Goal: Task Accomplishment & Management: Complete application form

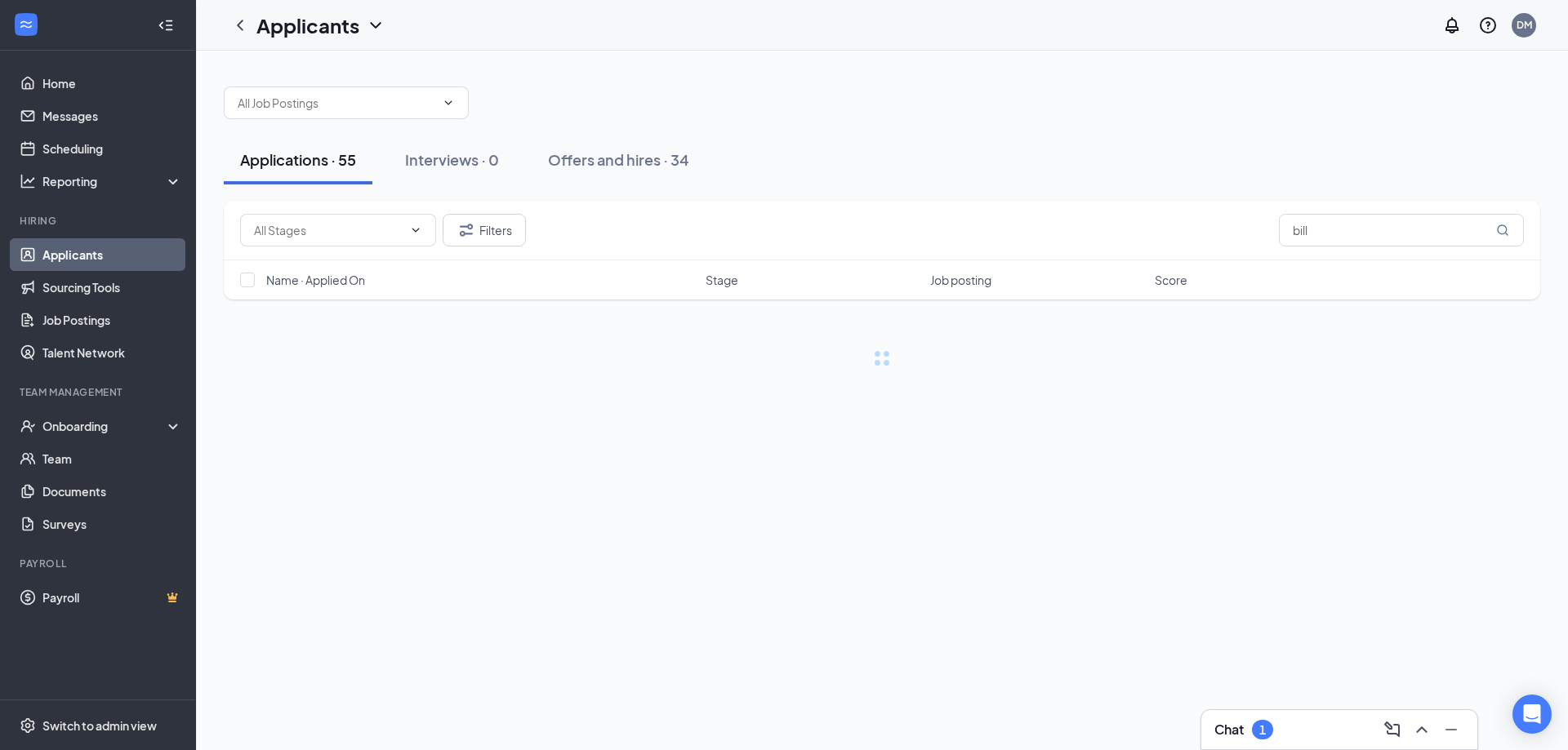
click at [1236, 719] on div "Chat 1" at bounding box center [1243, 729] width 58 height 20
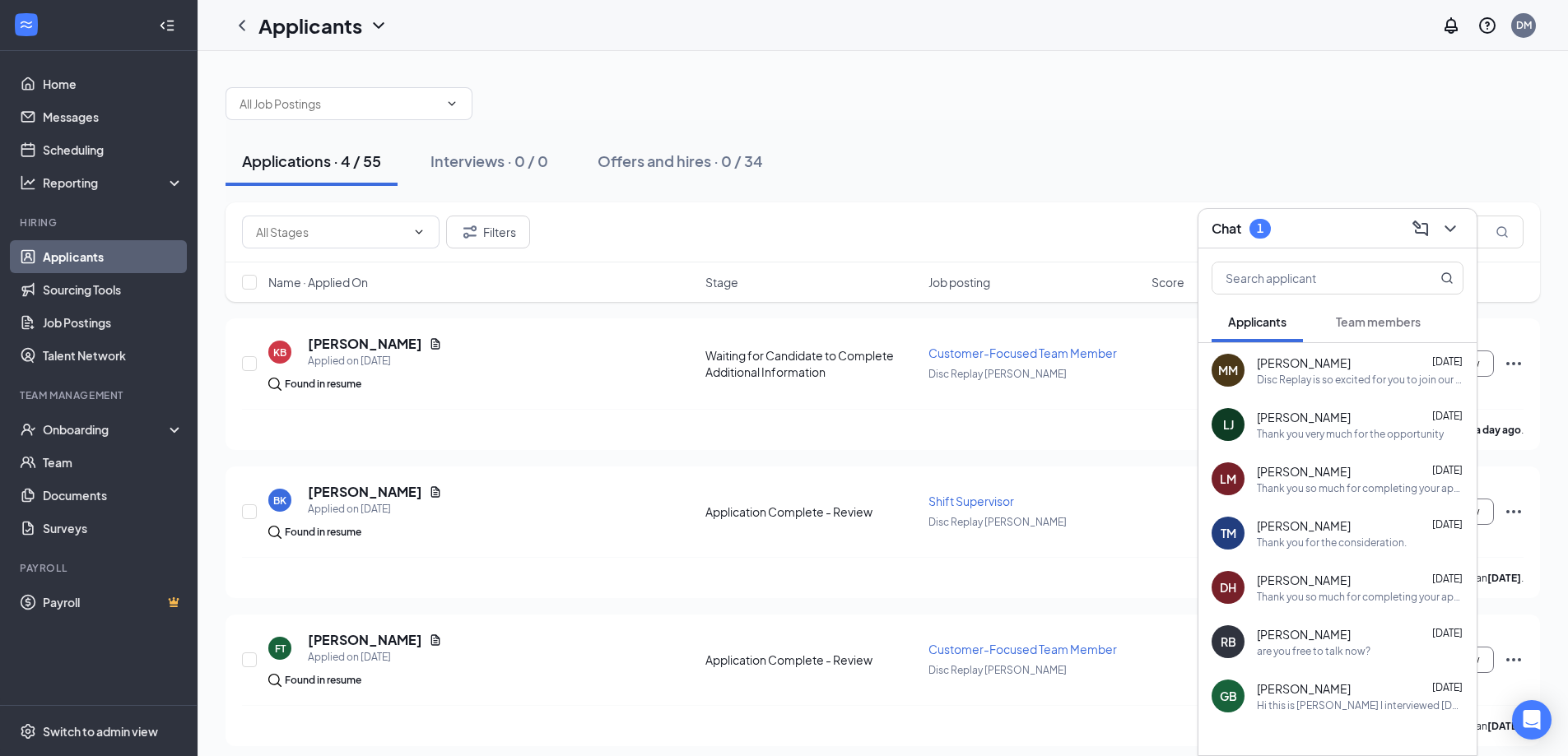
click at [1337, 321] on span "Team members" at bounding box center [1378, 321] width 85 height 14
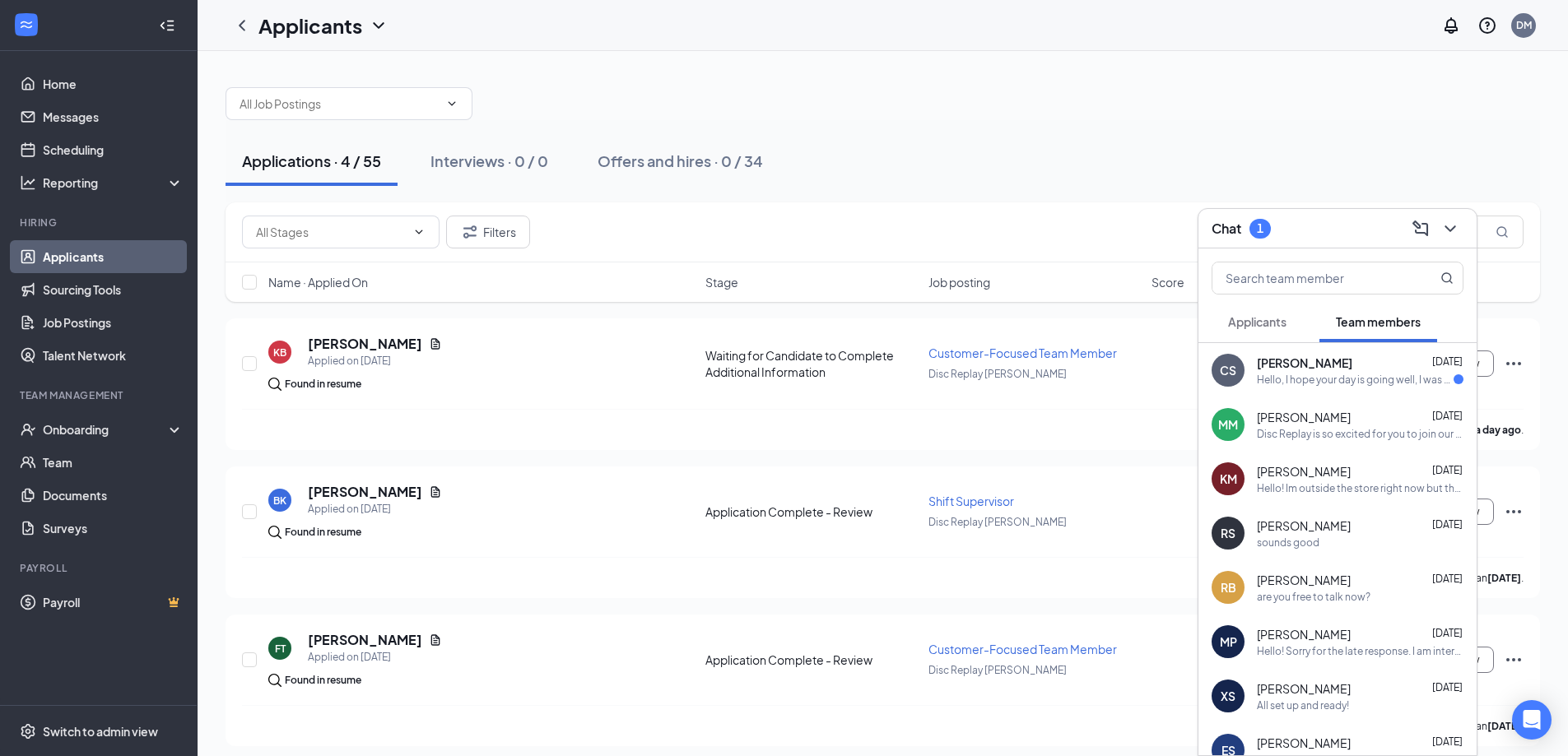
click at [1404, 386] on div "Hello, I hope your day is going well, I was curious when my first day is? I bel…" at bounding box center [1354, 379] width 196 height 14
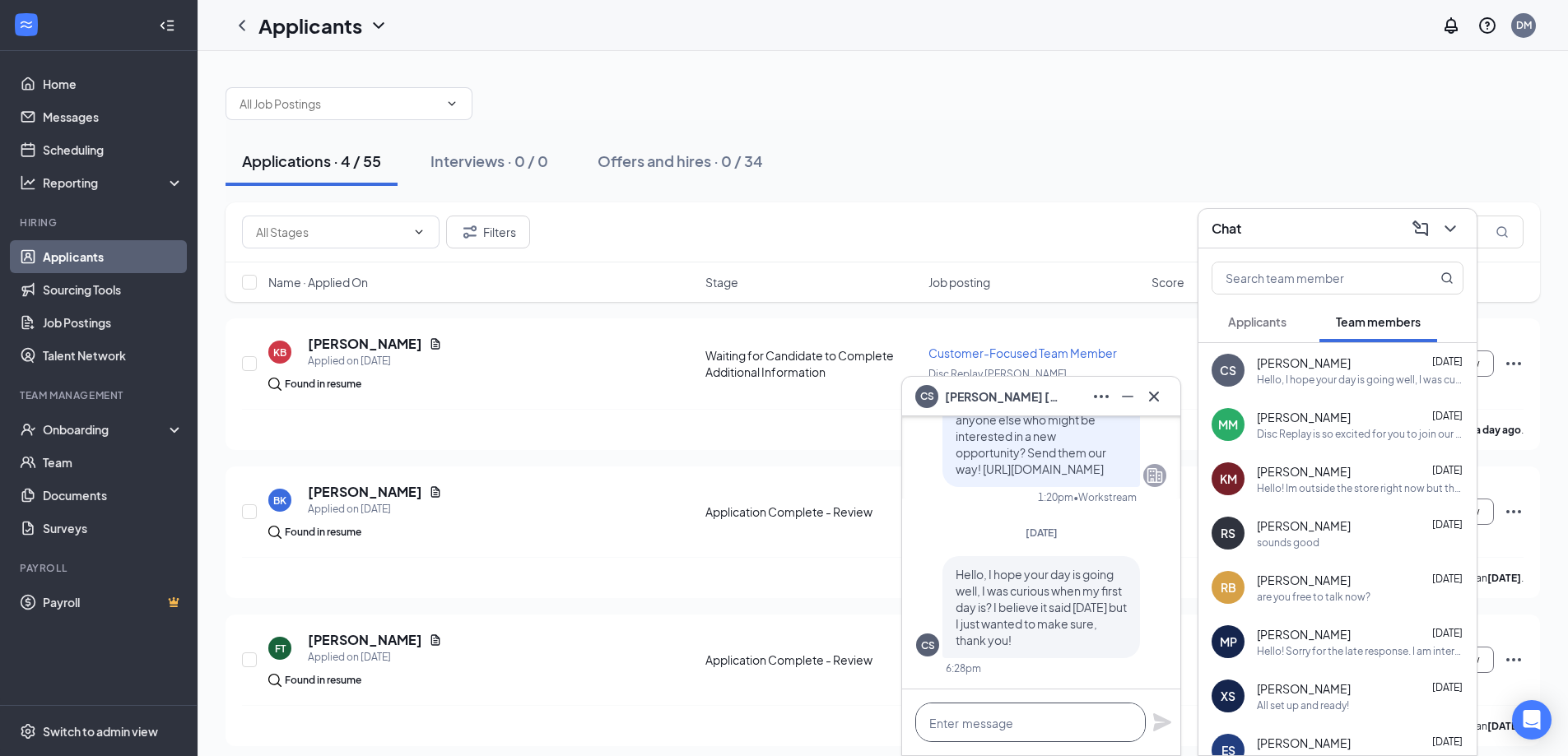
click at [1065, 723] on textarea at bounding box center [1031, 723] width 231 height 40
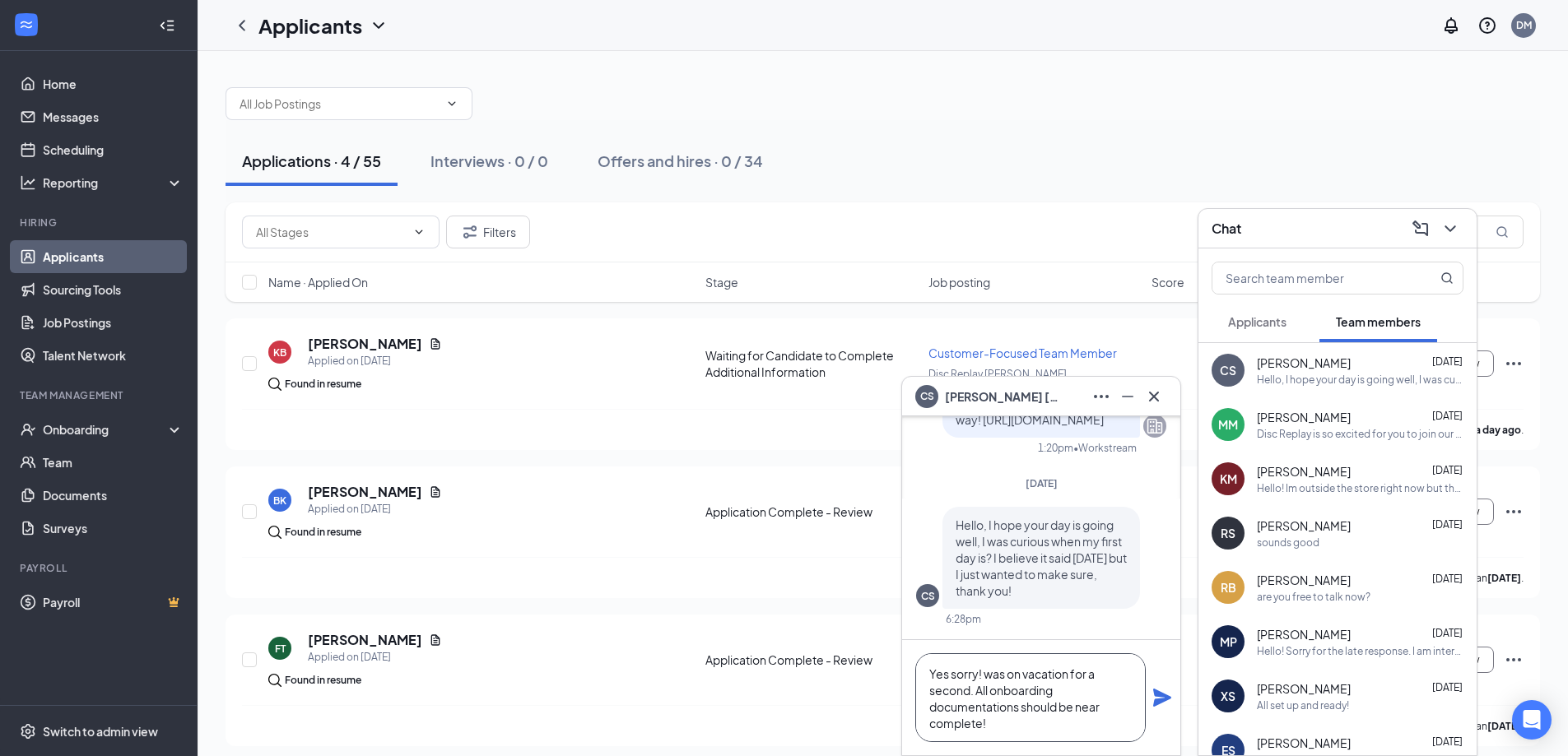
drag, startPoint x: 971, startPoint y: 689, endPoint x: 1072, endPoint y: 679, distance: 101.5
click at [1072, 679] on textarea "Yes sorry! was on vacation for a second. All onboarding documentations should b…" at bounding box center [1031, 697] width 231 height 89
click at [1035, 724] on textarea "Yes sorry! was on vacation so I am getting back to a bunch here. All onboarding…" at bounding box center [1031, 697] width 231 height 89
click at [1109, 713] on textarea "Yes sorry! was on vacation so I am getting back to a bunch here. All onboarding…" at bounding box center [1031, 697] width 231 height 89
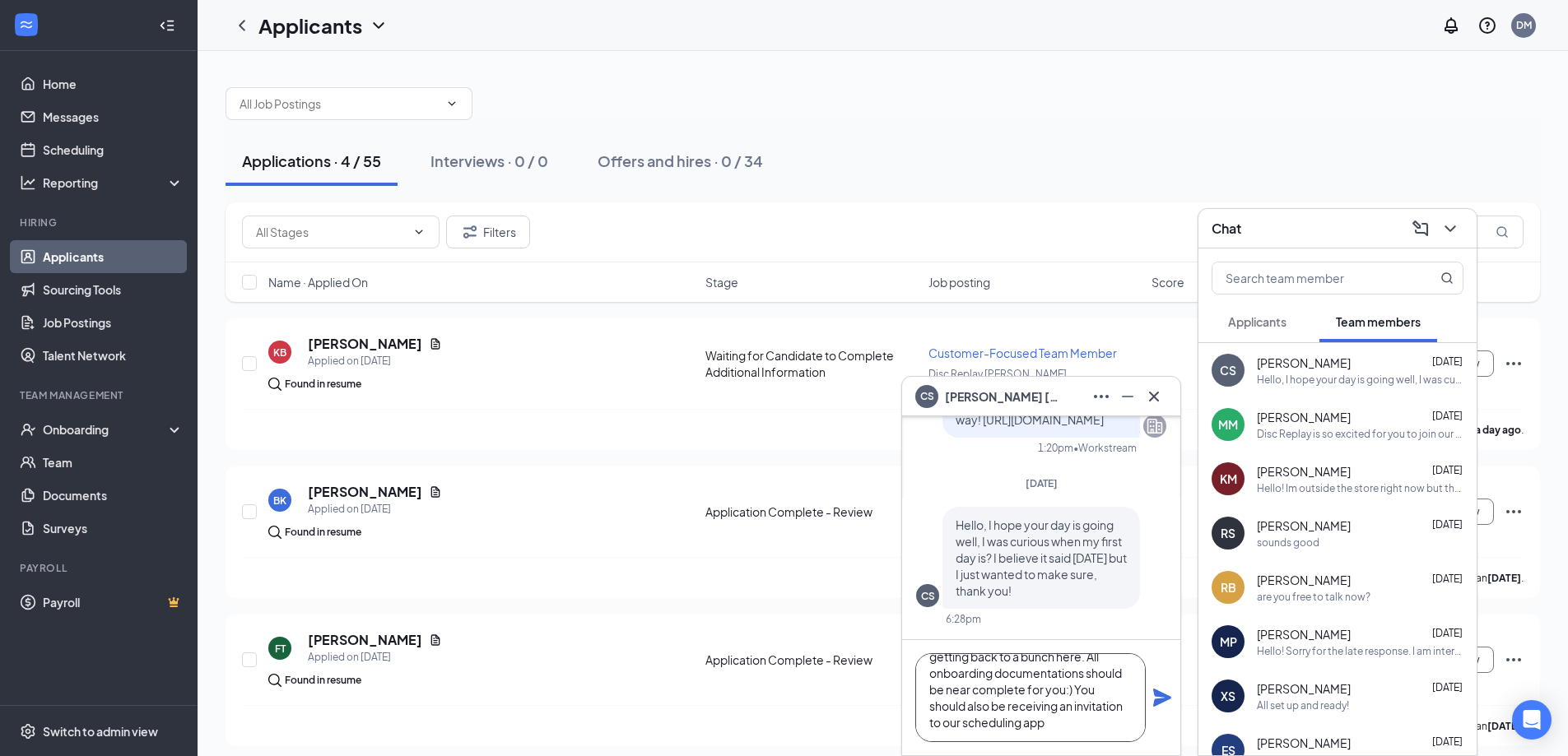
click at [1069, 725] on textarea "Yes sorry! was on vacation so I am getting back to a bunch here. All onboarding…" at bounding box center [1031, 697] width 231 height 89
type textarea "Yes sorry! was on vacation so I am getting back to a bunch here. All onboarding…"
click at [1155, 689] on icon "Plane" at bounding box center [1162, 697] width 18 height 18
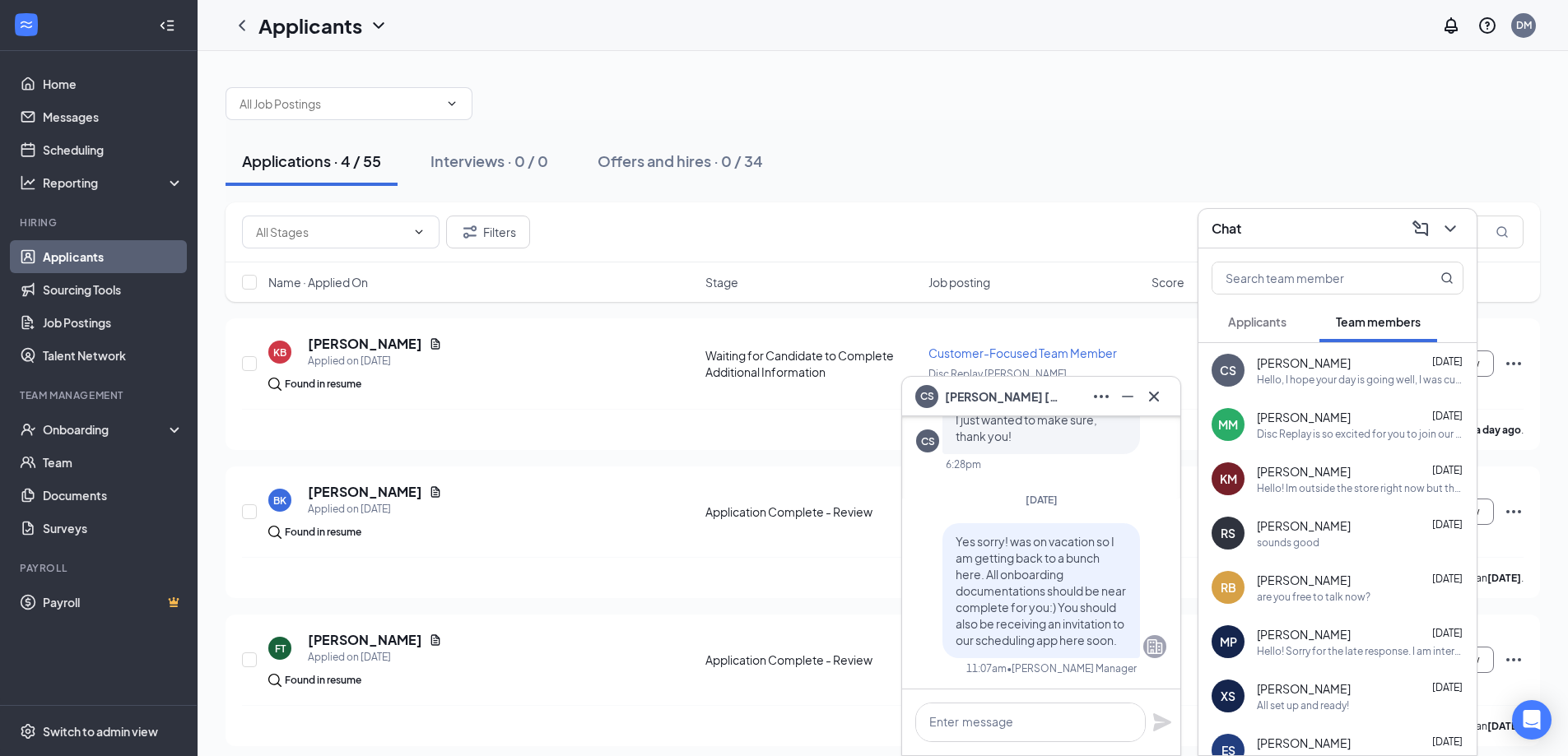
scroll to position [0, 0]
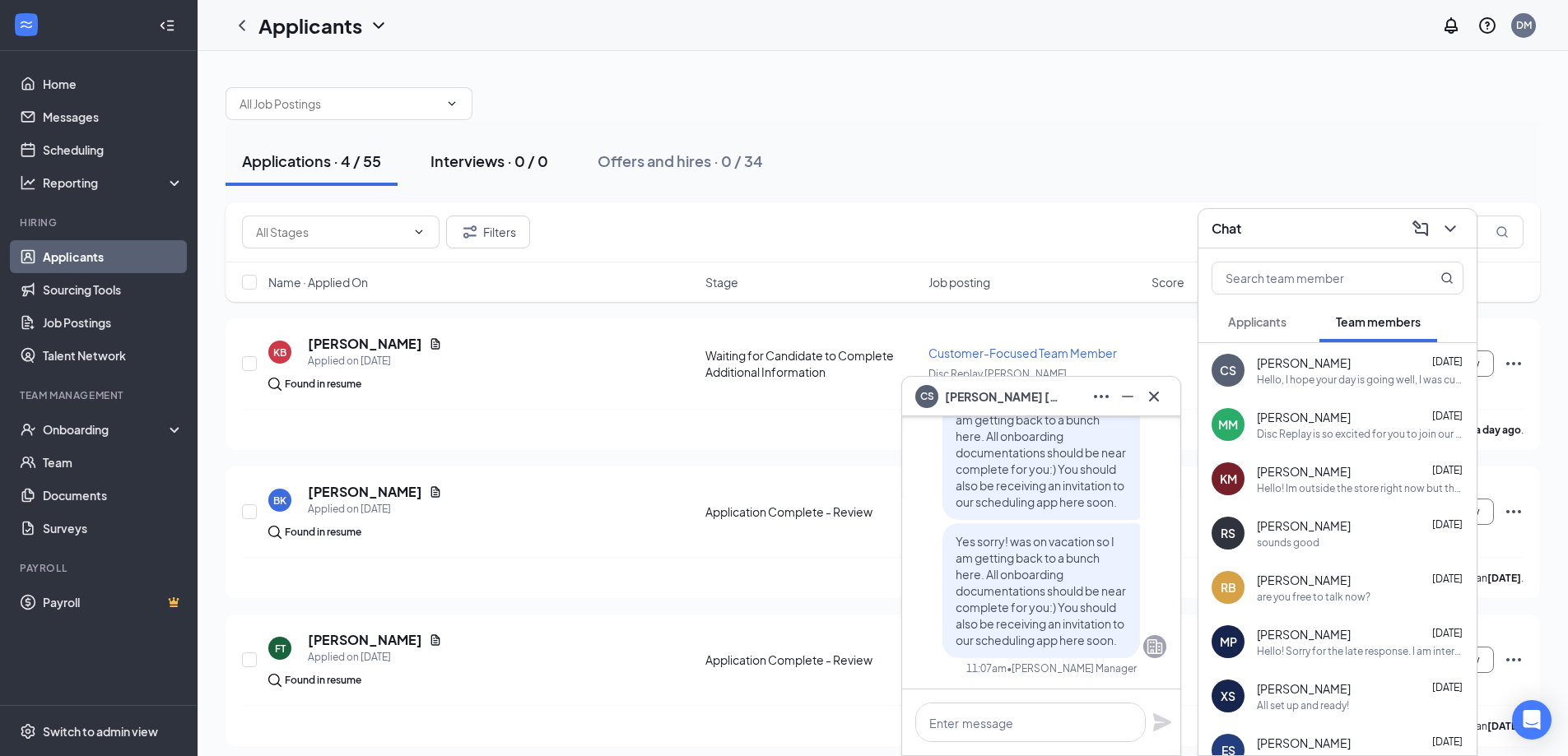
click at [500, 159] on div "Interviews · 0 / 0" at bounding box center [489, 160] width 118 height 21
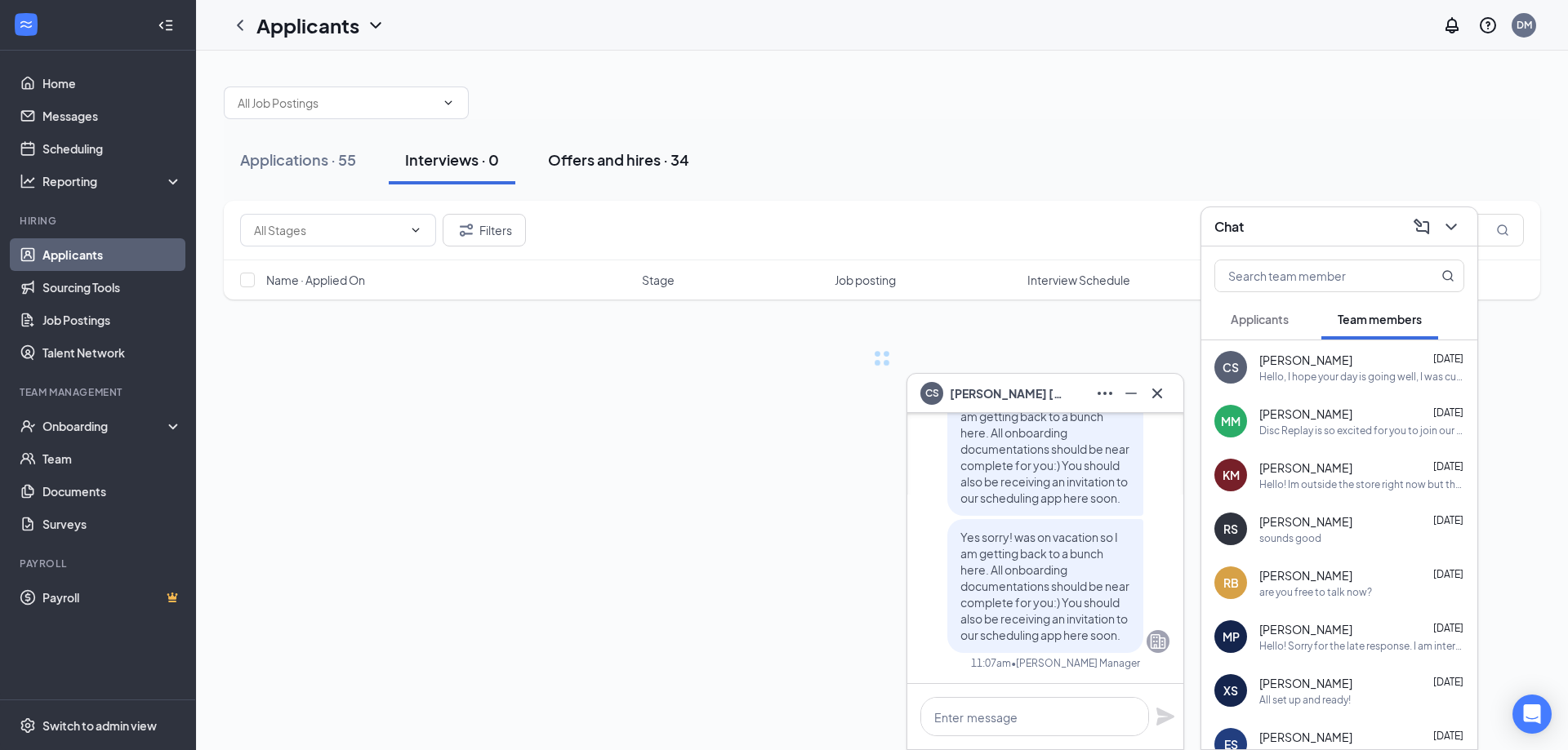
click at [619, 154] on div "Offers and hires · 34" at bounding box center [618, 159] width 141 height 21
click at [1155, 394] on icon "Cross" at bounding box center [1157, 392] width 10 height 10
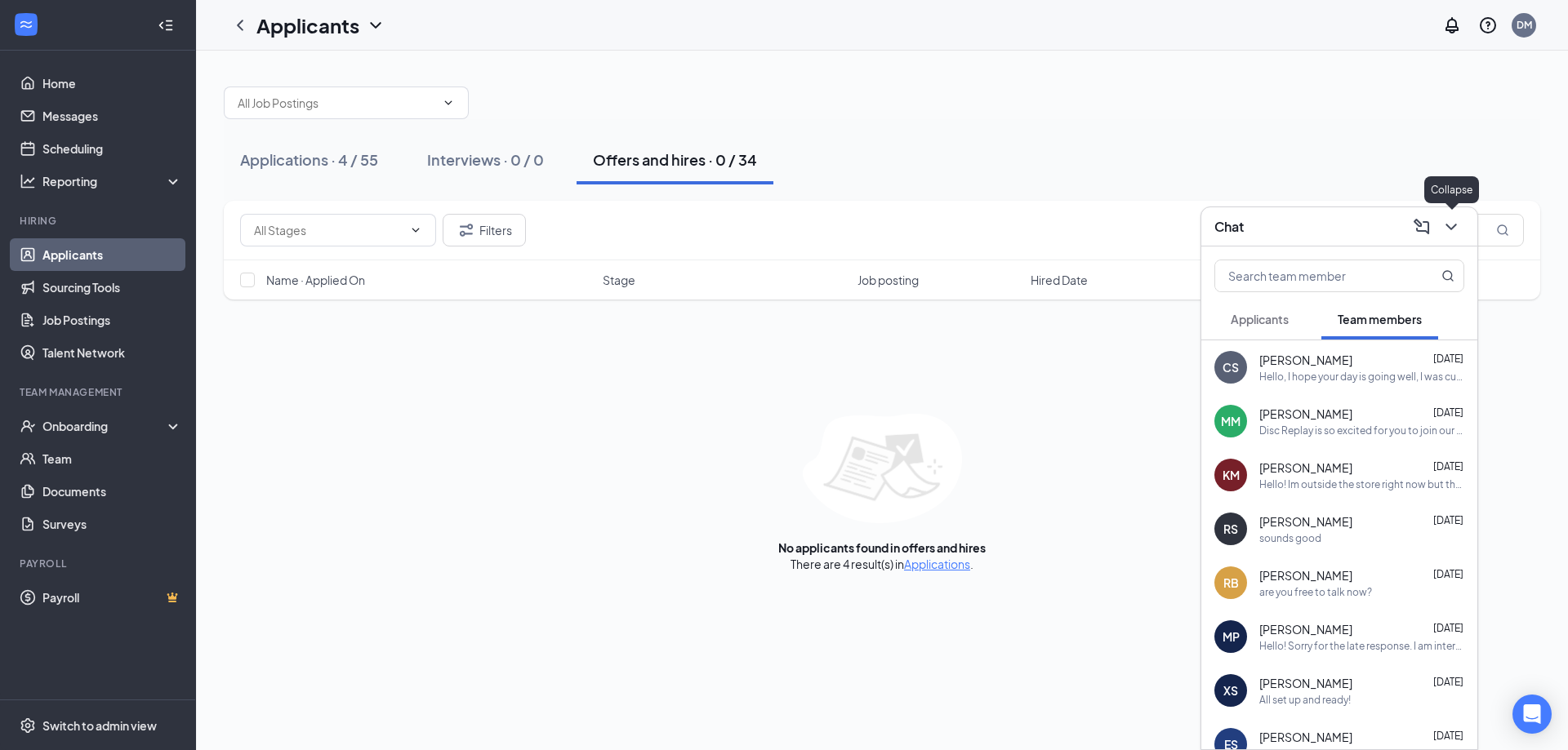
click at [1457, 231] on icon "ChevronDown" at bounding box center [1451, 227] width 20 height 20
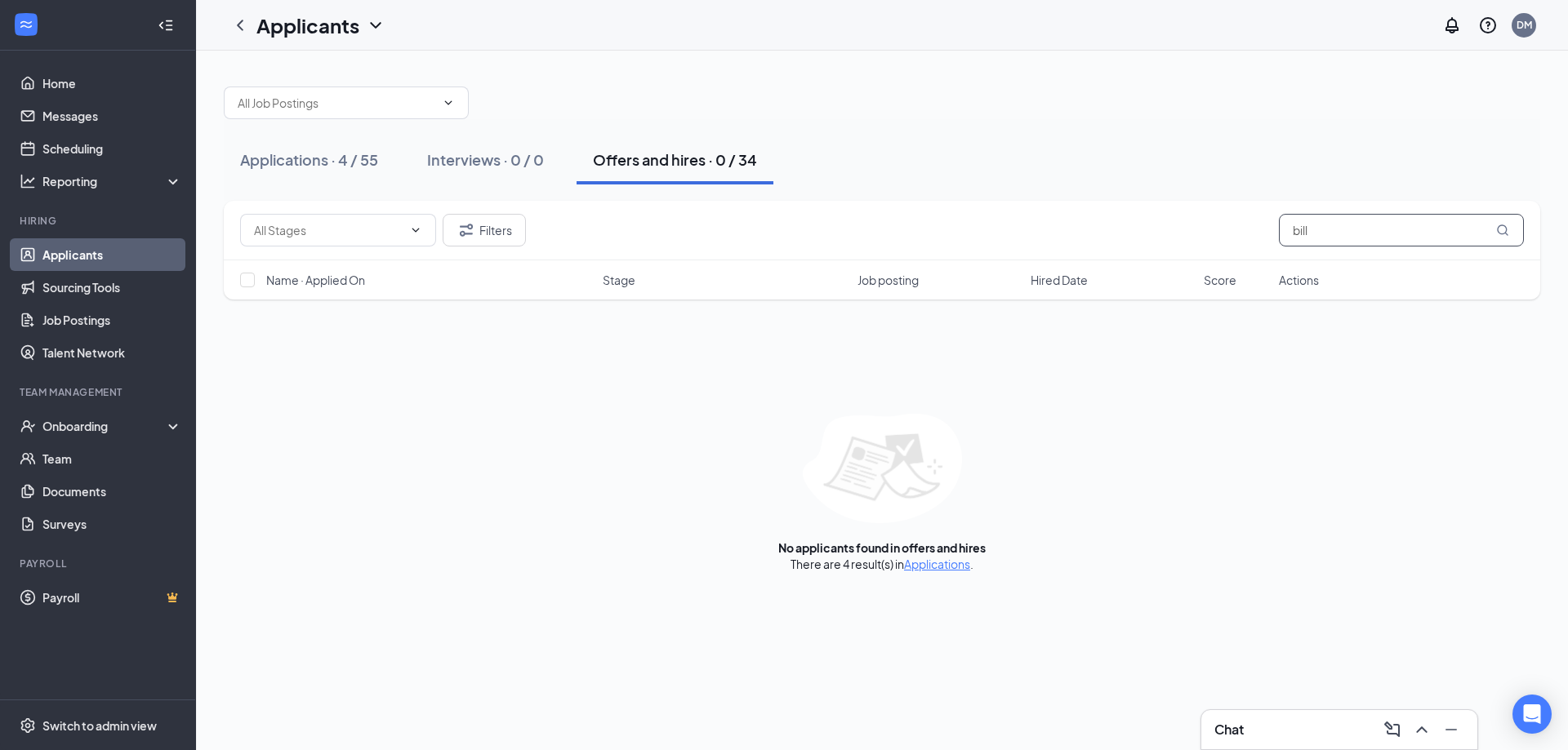
drag, startPoint x: 1240, startPoint y: 225, endPoint x: 895, endPoint y: 289, distance: 350.9
click at [1006, 240] on div "Filters bill" at bounding box center [881, 230] width 1283 height 32
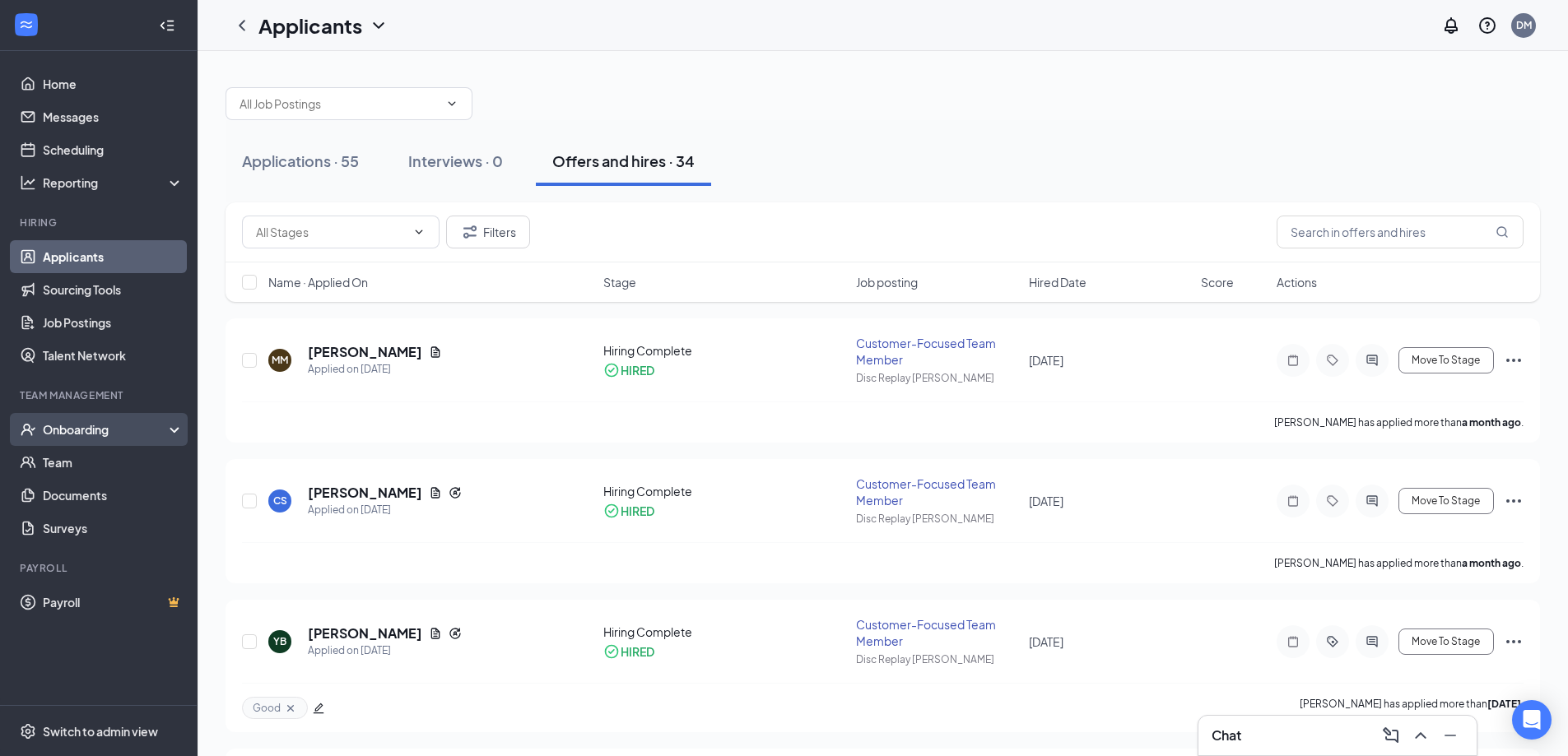
click at [56, 431] on div "Onboarding" at bounding box center [106, 430] width 127 height 16
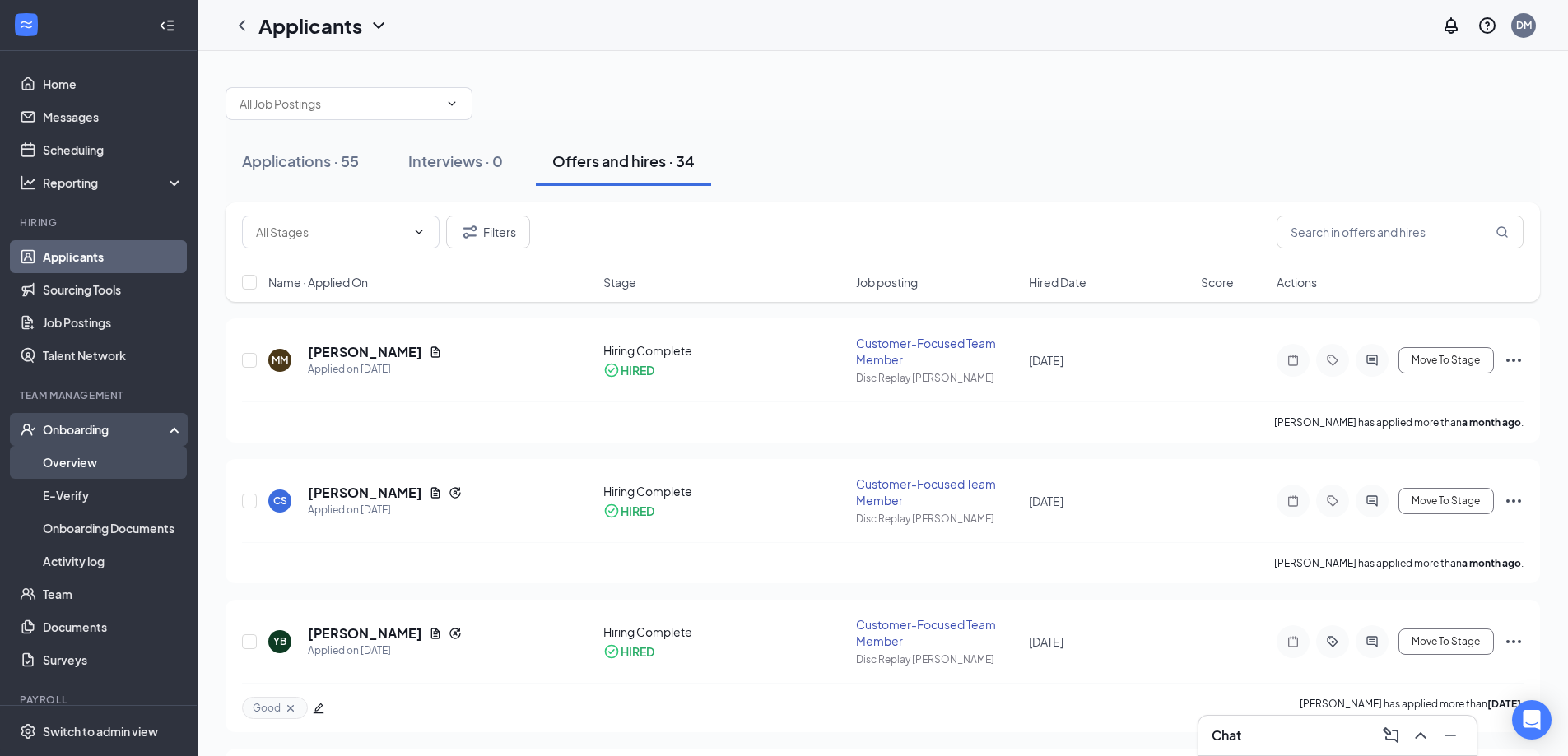
click at [88, 462] on link "Overview" at bounding box center [113, 462] width 141 height 33
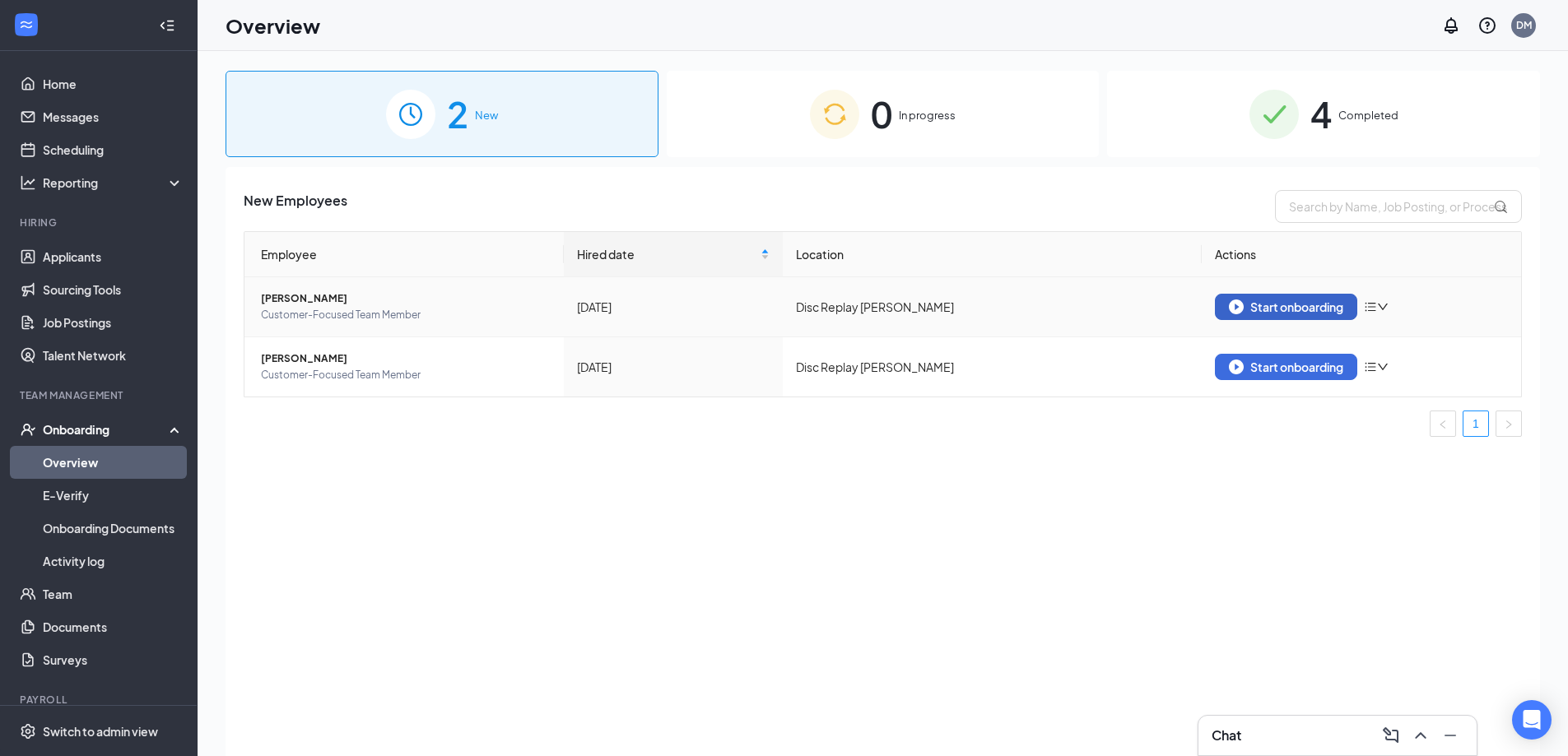
click at [1279, 302] on div "Start onboarding" at bounding box center [1286, 307] width 114 height 14
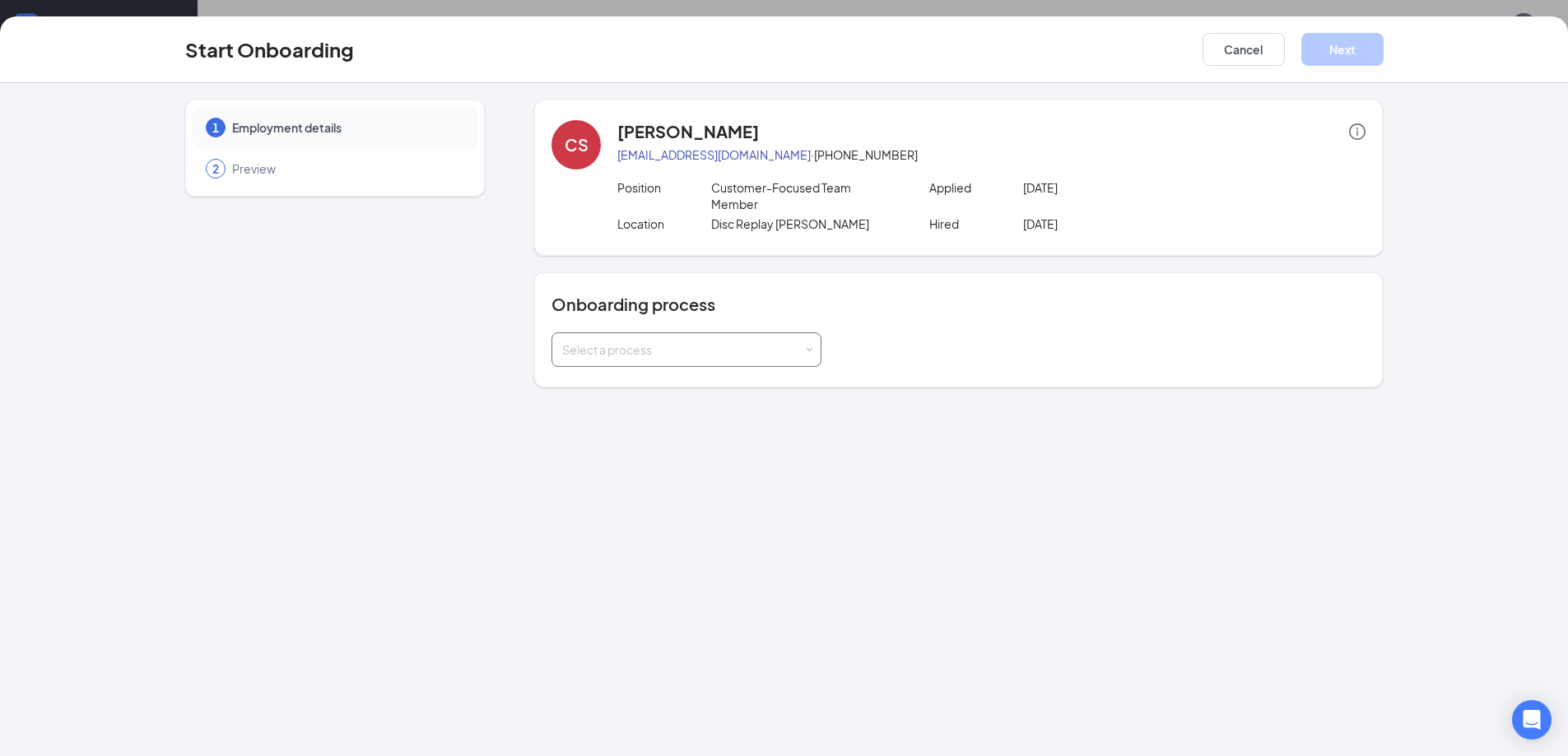
click at [700, 360] on div "Select a process" at bounding box center [686, 349] width 249 height 33
click at [619, 384] on span "Disc Replay" at bounding box center [589, 384] width 62 height 14
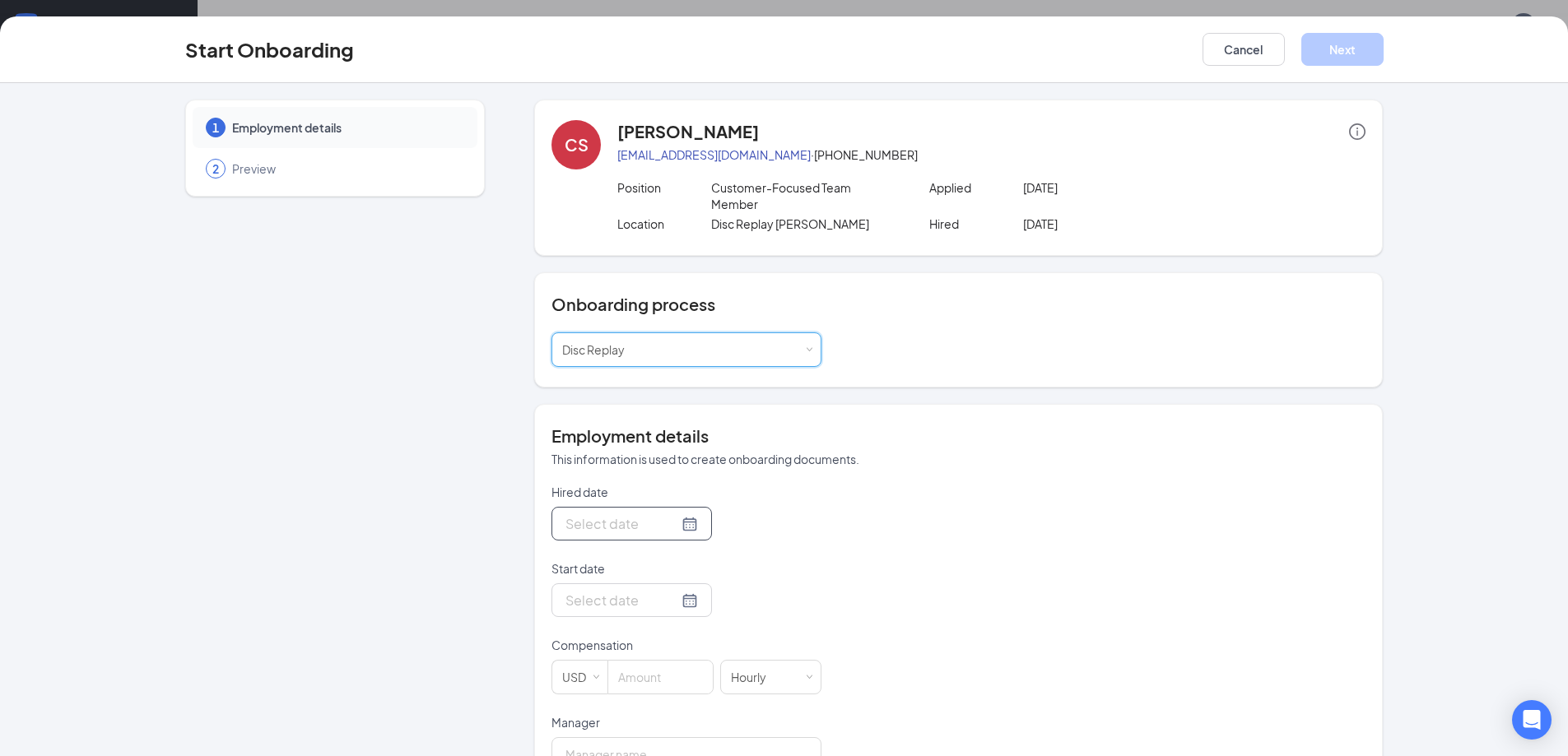
click at [661, 524] on div at bounding box center [632, 524] width 132 height 21
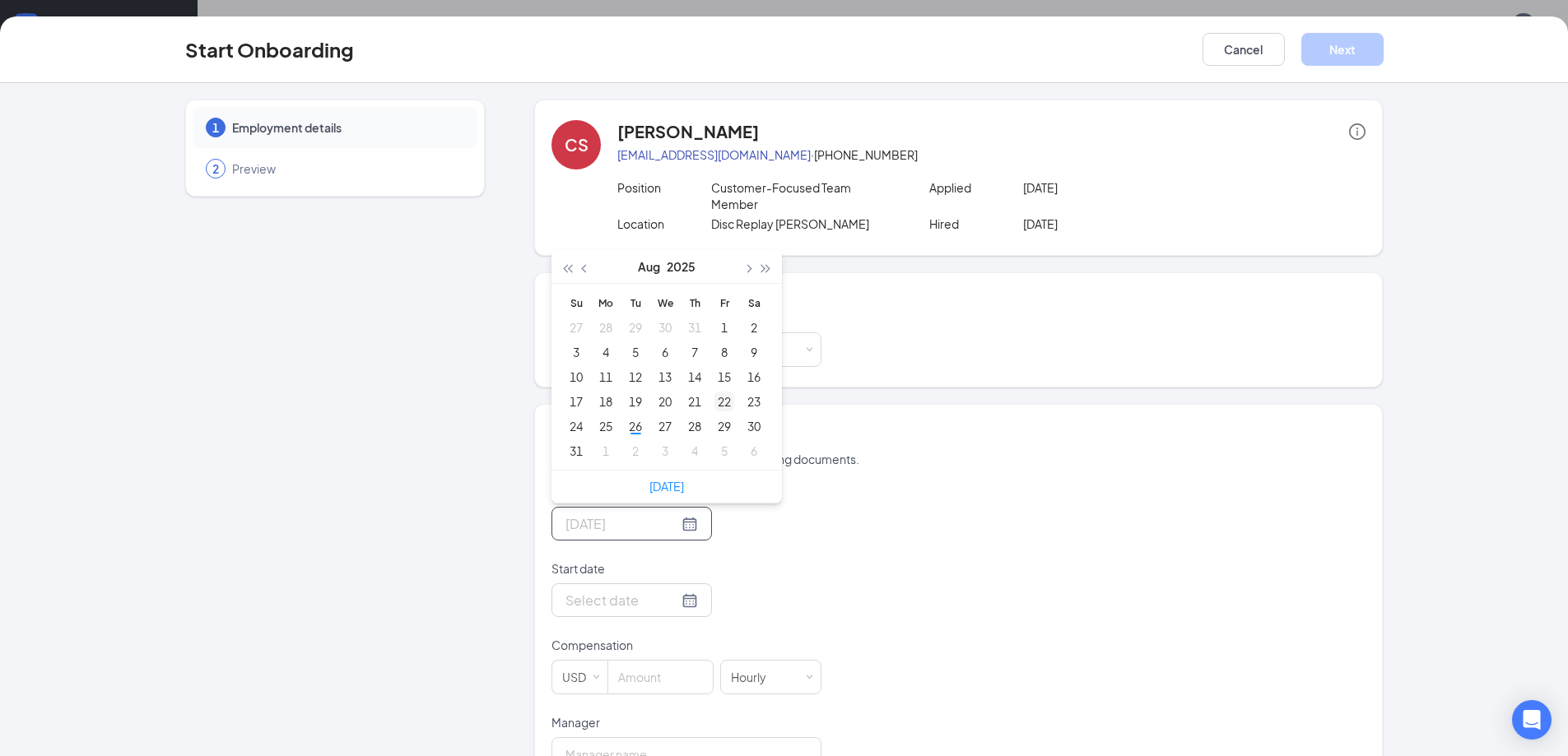
type input "[DATE]"
click at [725, 407] on div "22" at bounding box center [725, 402] width 20 height 20
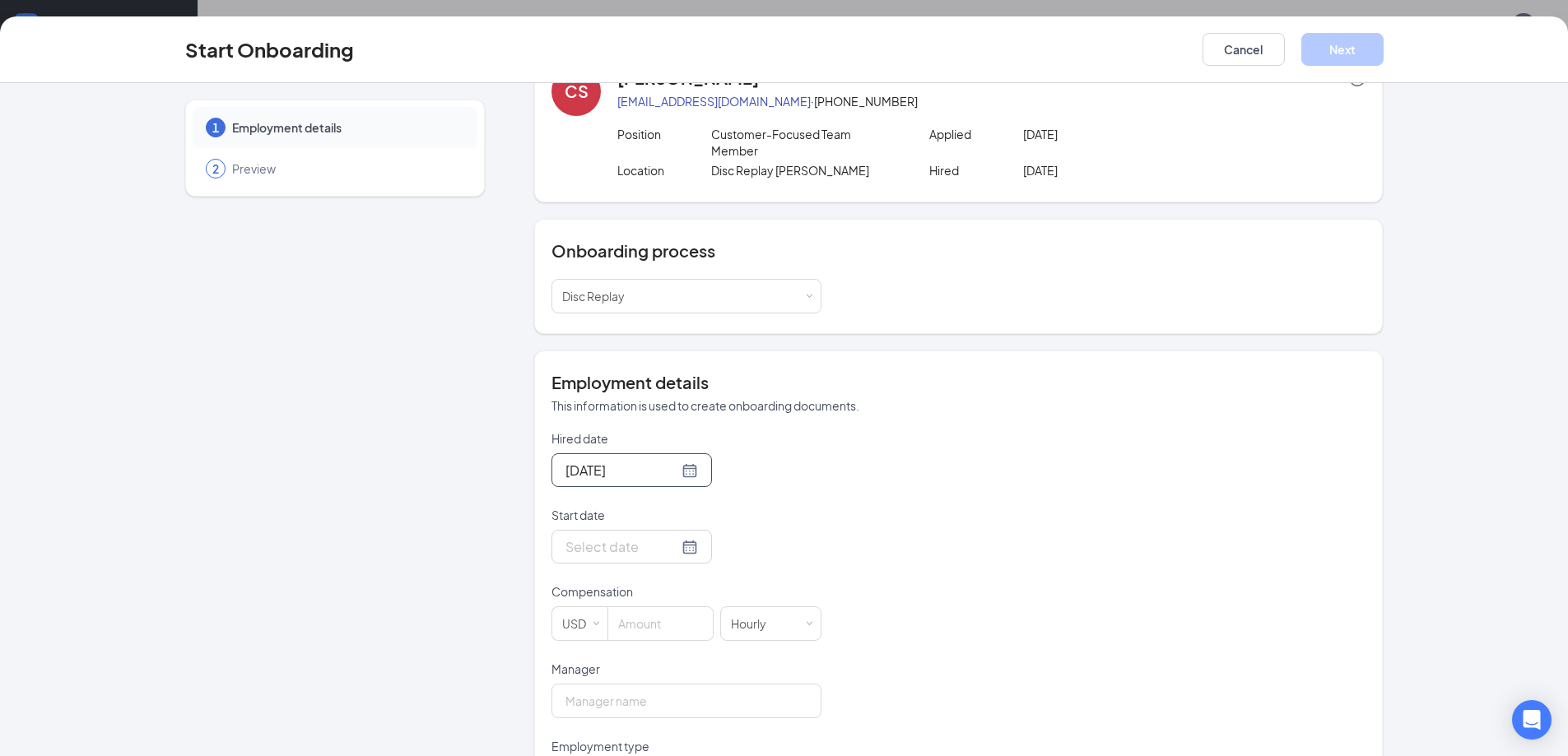
scroll to position [82, 0]
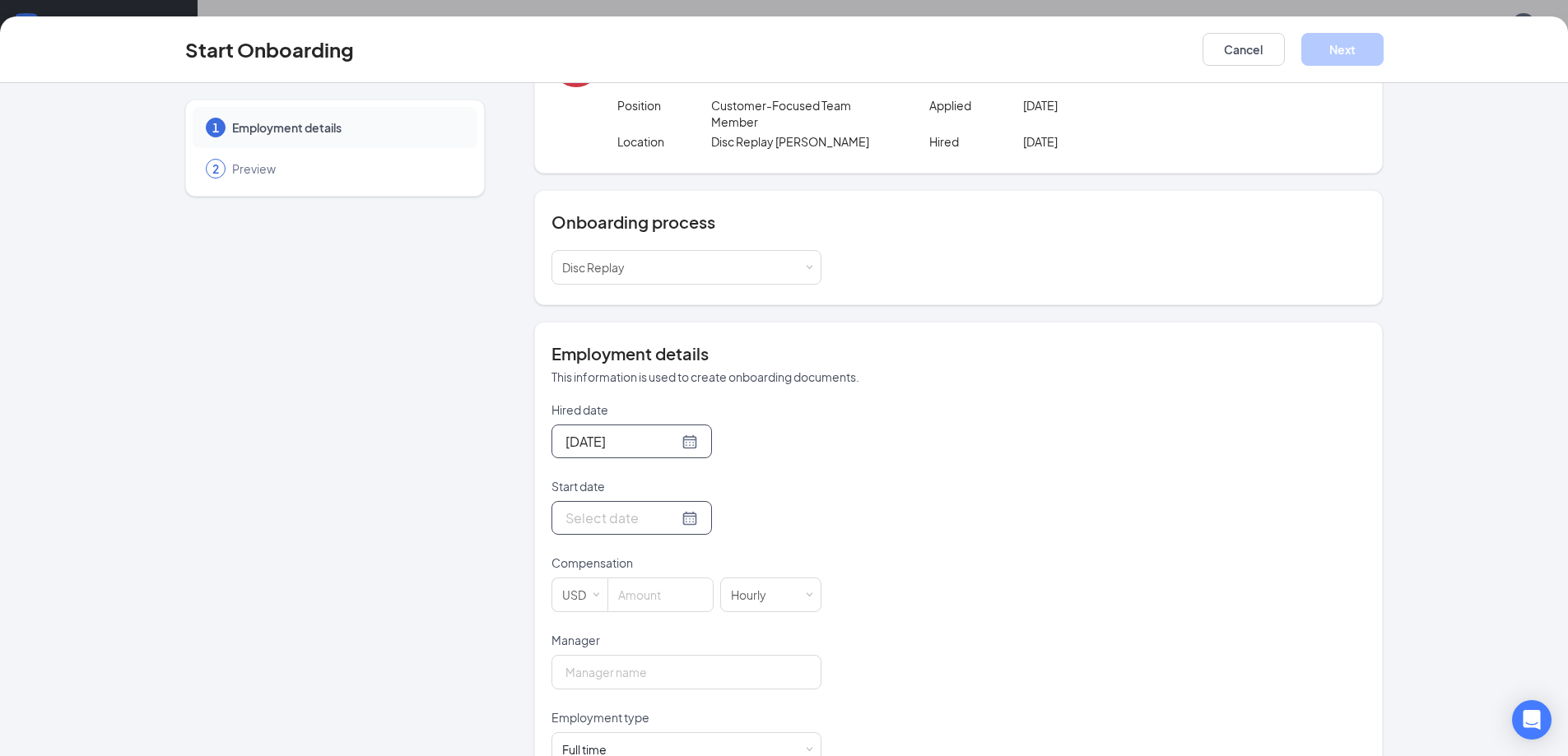
click at [668, 508] on div at bounding box center [632, 517] width 132 height 21
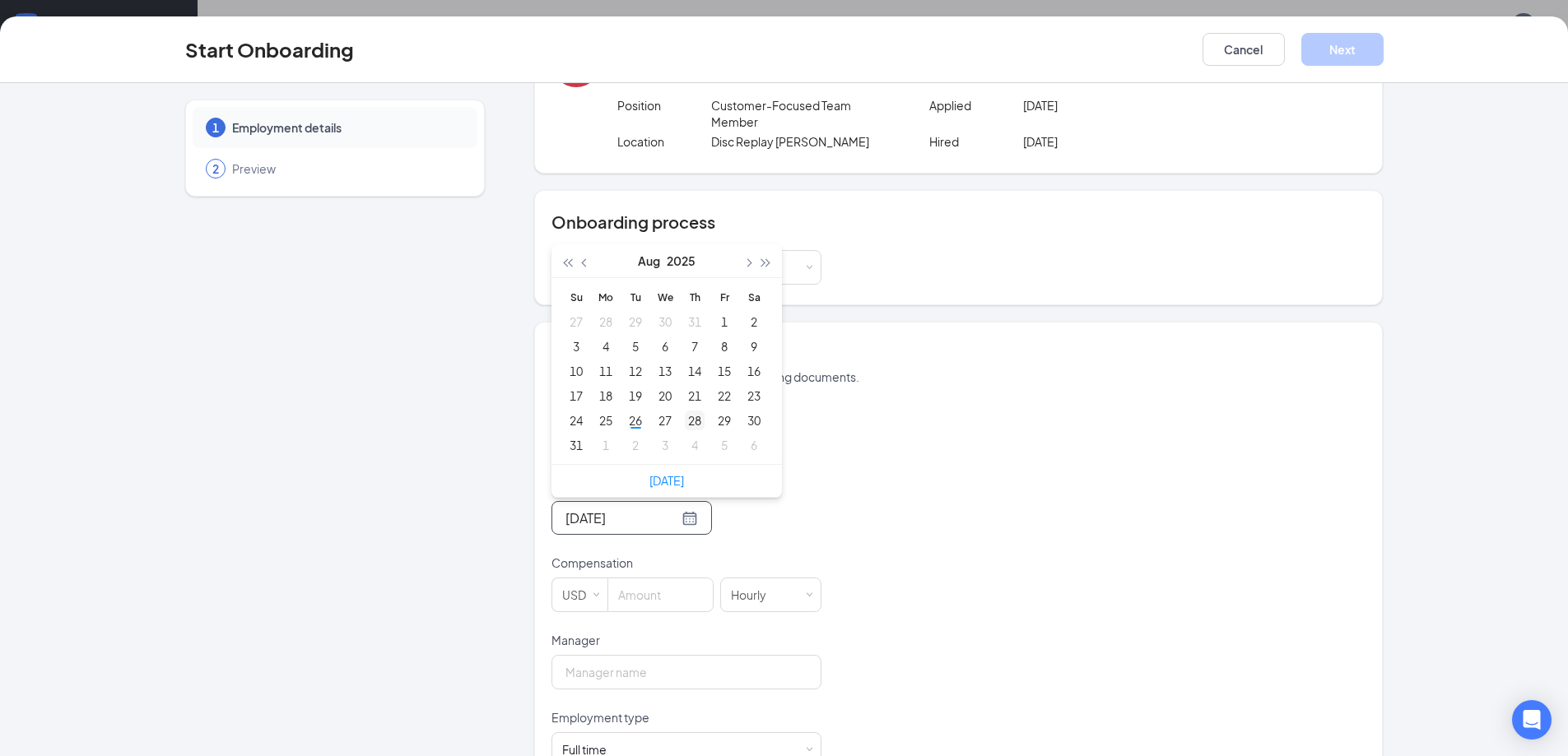
type input "[DATE]"
click at [691, 421] on div "28" at bounding box center [695, 421] width 20 height 20
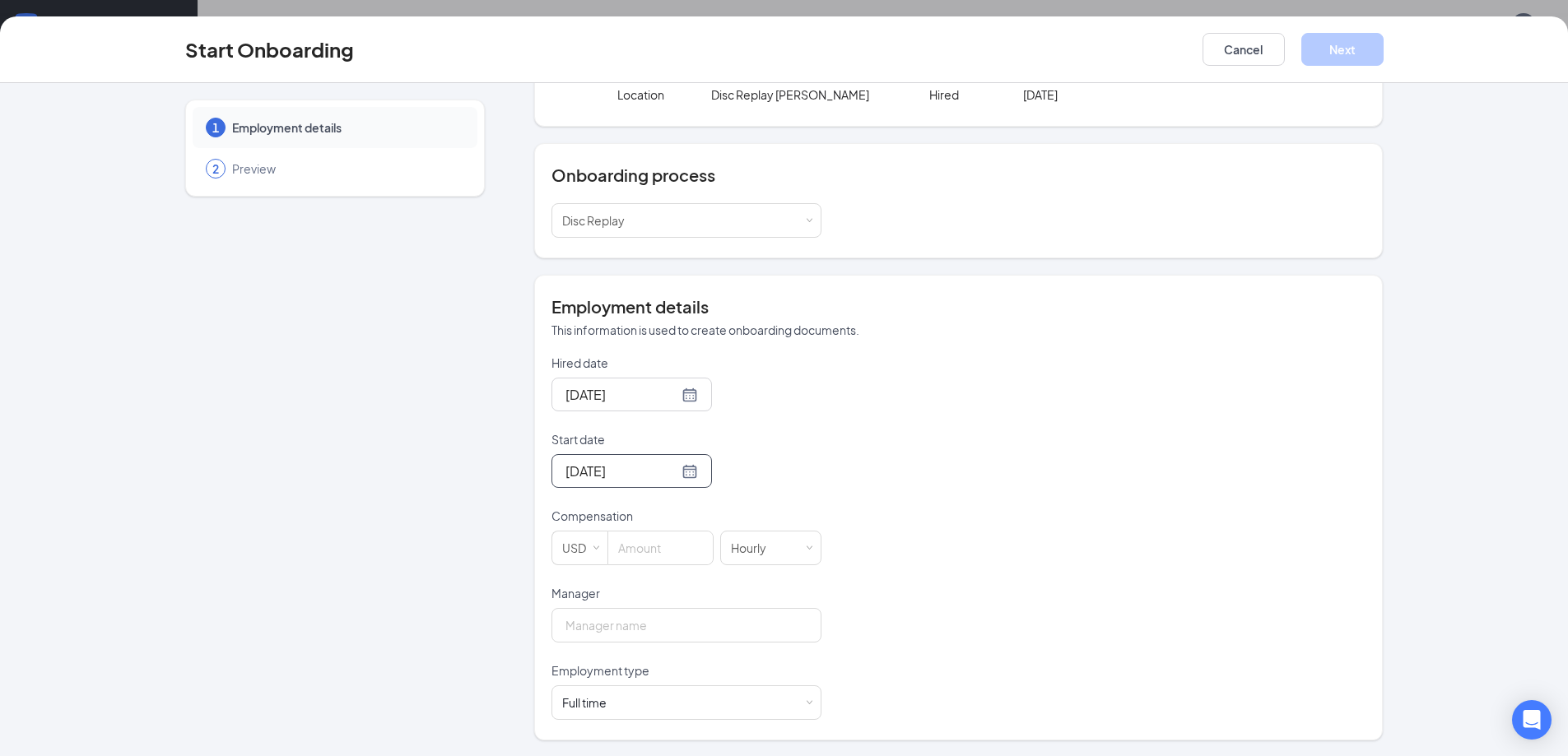
scroll to position [130, 0]
click at [630, 538] on input at bounding box center [660, 547] width 105 height 33
type input "12.5"
click at [835, 573] on div "Hired date [DATE] [DATE] Su Mo Tu We Th Fr Sa 27 28 29 30 31 1 2 3 4 5 6 7 8 9 …" at bounding box center [958, 536] width 814 height 365
click at [669, 623] on input "Manager" at bounding box center [686, 624] width 270 height 34
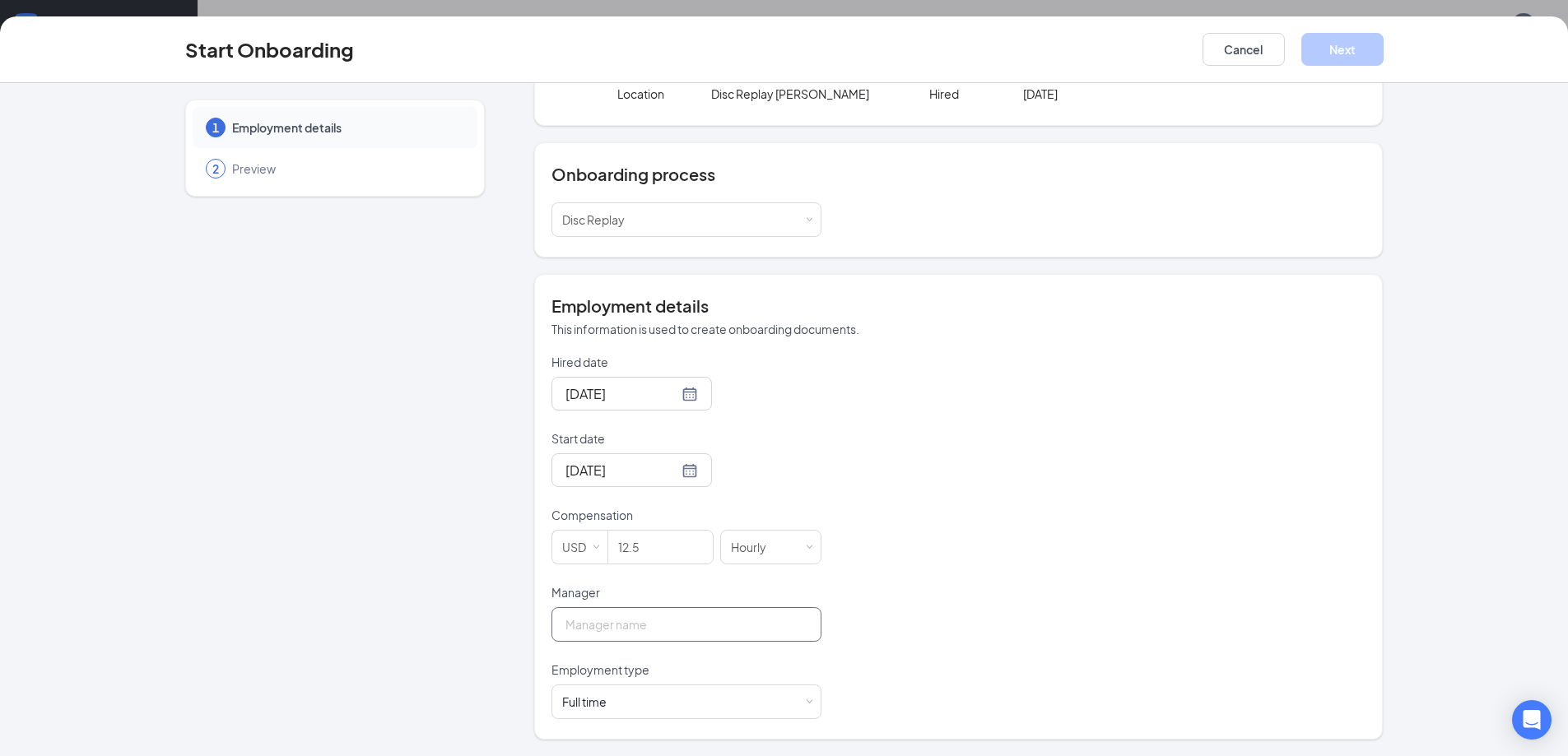
type input "[PERSON_NAME]"
click at [626, 701] on div "Full time Works 30+ hours per week and is reasonably expected to work" at bounding box center [686, 702] width 249 height 33
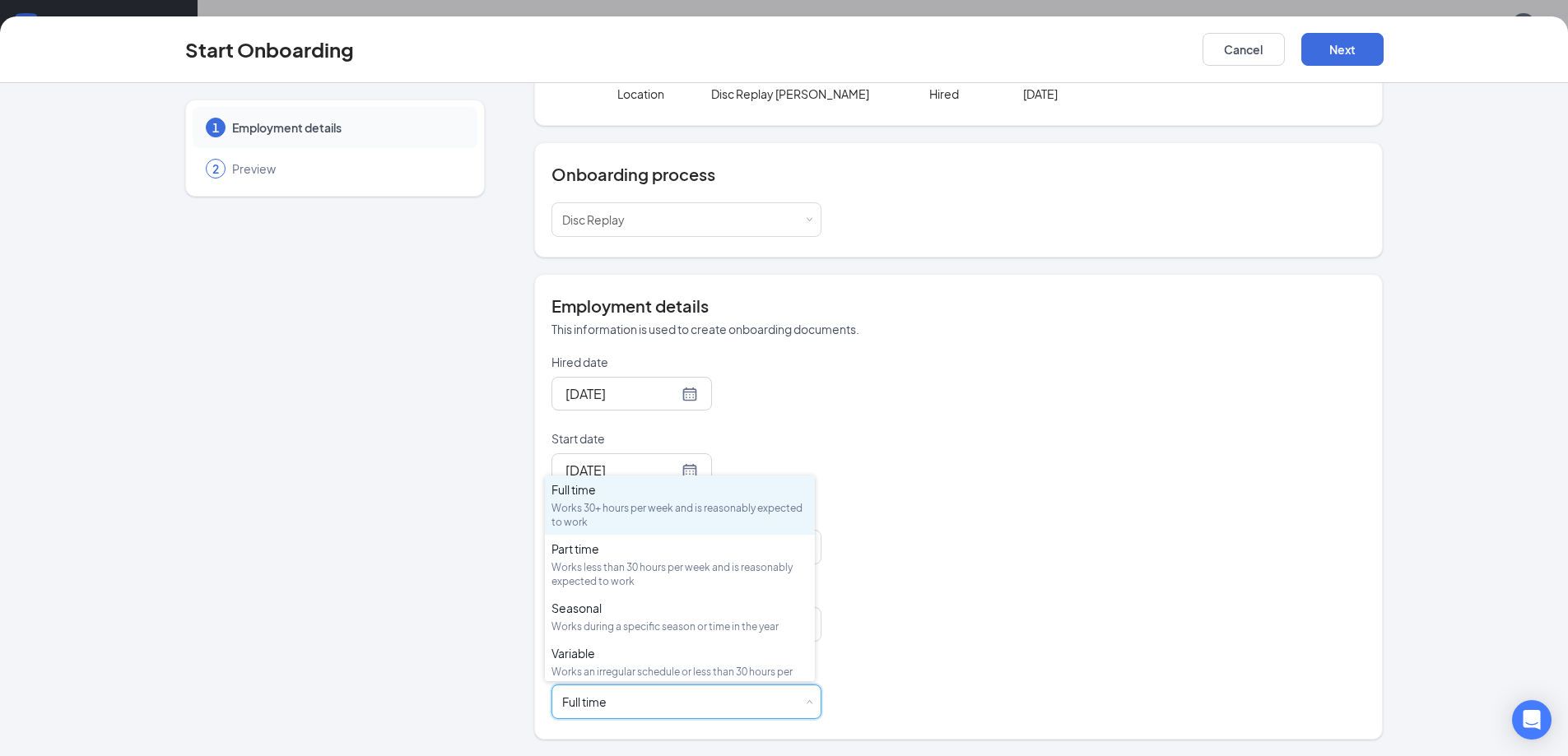
click at [978, 657] on div "Hired date [DATE] [DATE] Su Mo Tu We Th Fr Sa 27 28 29 30 31 1 2 3 4 5 6 7 8 9 …" at bounding box center [958, 536] width 814 height 365
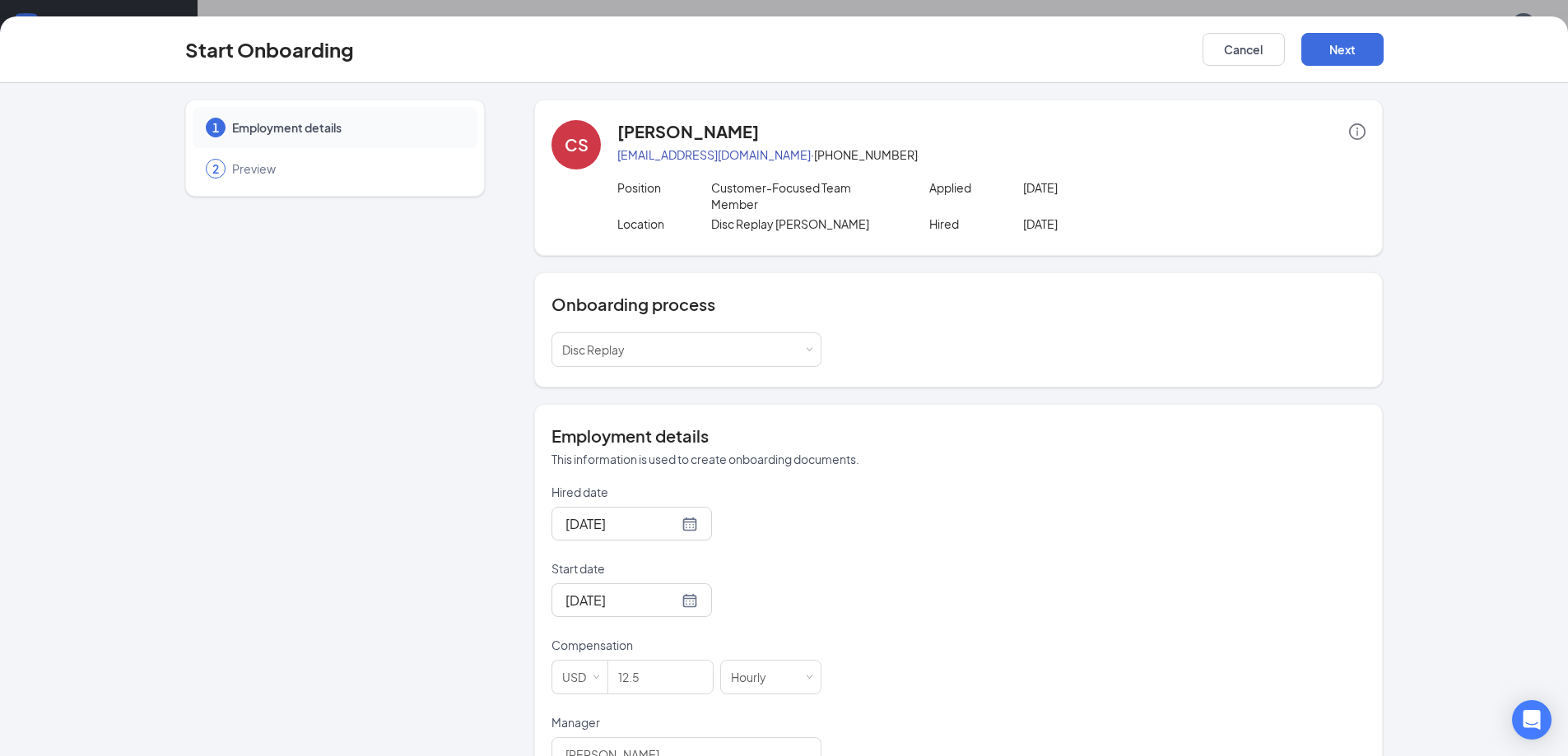
scroll to position [130, 0]
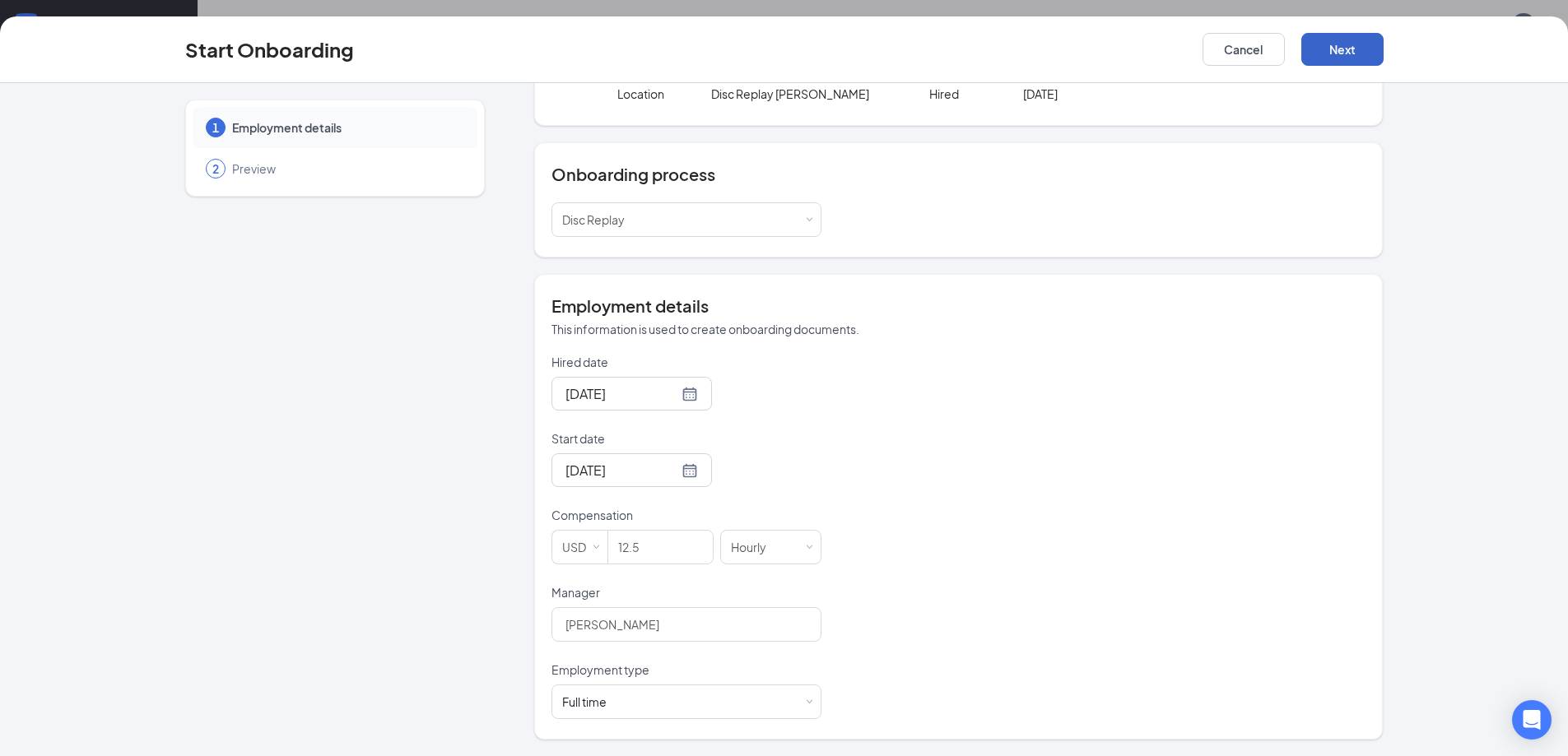
click at [1320, 33] on button "Next" at bounding box center [1342, 49] width 82 height 33
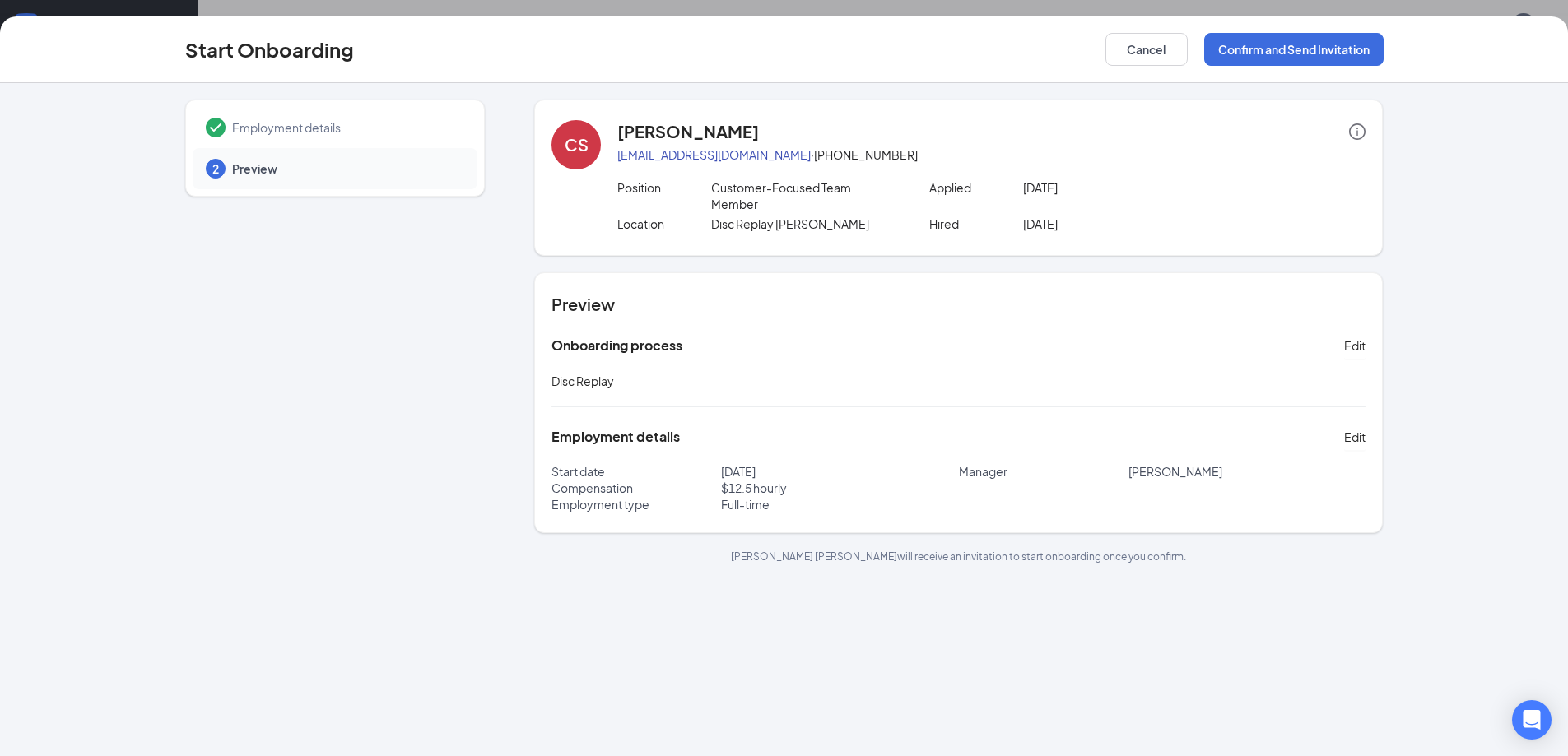
scroll to position [0, 0]
click at [1244, 50] on button "Confirm and Send Invitation" at bounding box center [1294, 49] width 179 height 33
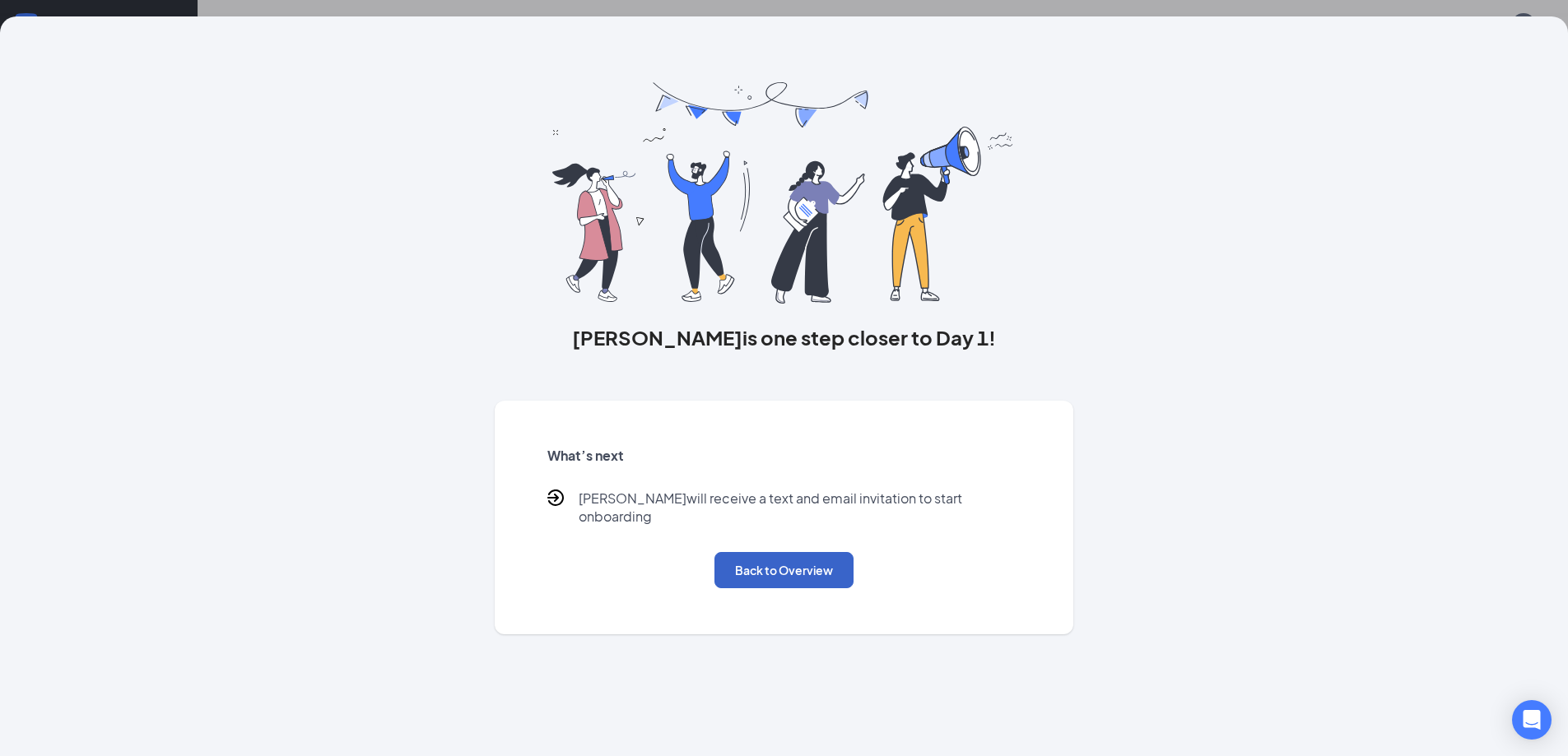
click at [824, 554] on button "Back to Overview" at bounding box center [784, 570] width 139 height 36
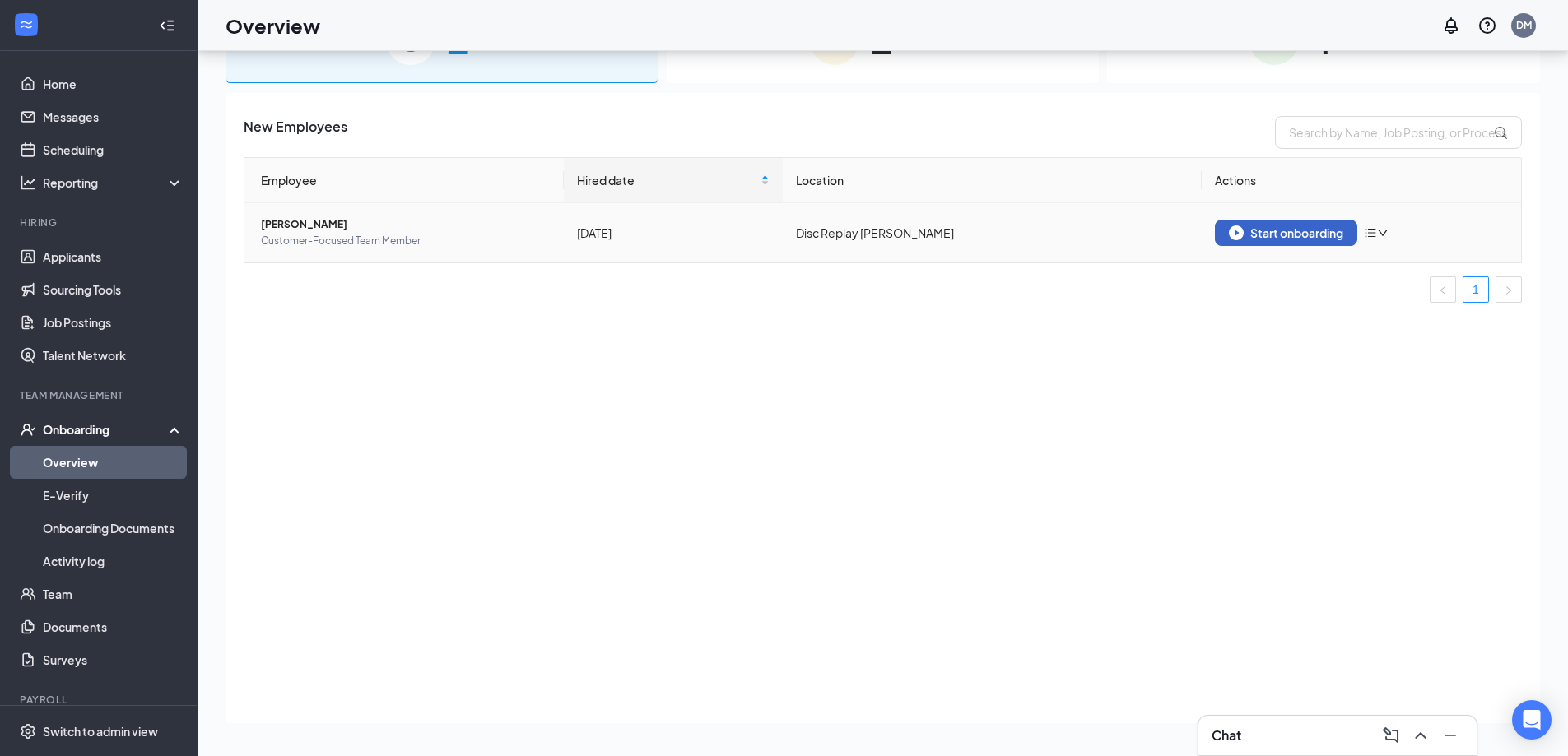
click at [1267, 229] on div "Start onboarding" at bounding box center [1286, 232] width 114 height 14
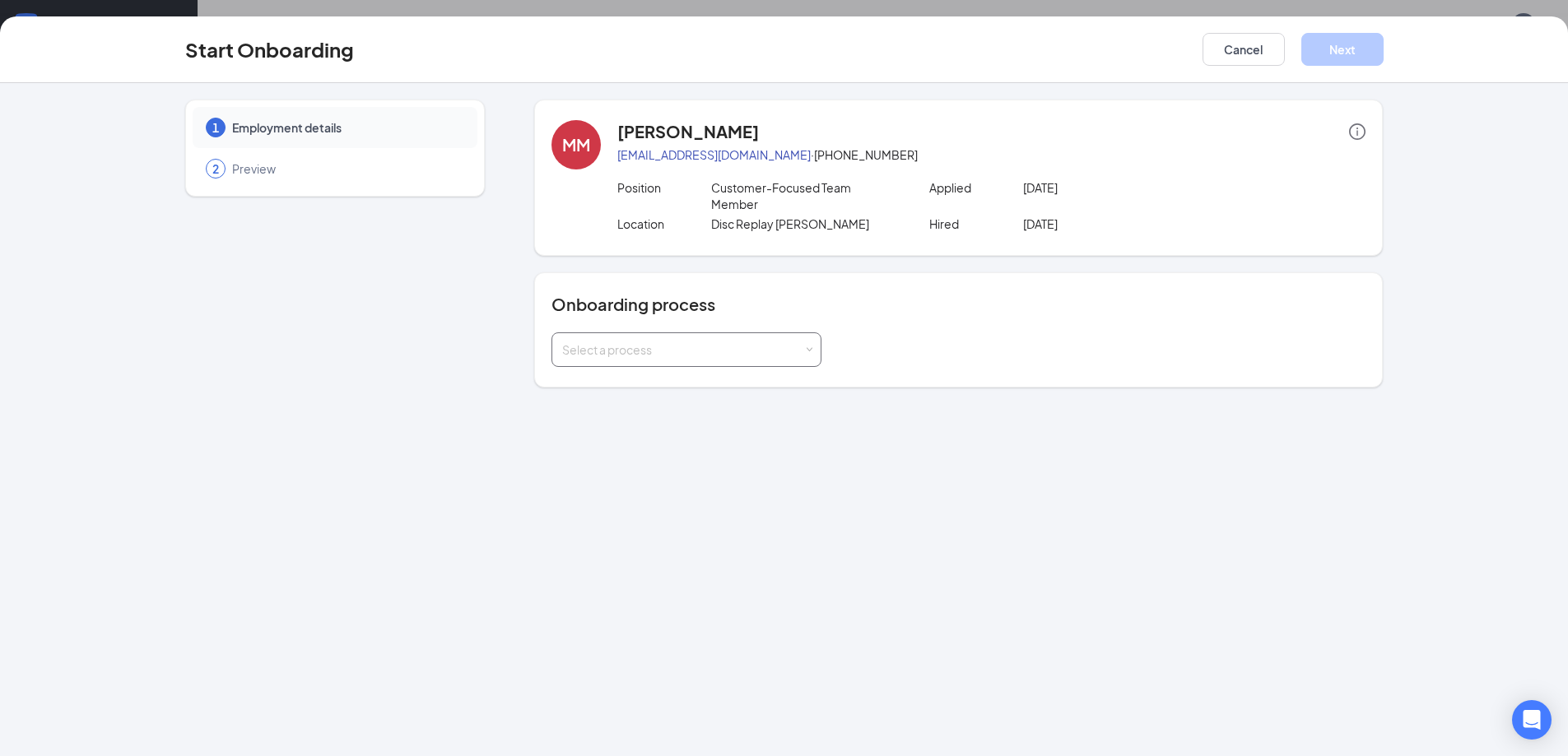
click at [708, 349] on div "Select a process" at bounding box center [682, 350] width 242 height 16
click at [589, 381] on span "Disc Replay" at bounding box center [589, 384] width 62 height 14
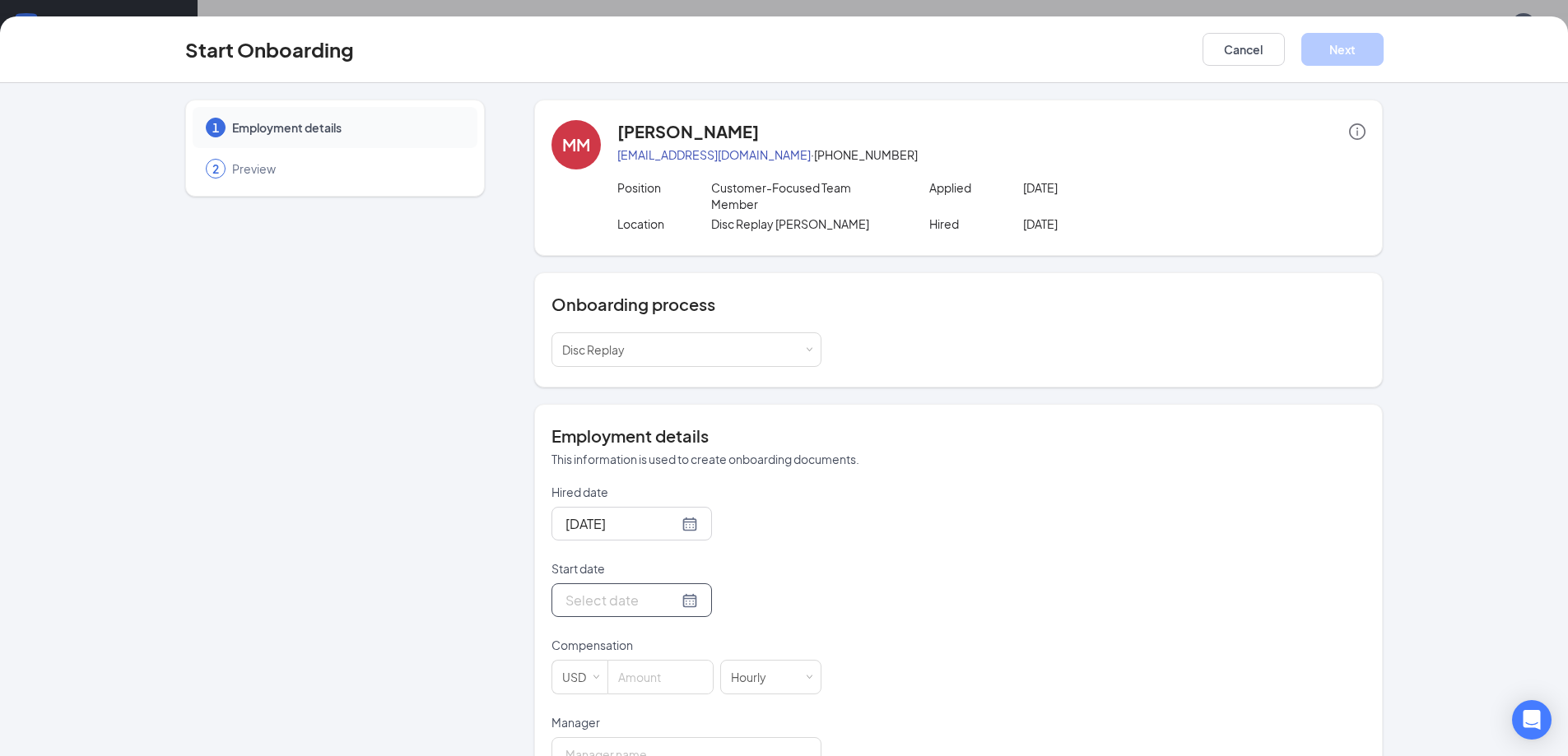
click at [588, 592] on input "Start date" at bounding box center [622, 600] width 113 height 21
type input "[DATE]"
click at [664, 495] on div "27" at bounding box center [665, 503] width 20 height 20
click at [627, 681] on input at bounding box center [660, 676] width 105 height 33
type input "12.5"
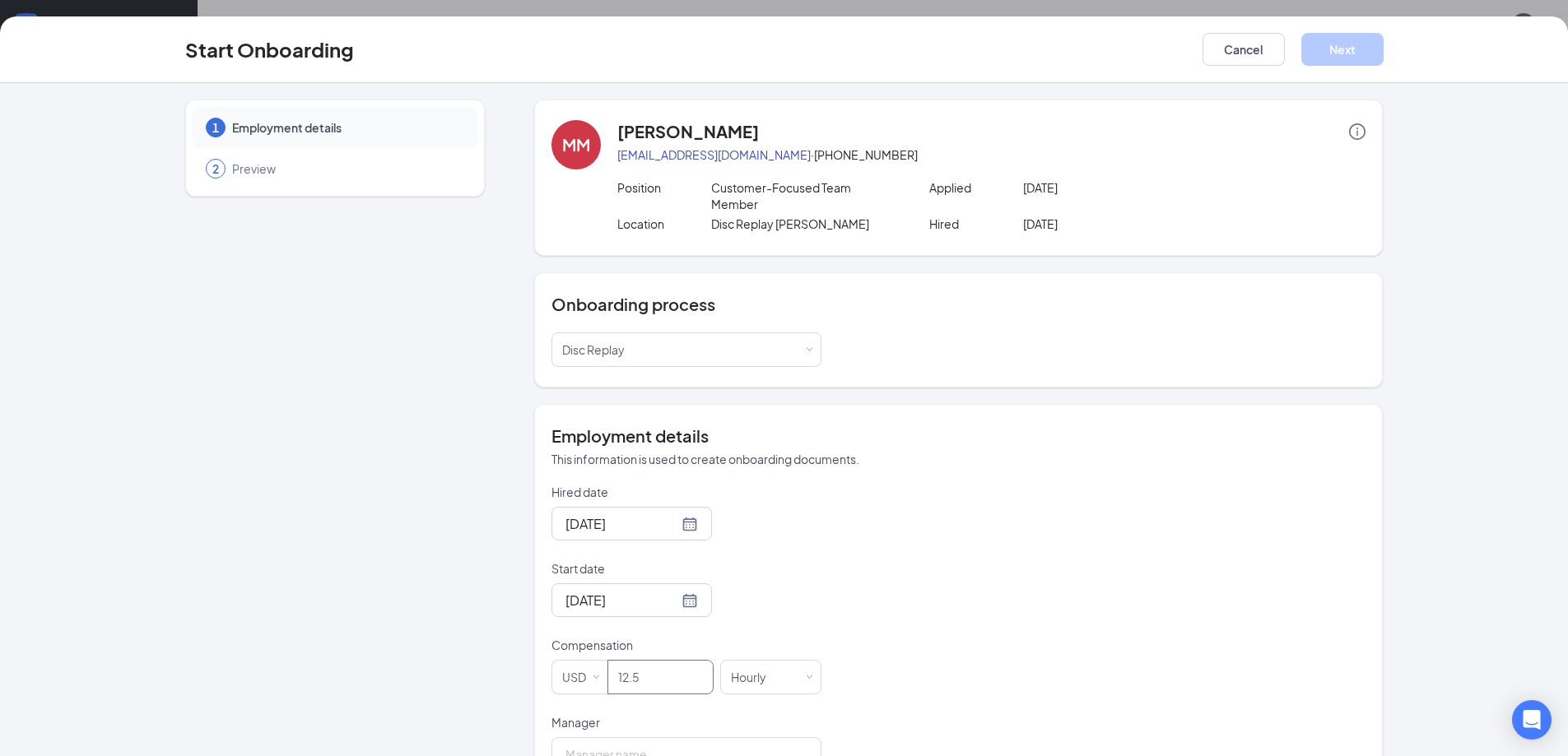
click at [993, 594] on div "Hired date [DATE] Start date [DATE] [DATE] Su Mo Tu We Th Fr Sa 27 28 29 30 31 …" at bounding box center [958, 666] width 814 height 365
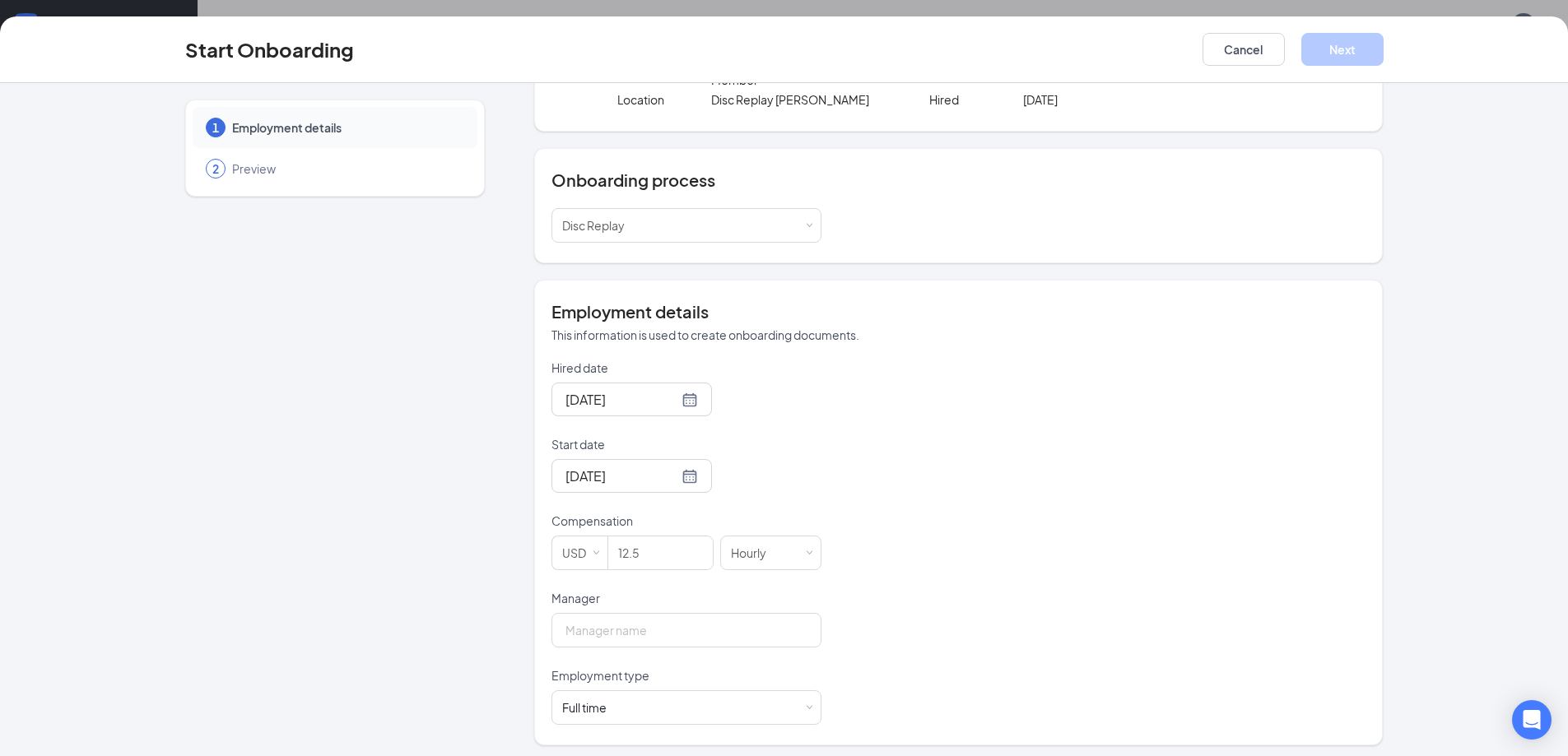
scroll to position [130, 0]
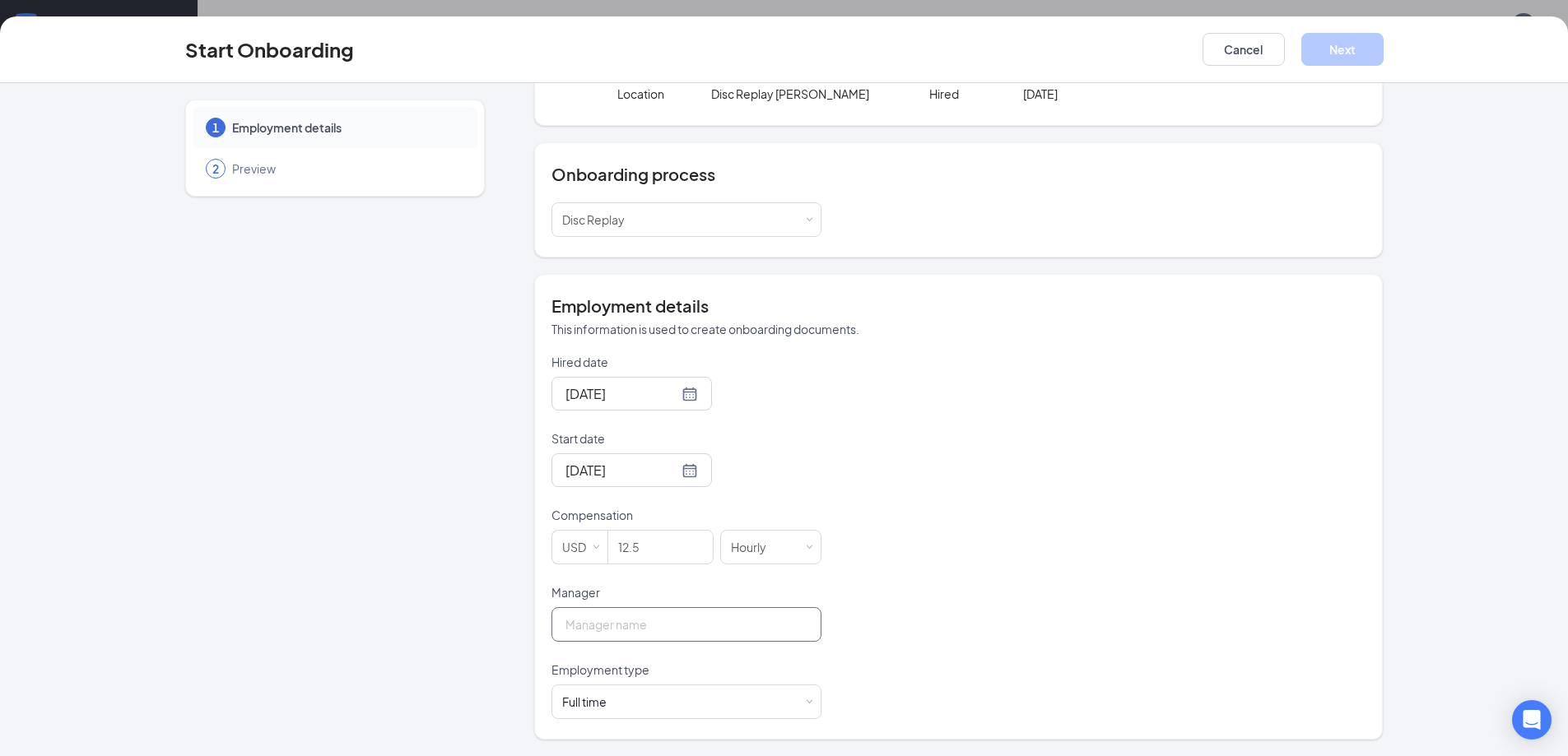
click at [558, 620] on input "Manager" at bounding box center [686, 624] width 270 height 34
type input "[PERSON_NAME]"
click at [879, 617] on div "Hired date [DATE] Start date [DATE] [DATE] Su Mo Tu We Th Fr Sa 27 28 29 30 31 …" at bounding box center [958, 536] width 814 height 365
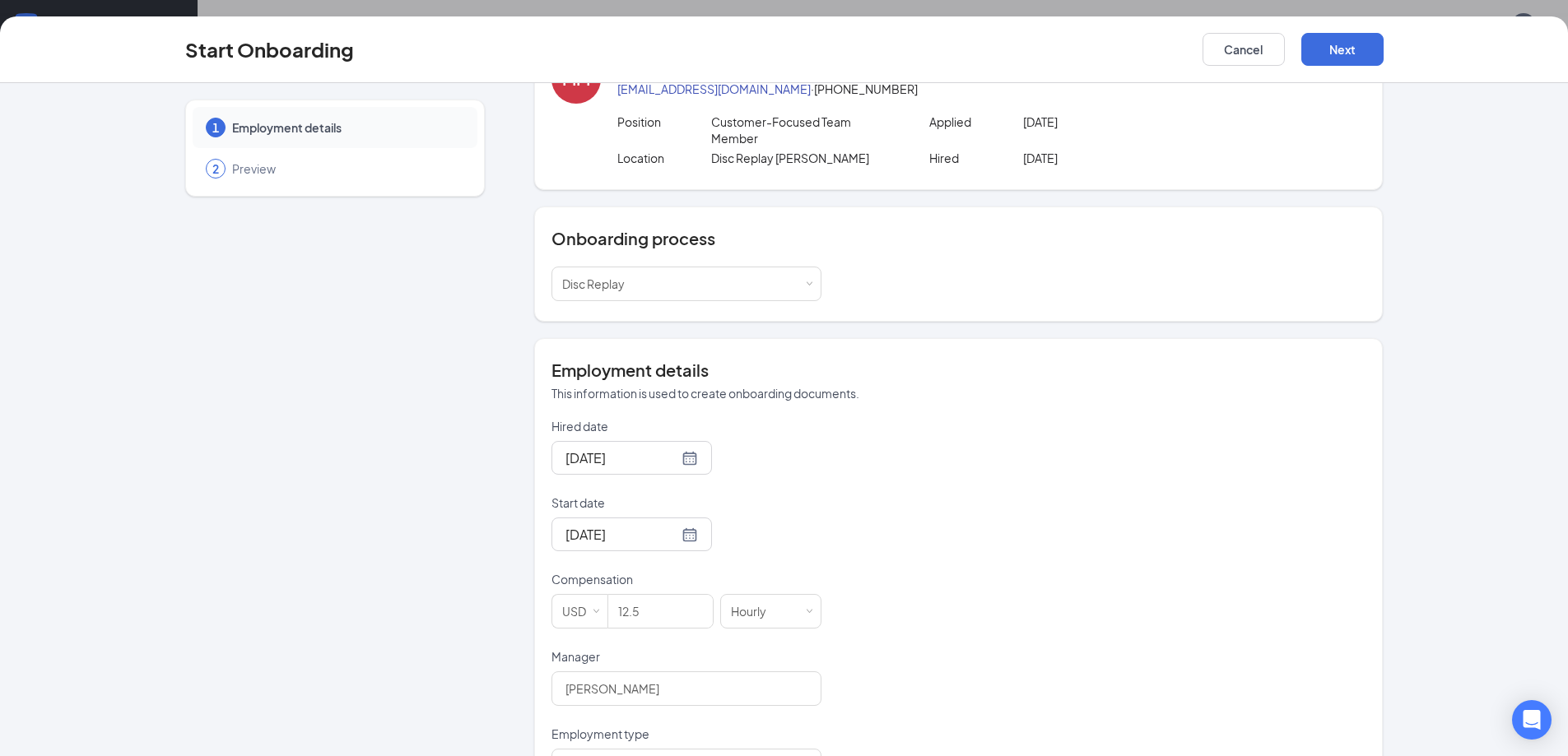
scroll to position [0, 0]
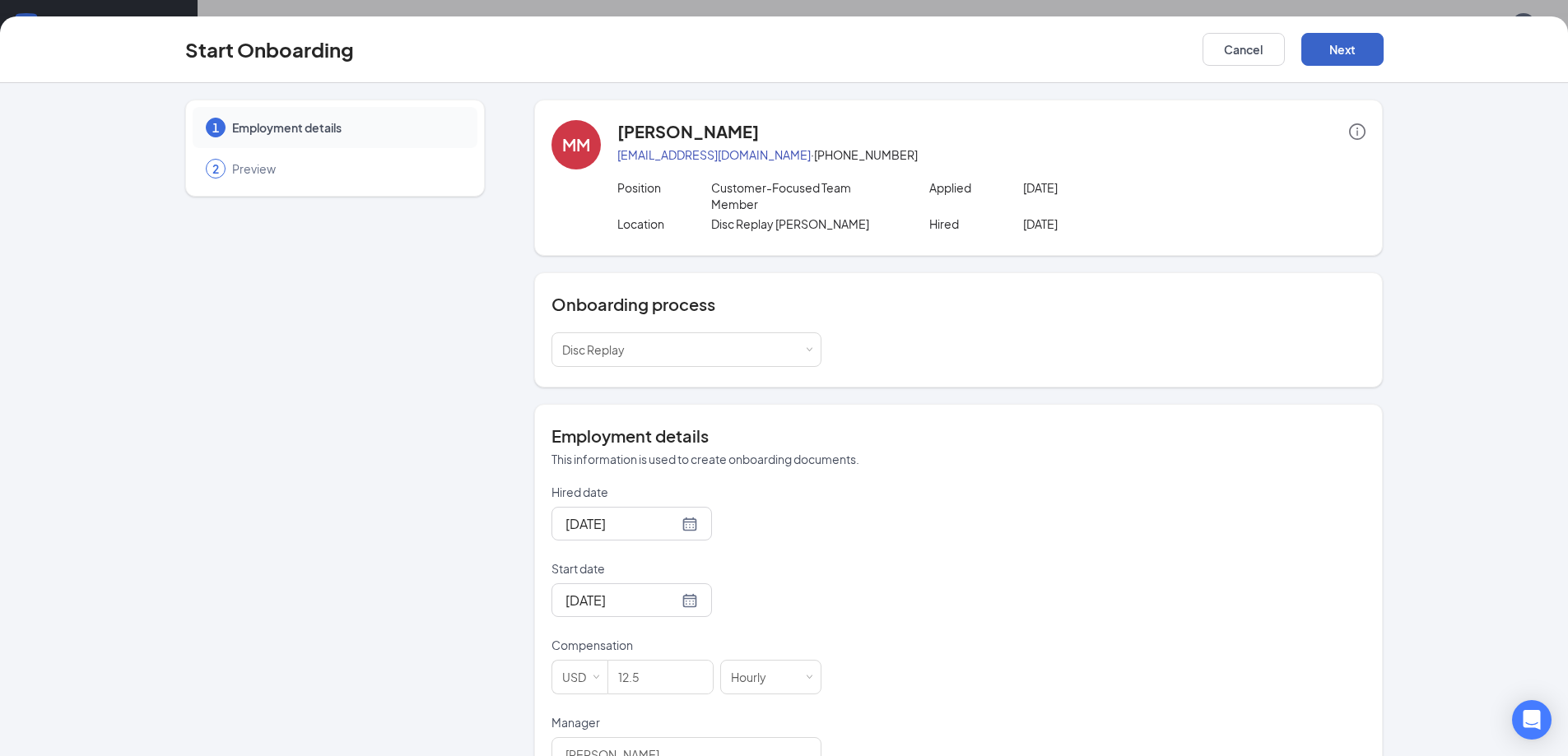
click at [1344, 46] on button "Next" at bounding box center [1342, 49] width 82 height 33
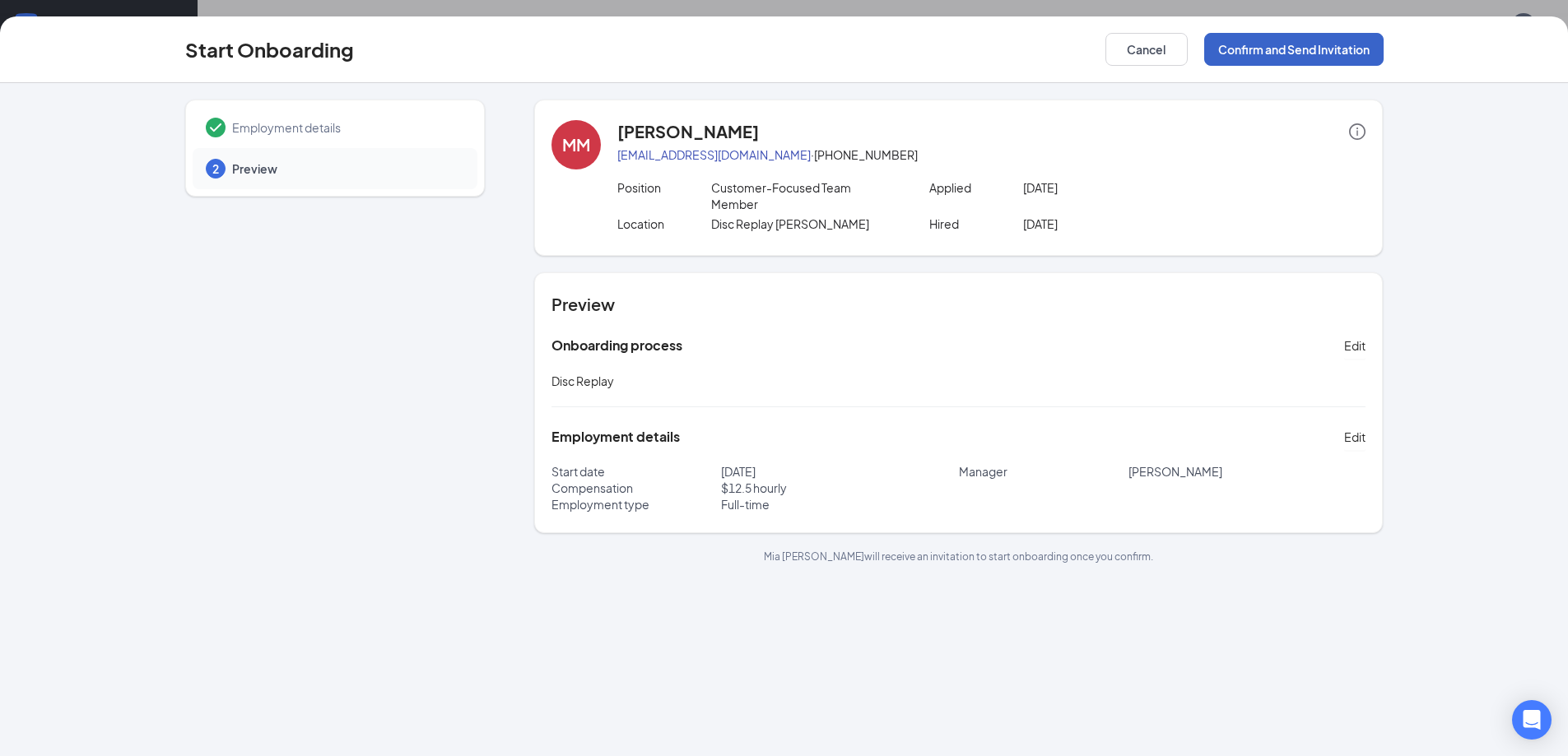
click at [1250, 43] on button "Confirm and Send Invitation" at bounding box center [1294, 49] width 179 height 33
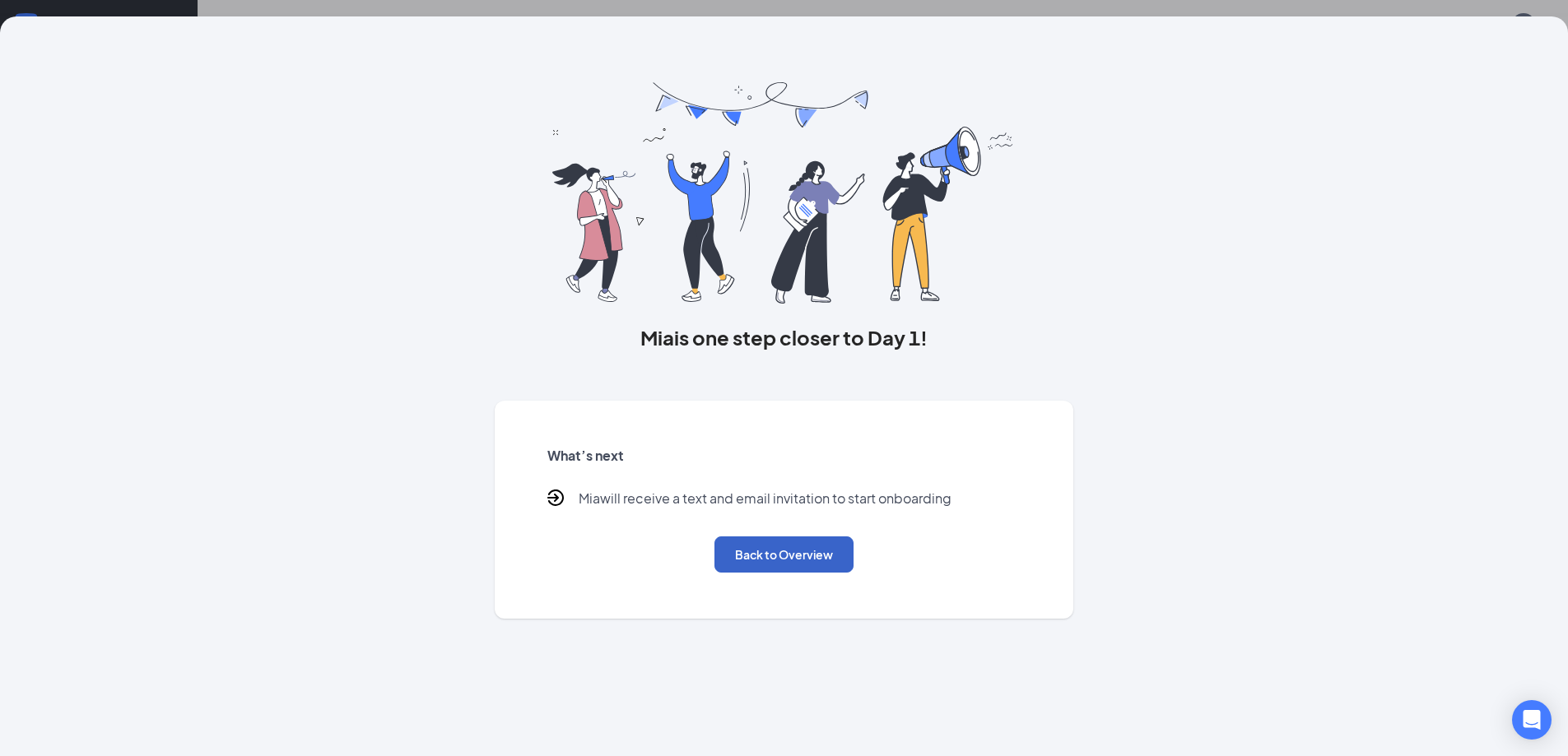
click at [795, 551] on button "Back to Overview" at bounding box center [784, 554] width 139 height 36
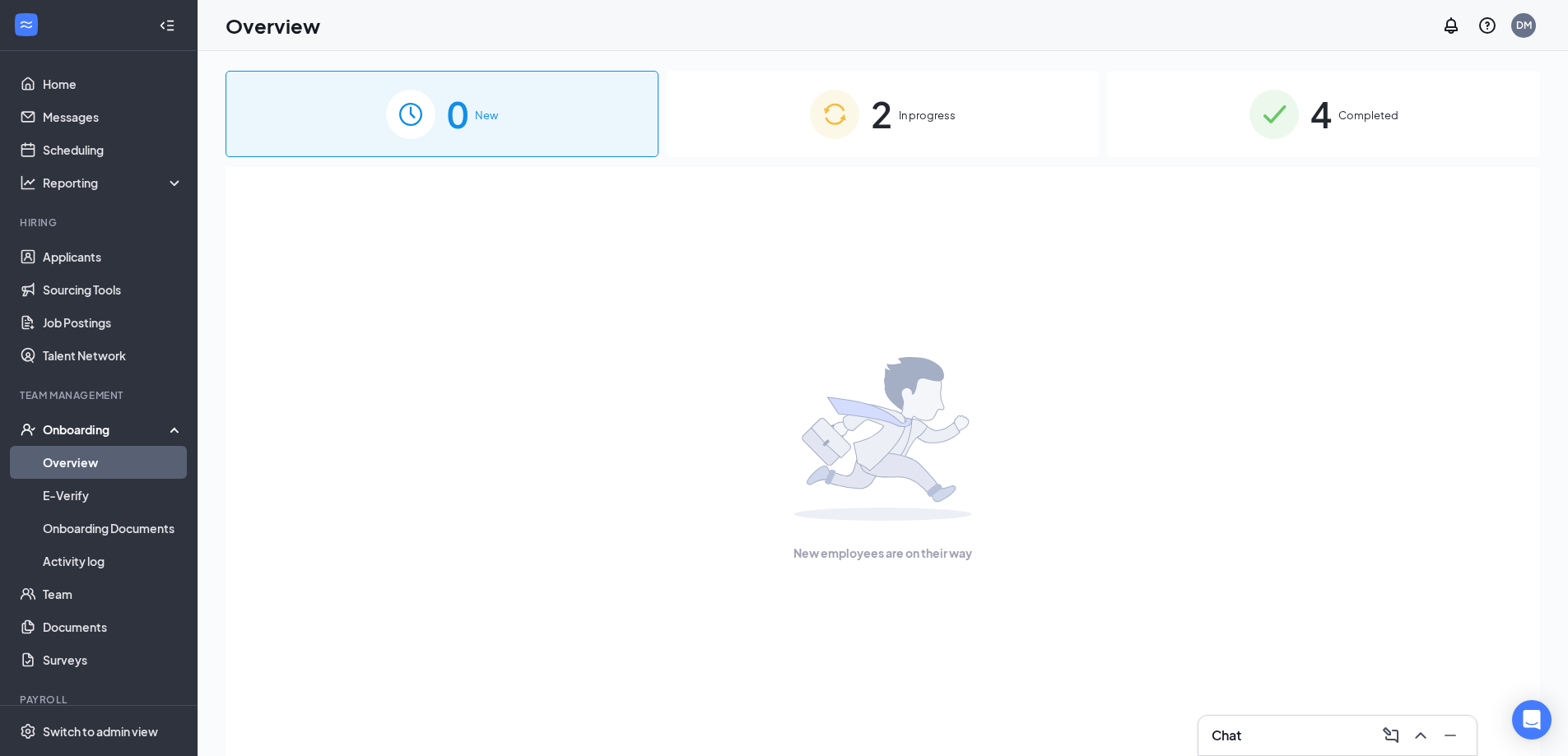
click at [881, 111] on span "2" at bounding box center [881, 114] width 22 height 57
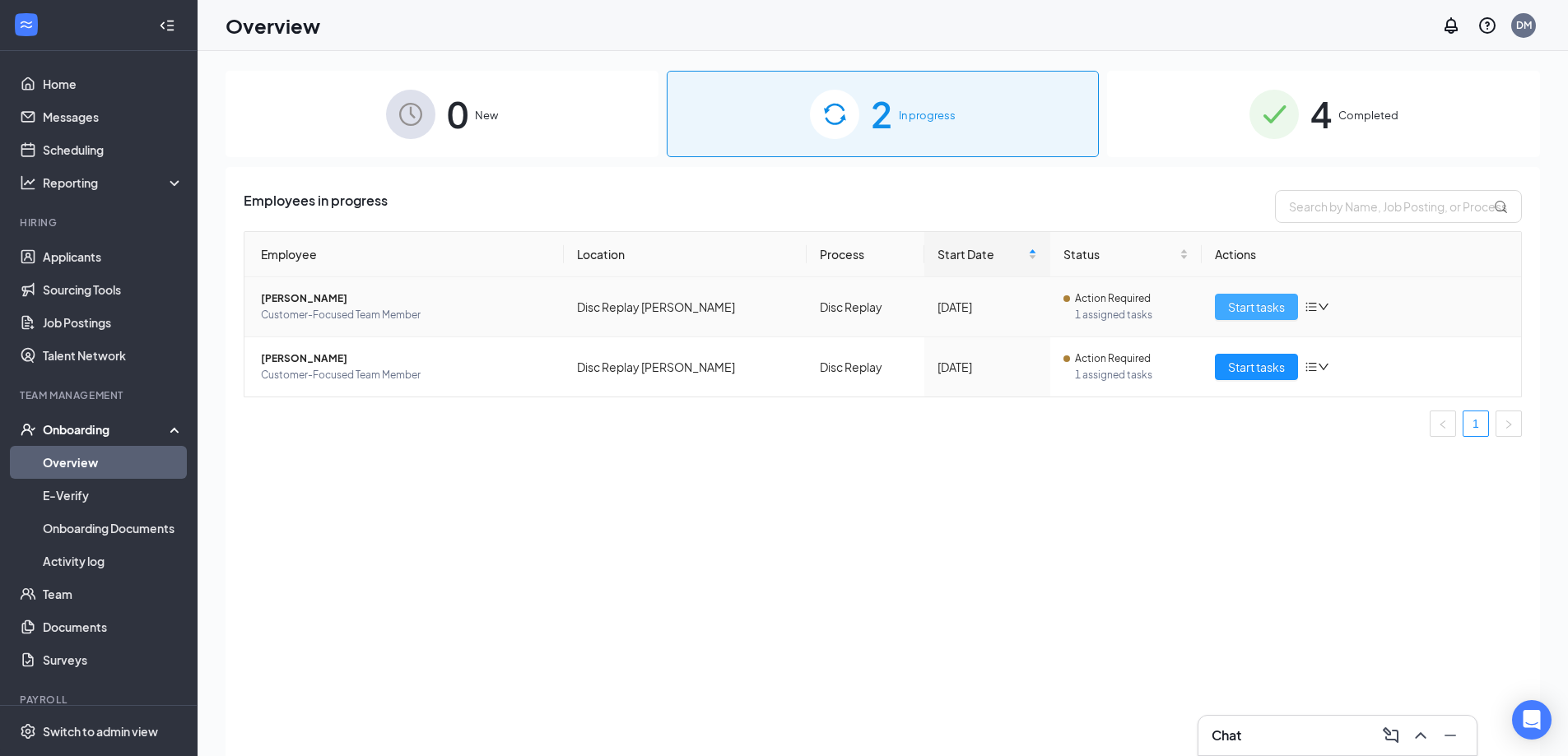
click at [1231, 307] on span "Start tasks" at bounding box center [1256, 307] width 57 height 18
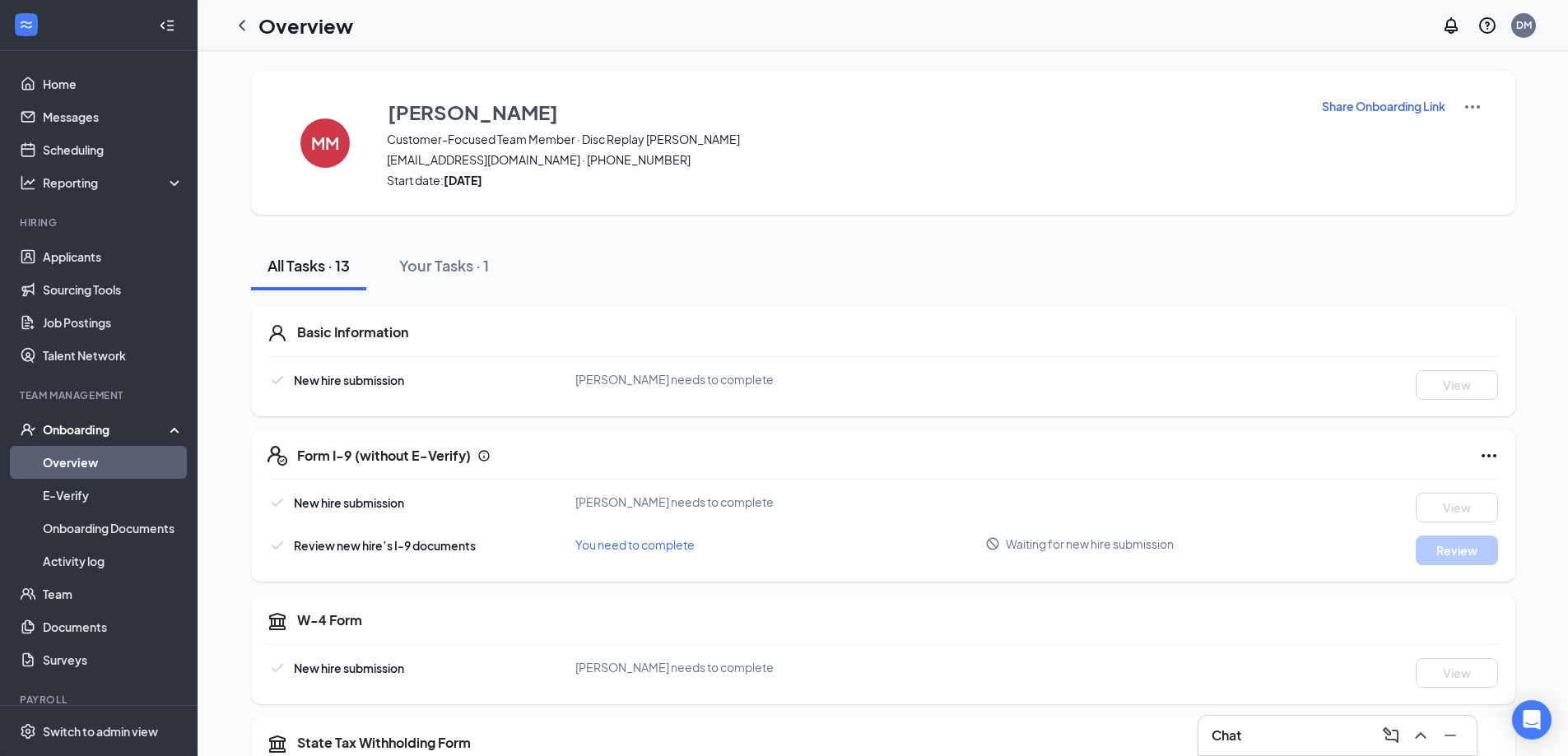
click at [1229, 730] on h3 "Chat" at bounding box center [1226, 735] width 30 height 18
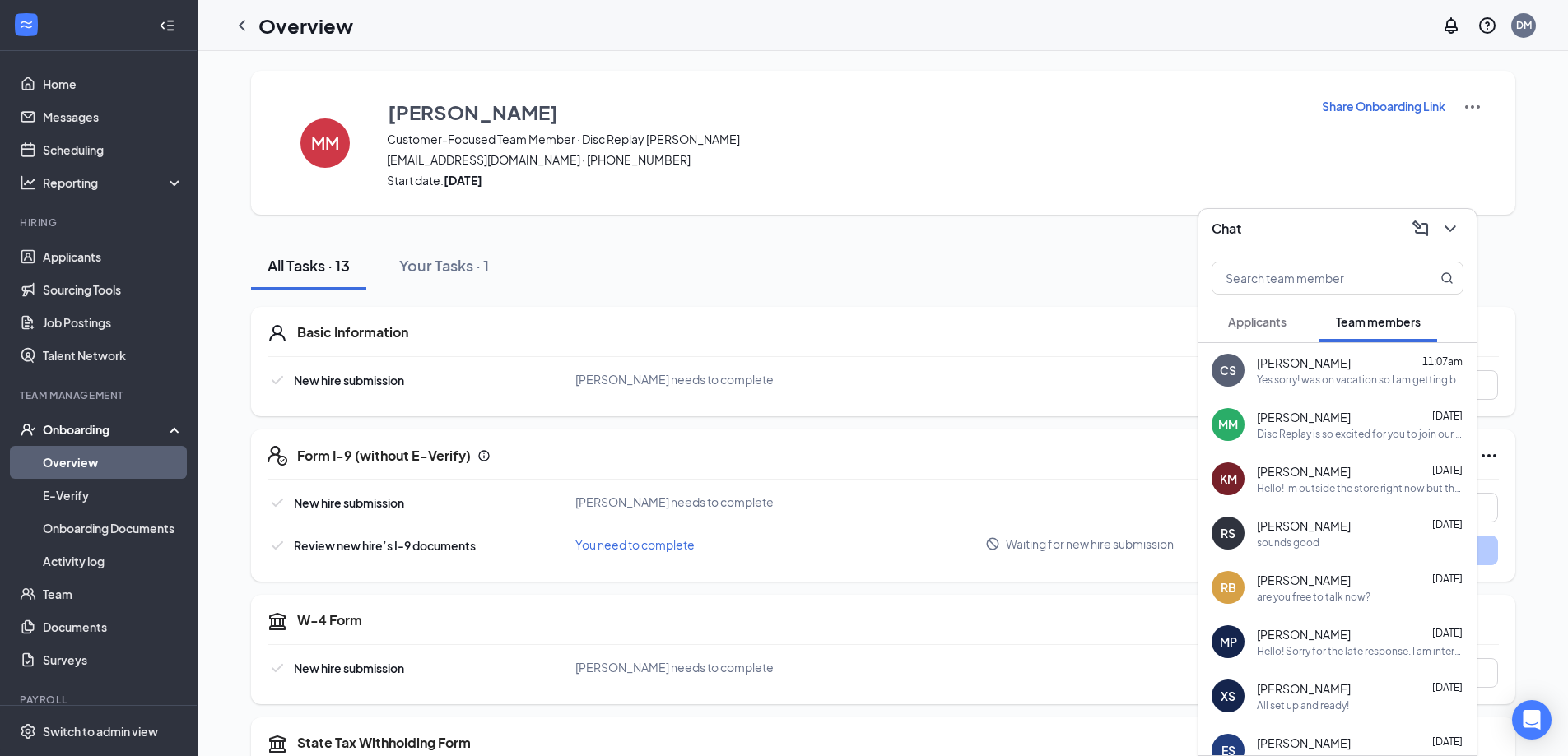
click at [1306, 434] on div "Disc Replay is so excited for you to join our team! Do you know anyone else who…" at bounding box center [1360, 433] width 206 height 14
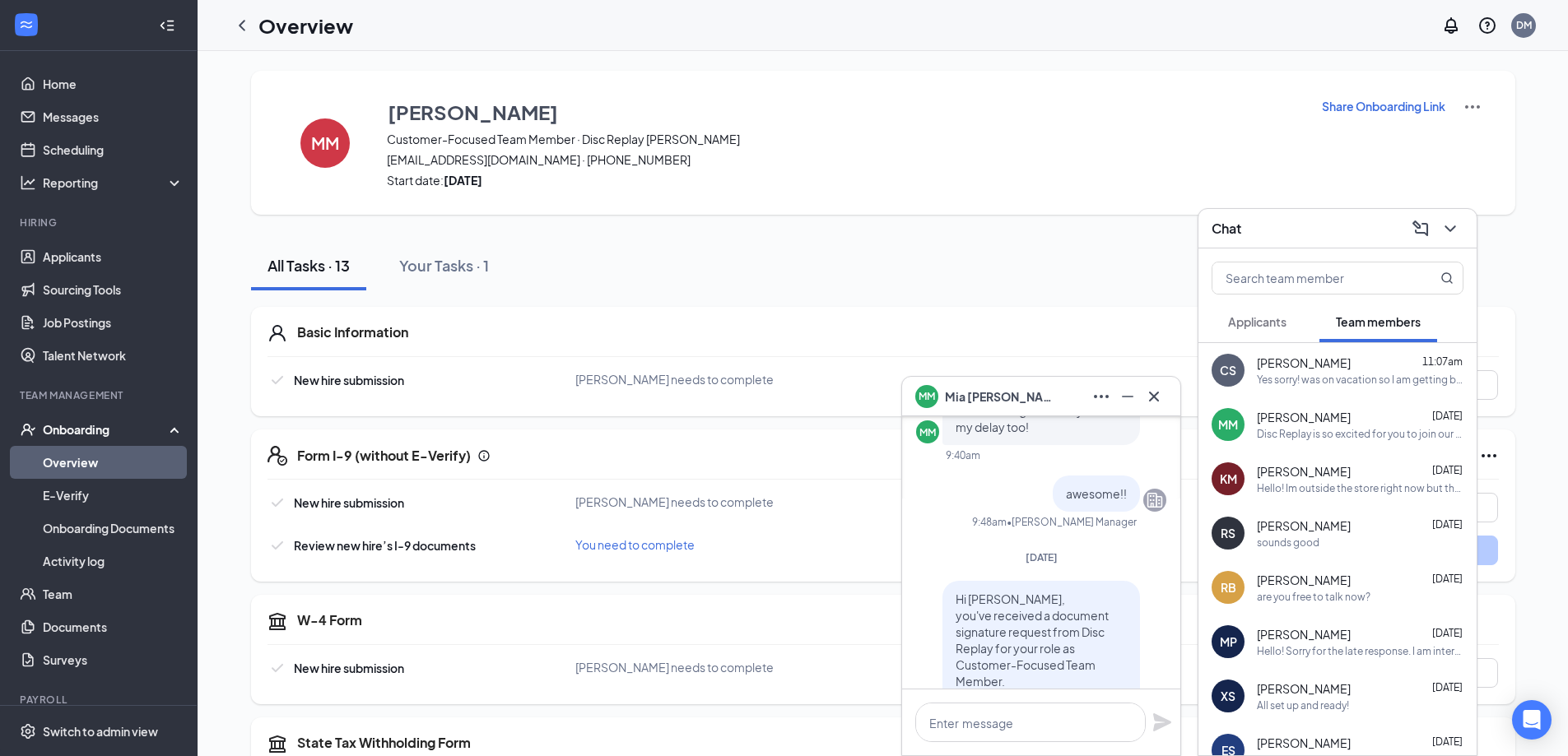
scroll to position [-658, 0]
click at [971, 729] on textarea at bounding box center [1031, 723] width 231 height 40
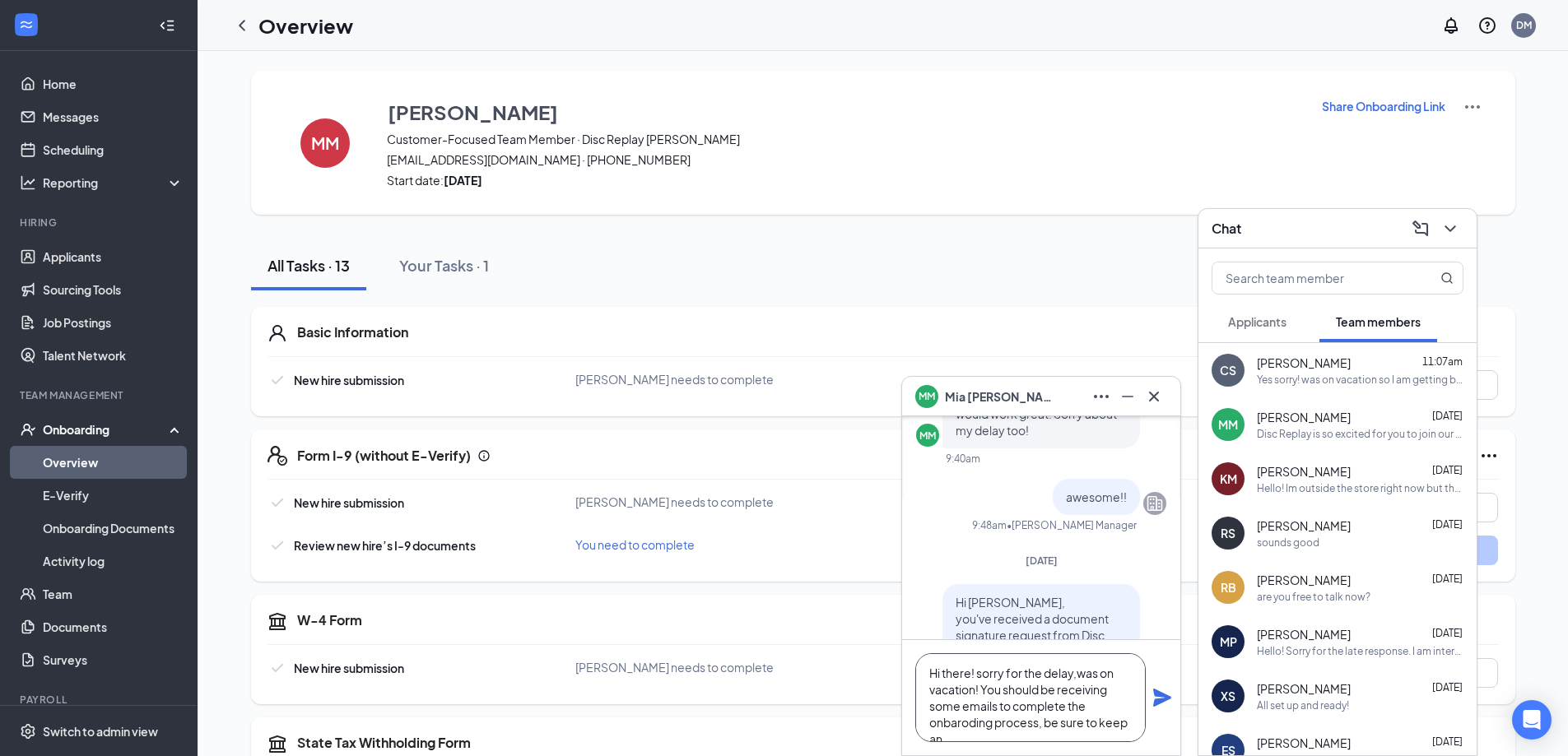
scroll to position [17, 0]
click at [964, 706] on textarea "Hi there! sorry for the delay,was on vacation! You should be receiving some ema…" at bounding box center [1031, 697] width 231 height 89
click at [1079, 658] on textarea "Hi there! sorry for the delay,was on vacation! You should be receiving some ema…" at bounding box center [1031, 697] width 231 height 89
click at [1024, 724] on textarea "Hi there! sorry for the delay, was on vacation! You should be receiving some em…" at bounding box center [1031, 697] width 231 height 89
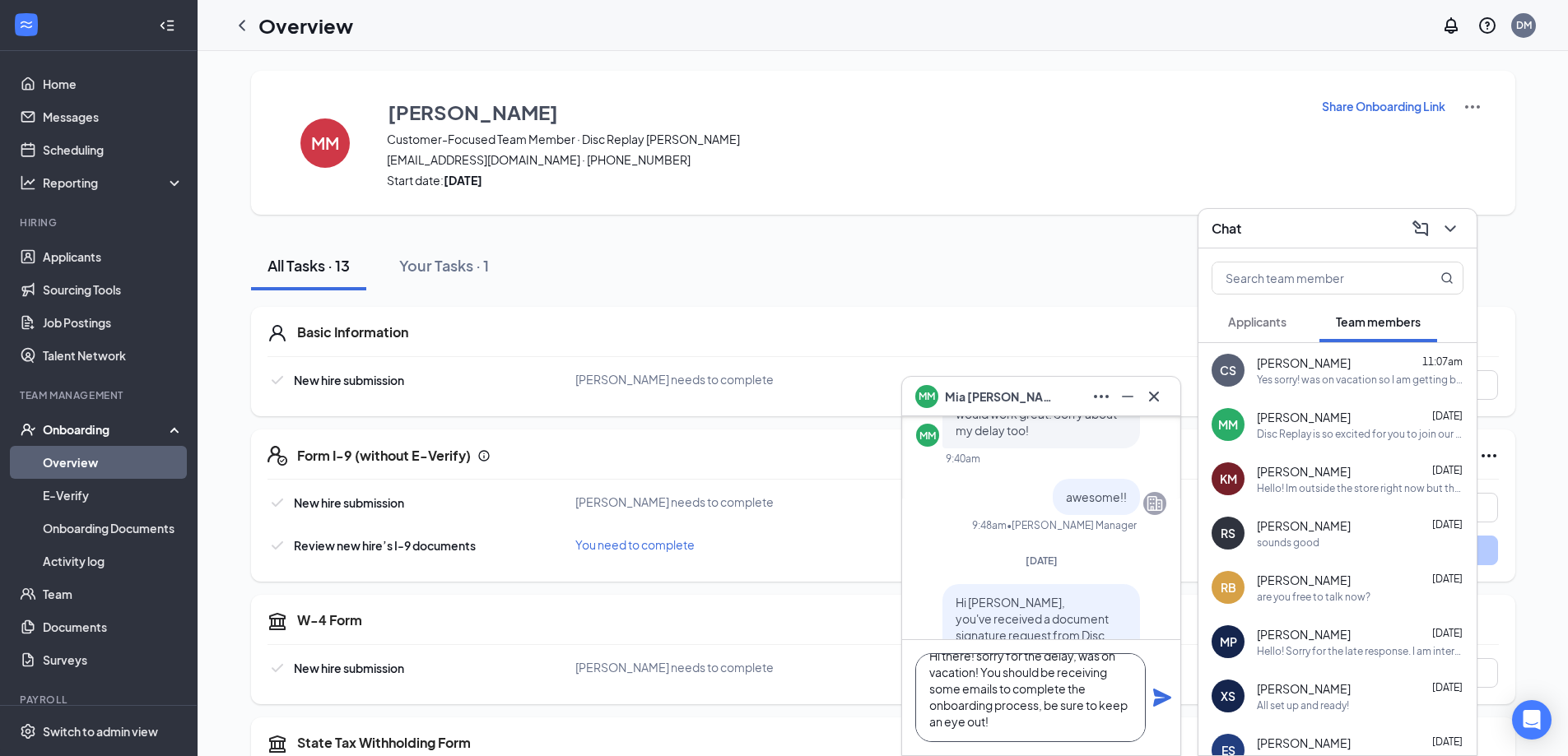
type textarea "Hi there! sorry for the delay, was on vacation! You should be receiving some em…"
click at [1166, 696] on icon "Plane" at bounding box center [1162, 697] width 18 height 18
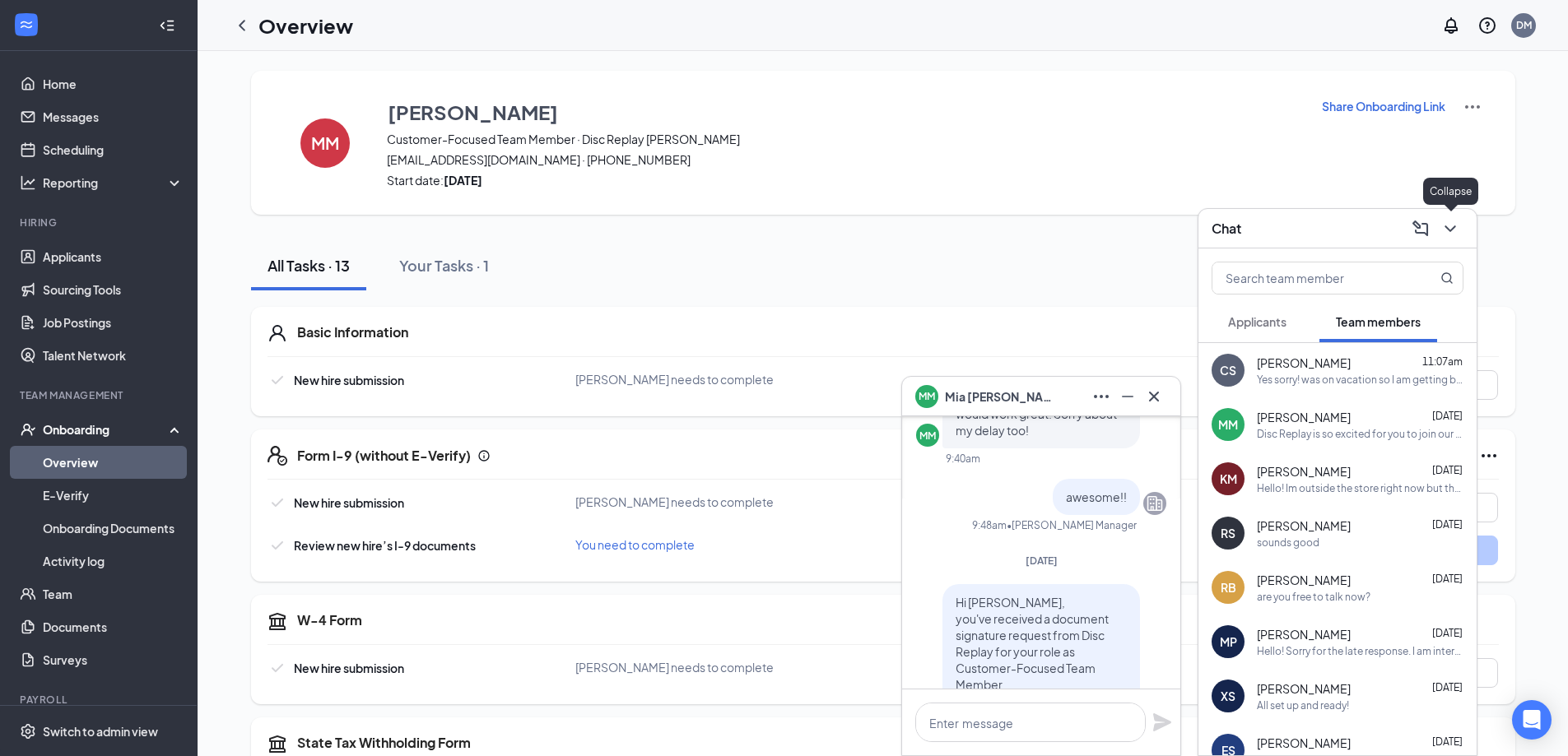
scroll to position [-968, 0]
click at [401, 256] on div "Your Tasks · 1" at bounding box center [443, 265] width 90 height 21
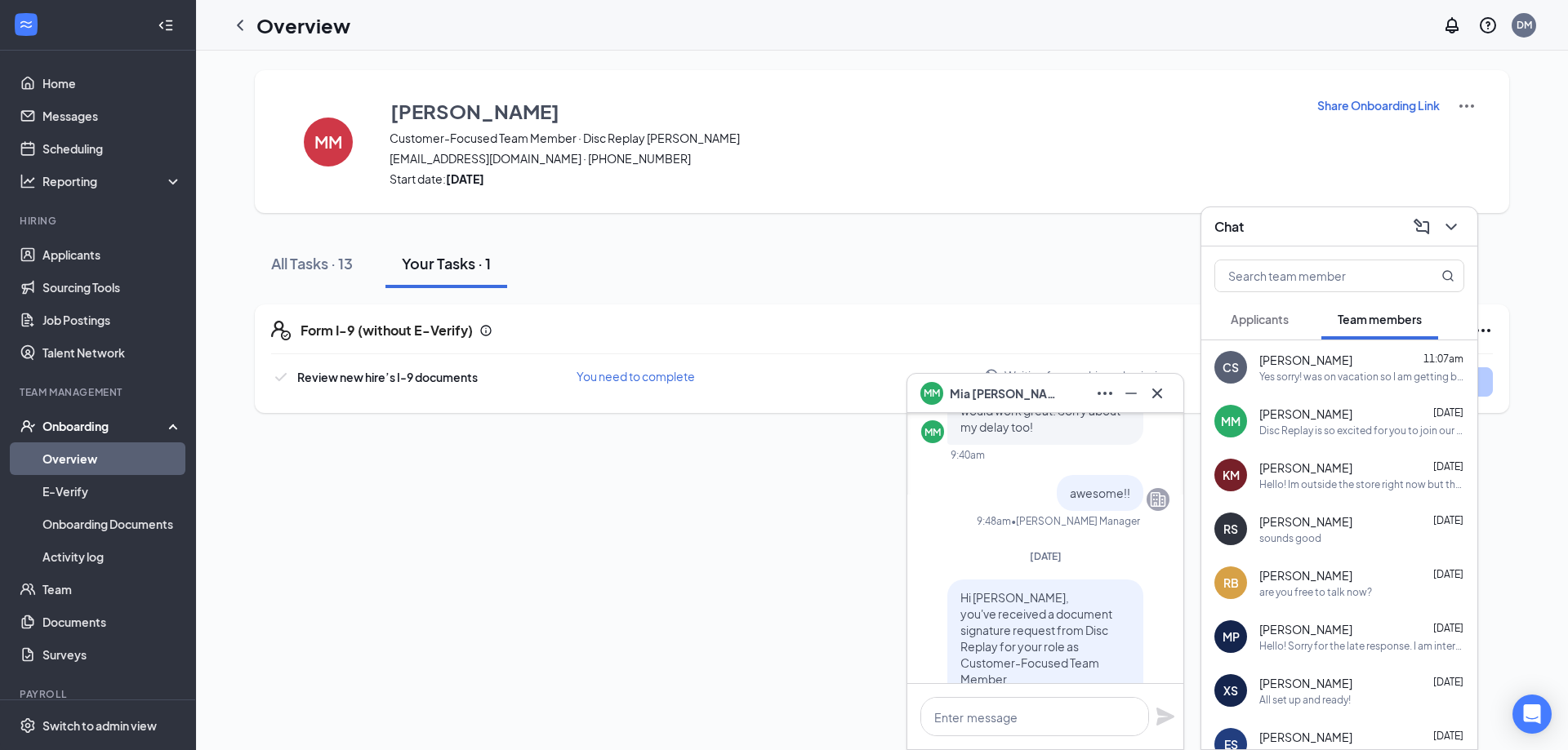
click at [1451, 230] on icon "ChevronDown" at bounding box center [1451, 227] width 20 height 20
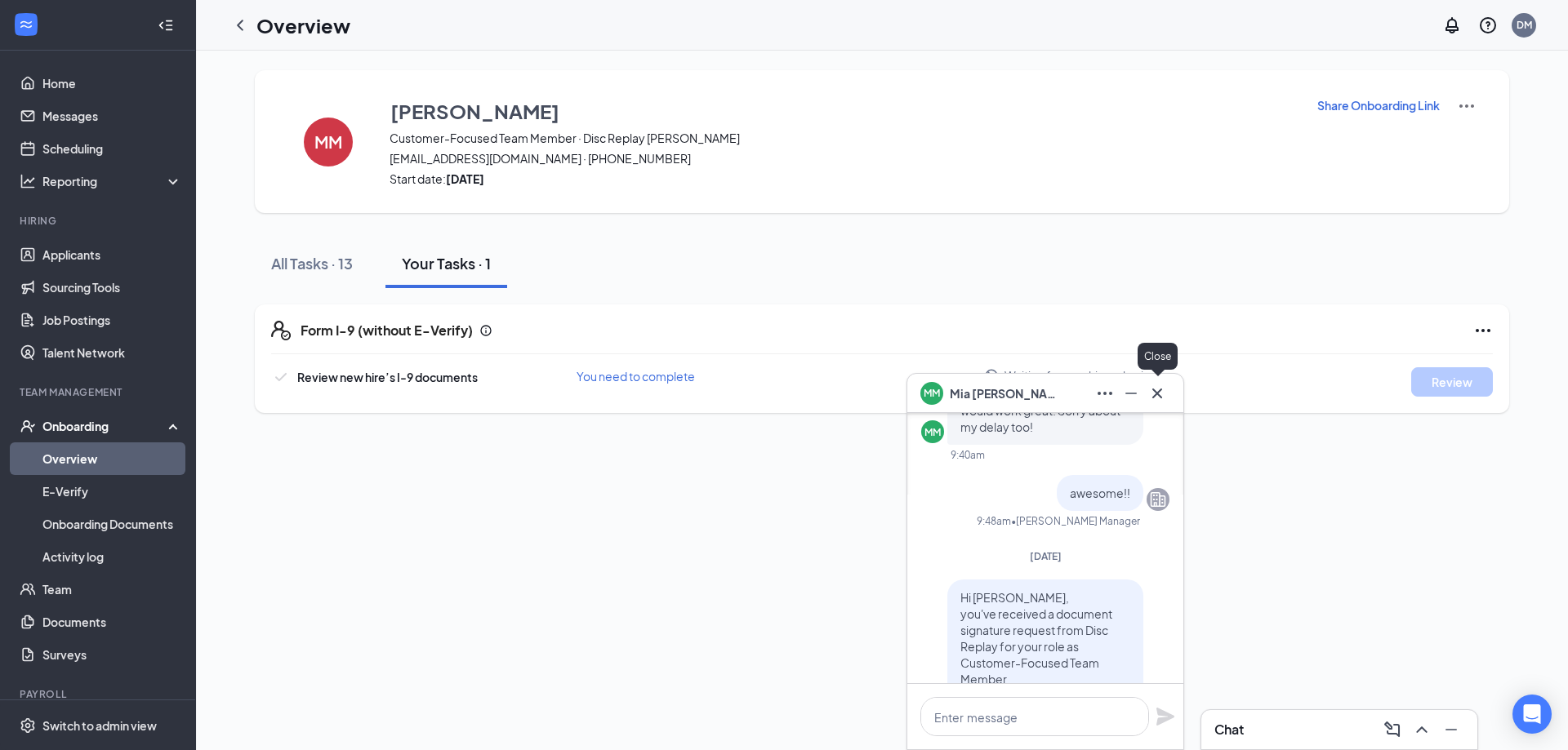
click at [1153, 384] on icon "Cross" at bounding box center [1157, 394] width 20 height 20
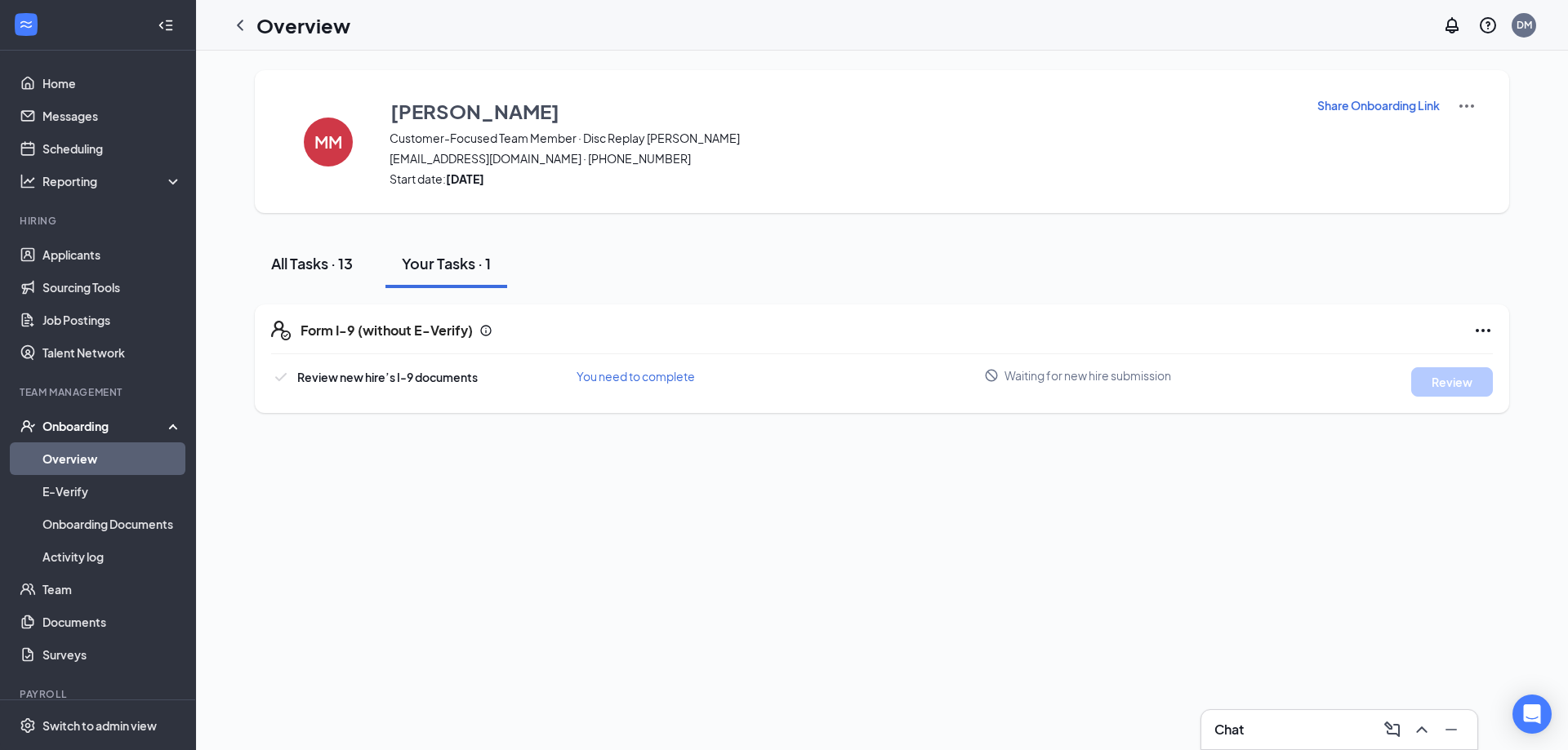
click at [326, 269] on div "All Tasks · 13" at bounding box center [311, 263] width 82 height 21
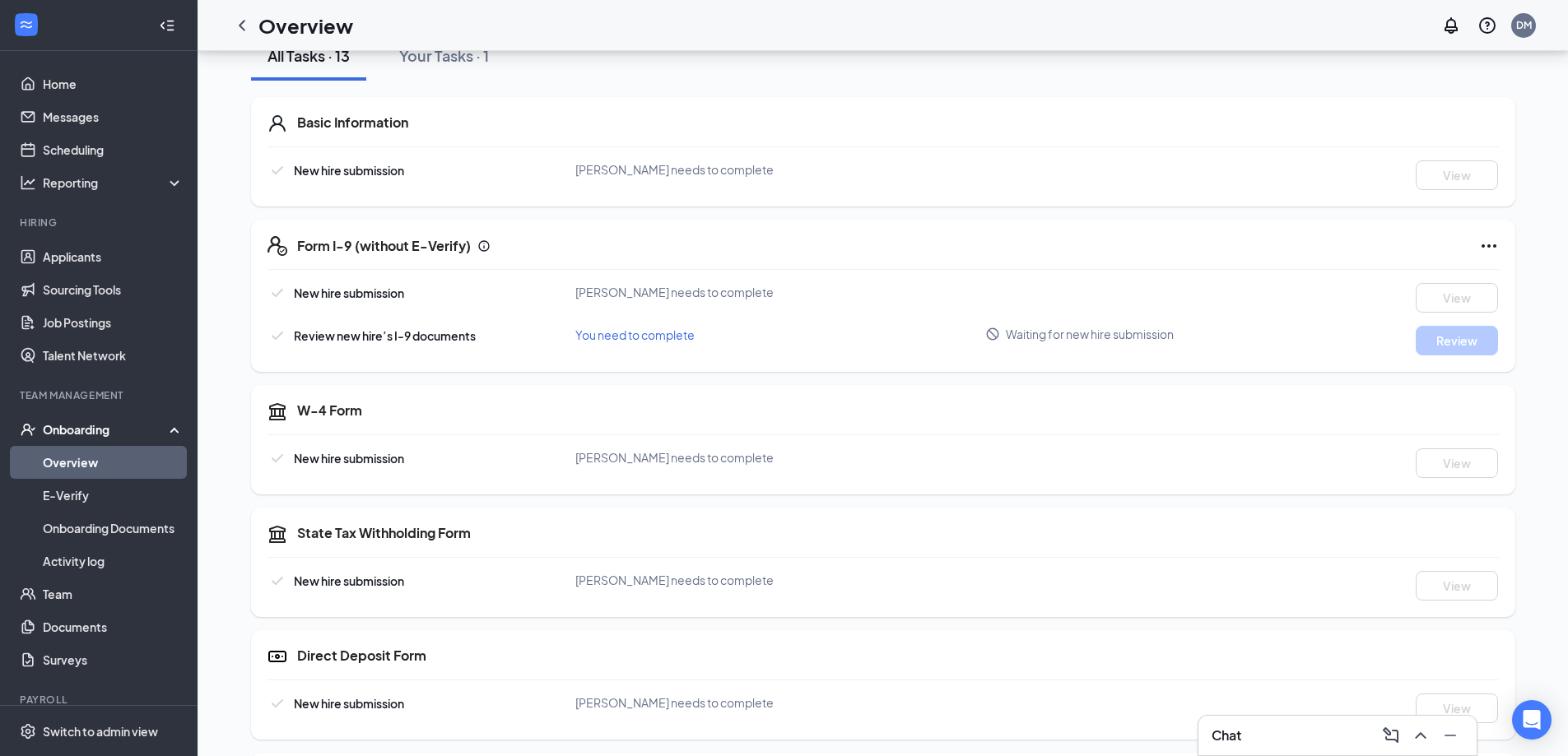
scroll to position [0, 0]
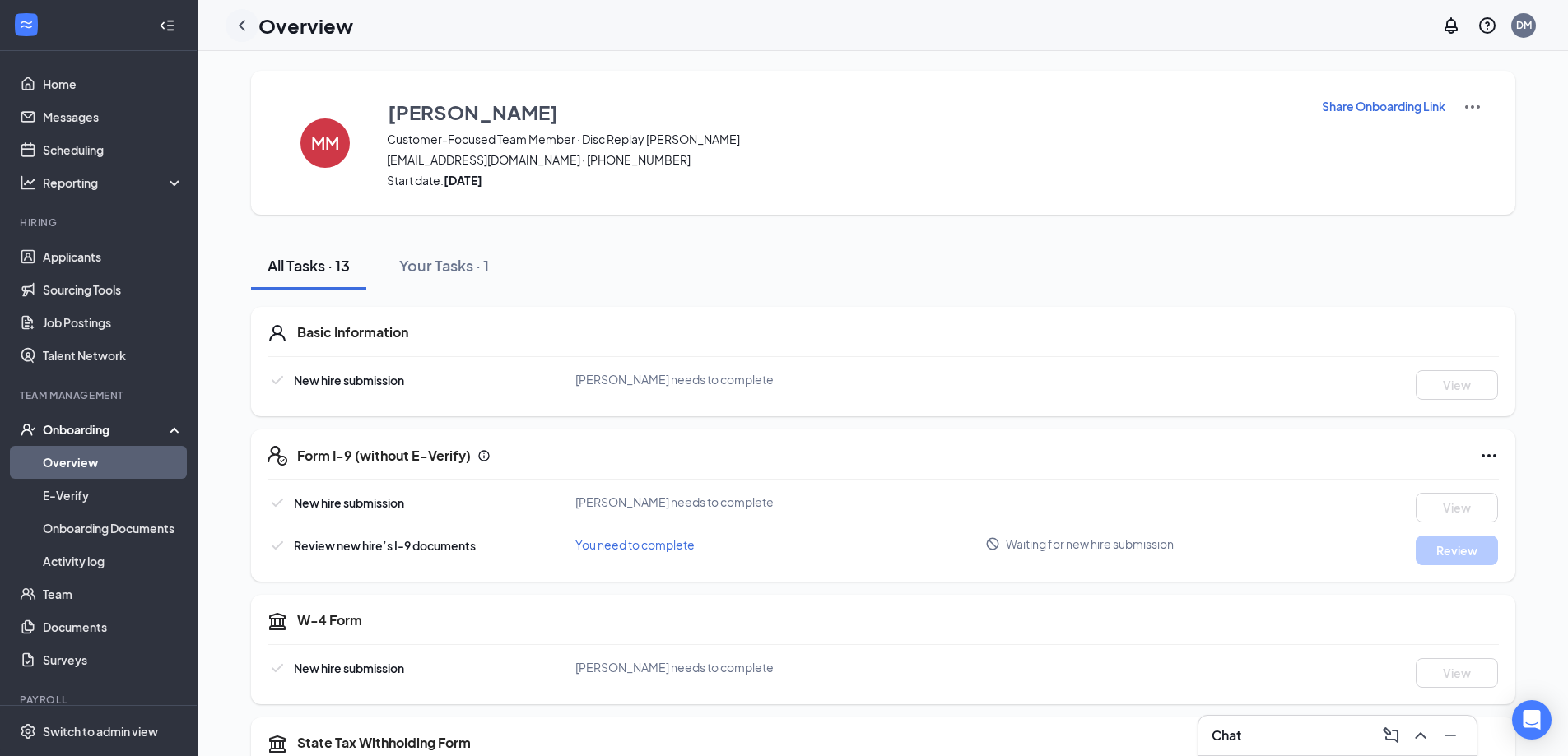
click at [243, 18] on icon "ChevronLeft" at bounding box center [242, 25] width 20 height 20
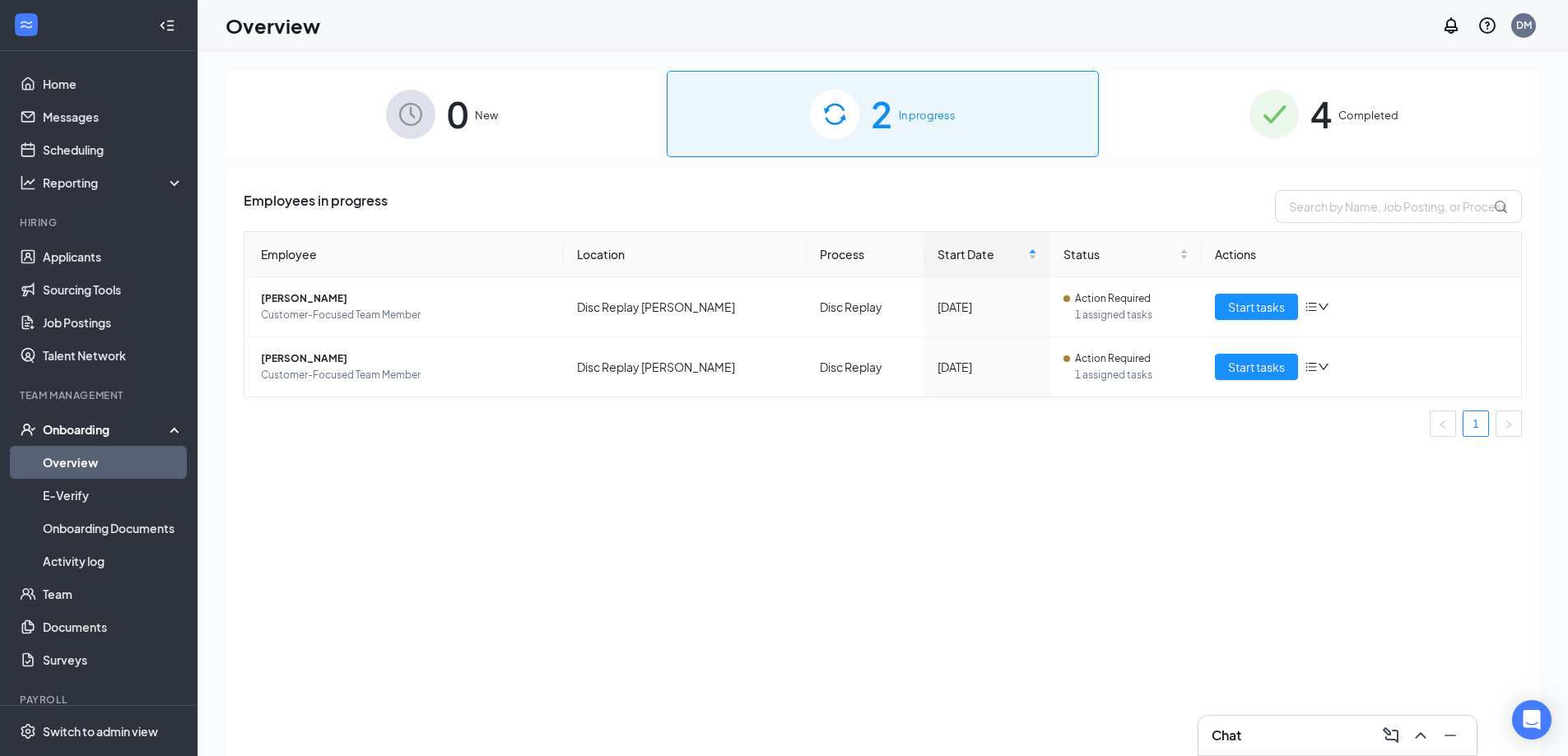
click at [1280, 107] on img at bounding box center [1274, 114] width 50 height 50
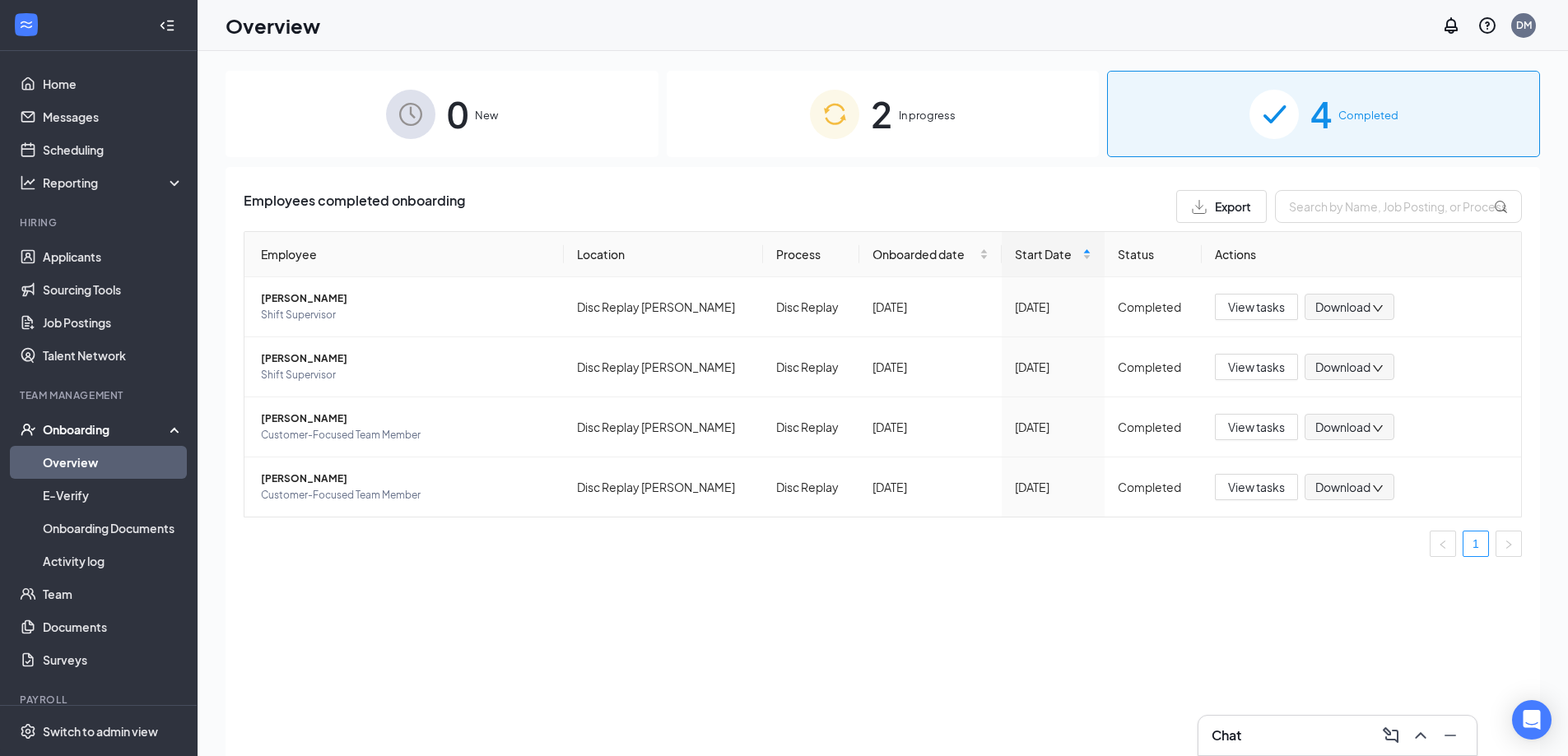
click at [832, 118] on img at bounding box center [834, 114] width 50 height 50
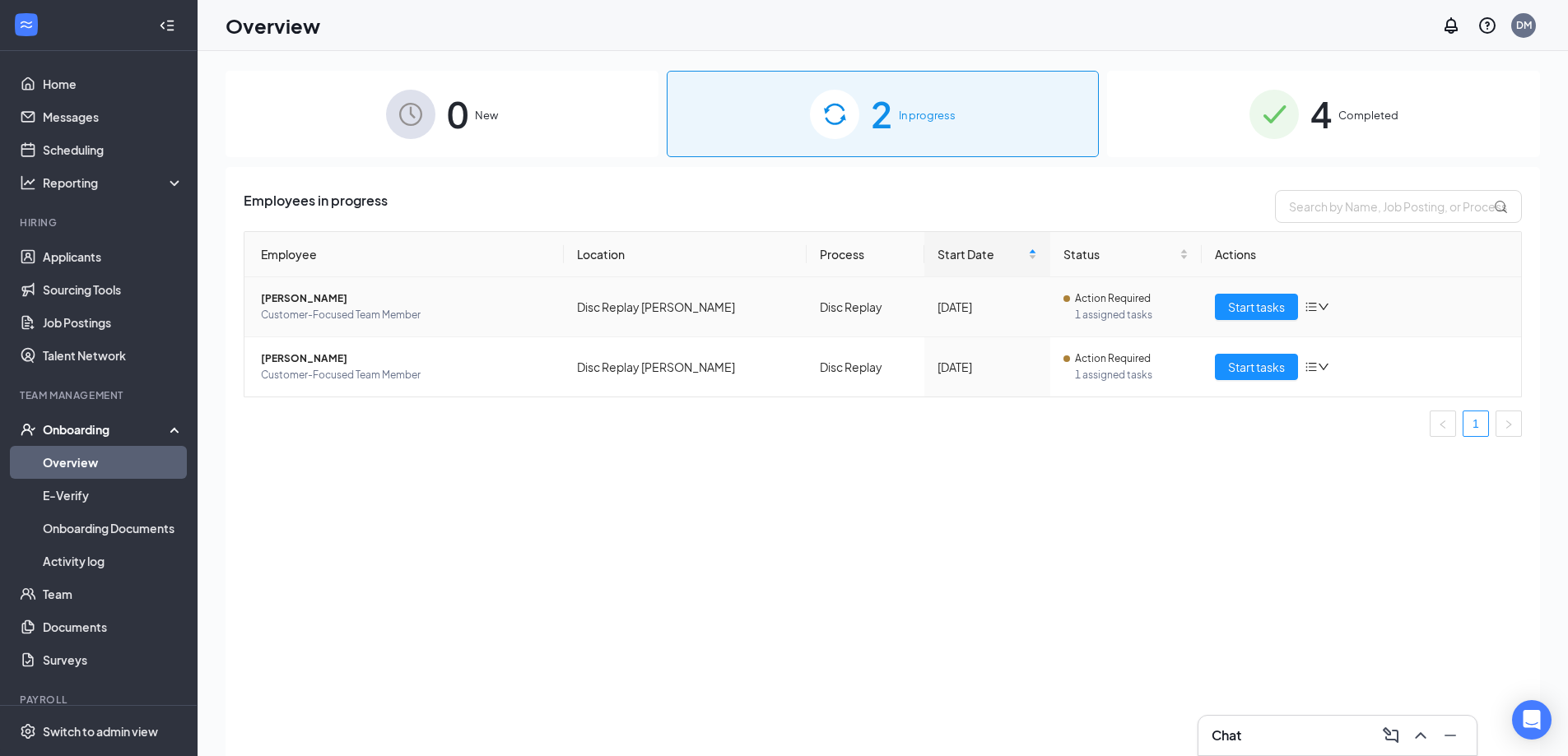
click at [297, 300] on span "[PERSON_NAME]" at bounding box center [405, 298] width 290 height 16
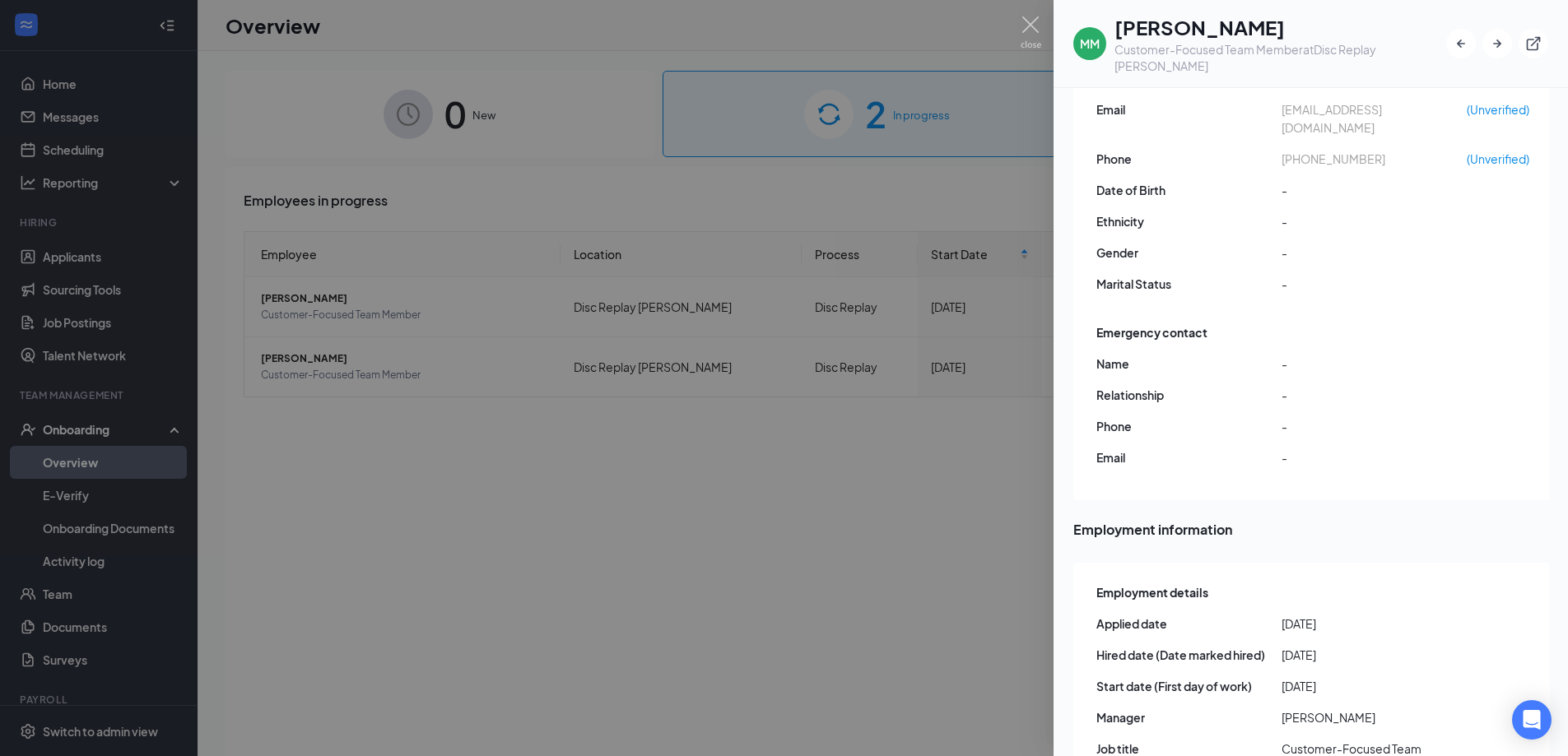
scroll to position [165, 0]
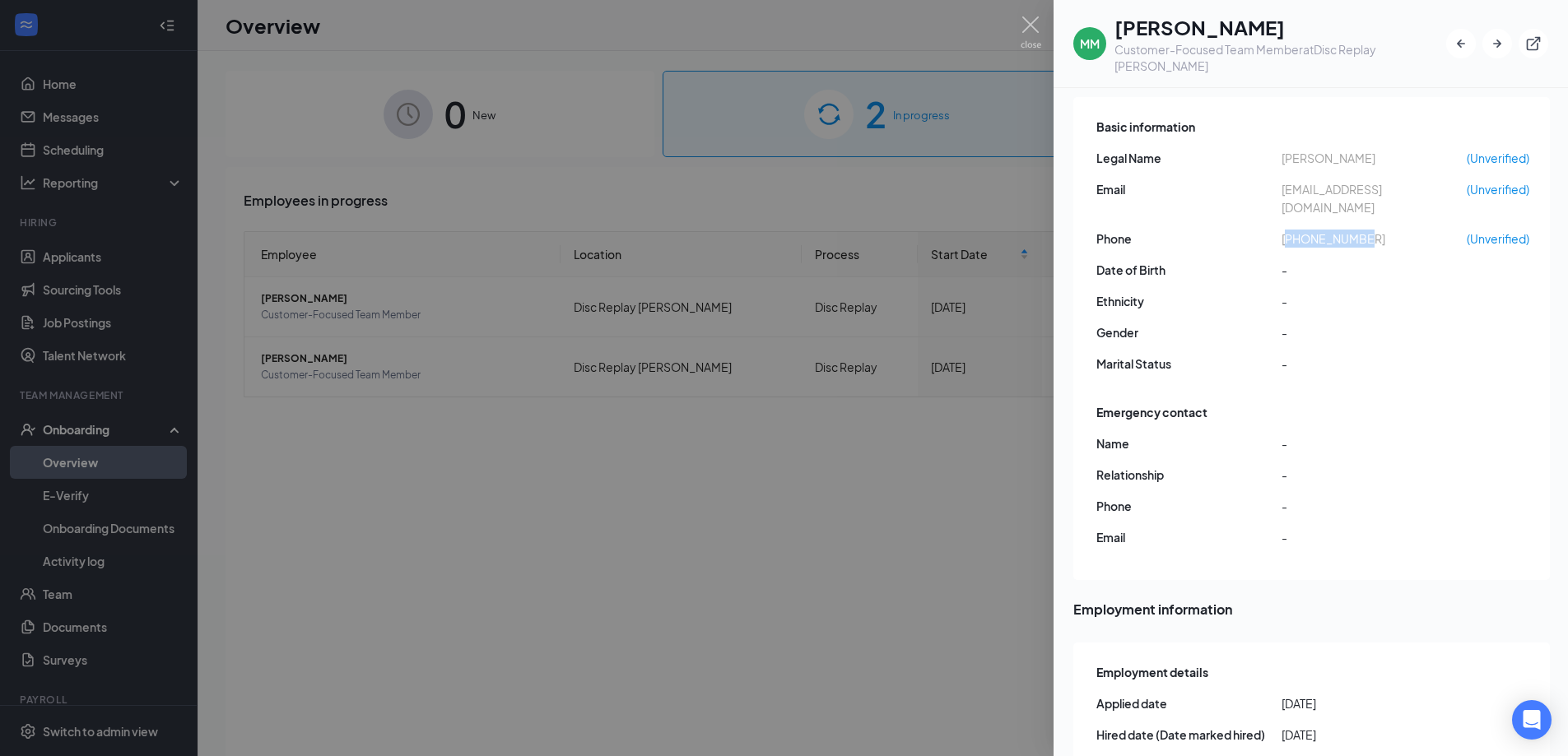
drag, startPoint x: 1287, startPoint y: 200, endPoint x: 1366, endPoint y: 202, distance: 79.0
click at [1366, 230] on span "[PHONE_NUMBER]" at bounding box center [1373, 239] width 185 height 18
copy span "17343095470"
drag, startPoint x: 1282, startPoint y: 173, endPoint x: 1424, endPoint y: 168, distance: 142.1
click at [1424, 180] on span "[EMAIL_ADDRESS][DOMAIN_NAME]" at bounding box center [1373, 198] width 185 height 36
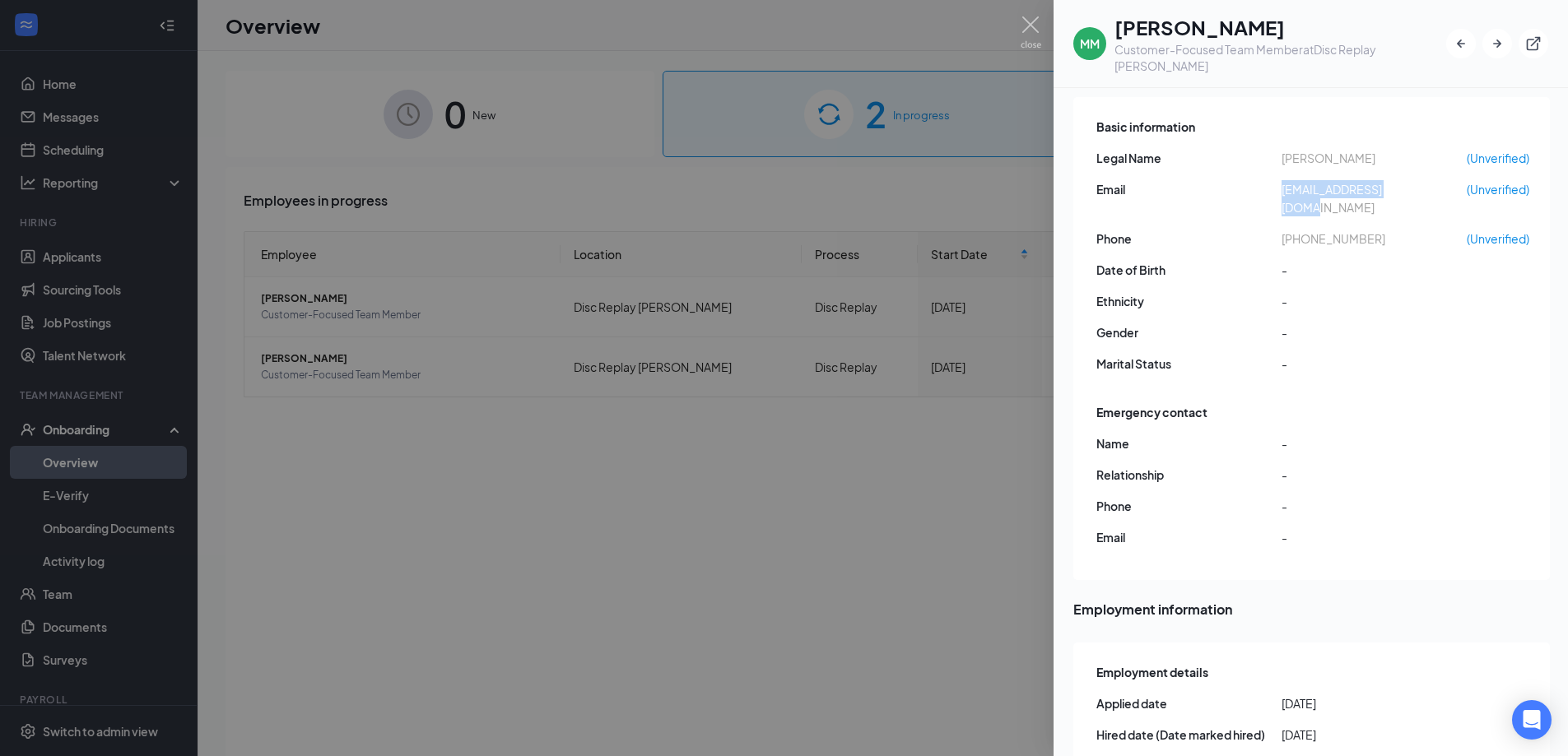
copy span "[EMAIL_ADDRESS][DOMAIN_NAME]"
click at [1030, 27] on img at bounding box center [1031, 32] width 21 height 32
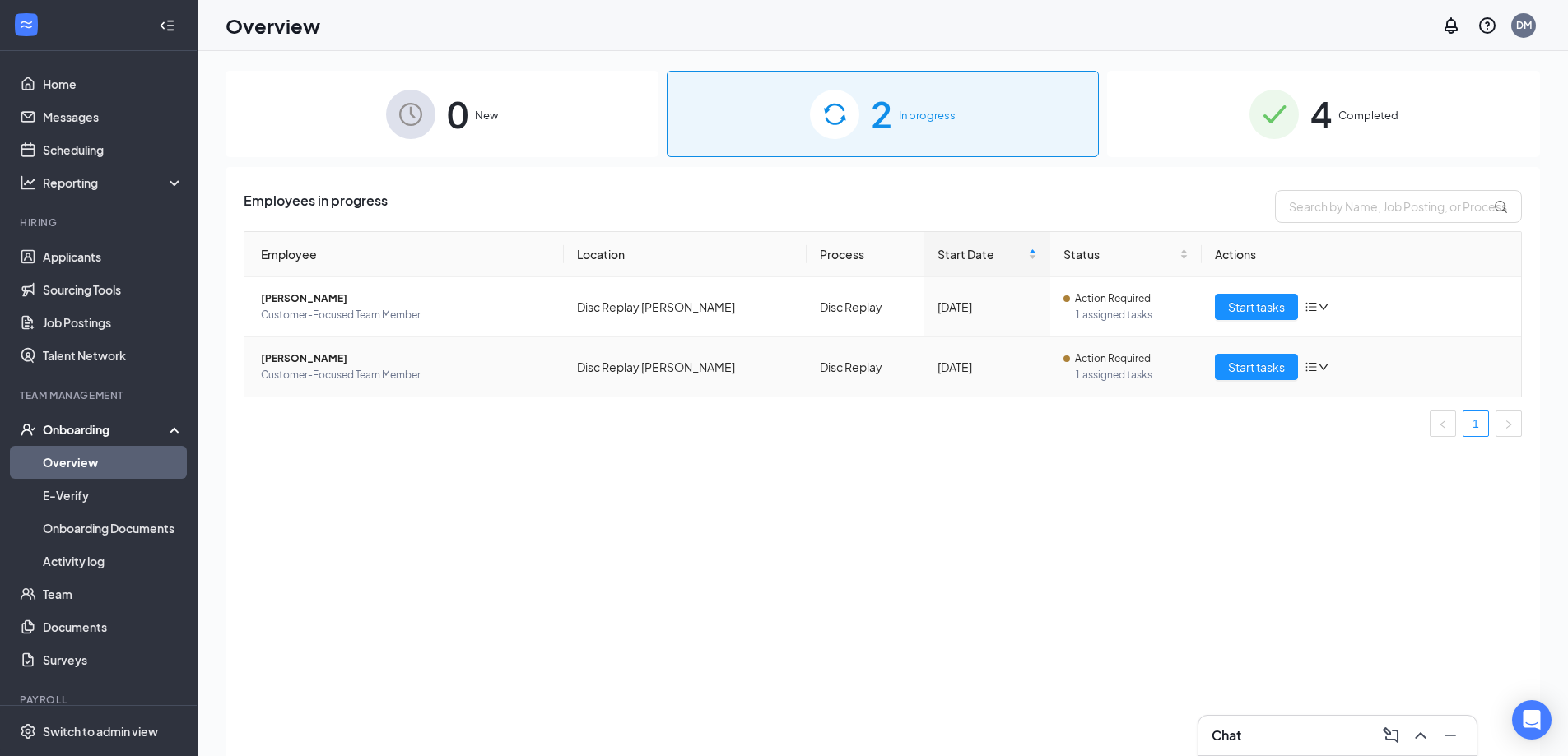
click at [312, 356] on span "[PERSON_NAME]" at bounding box center [405, 359] width 290 height 16
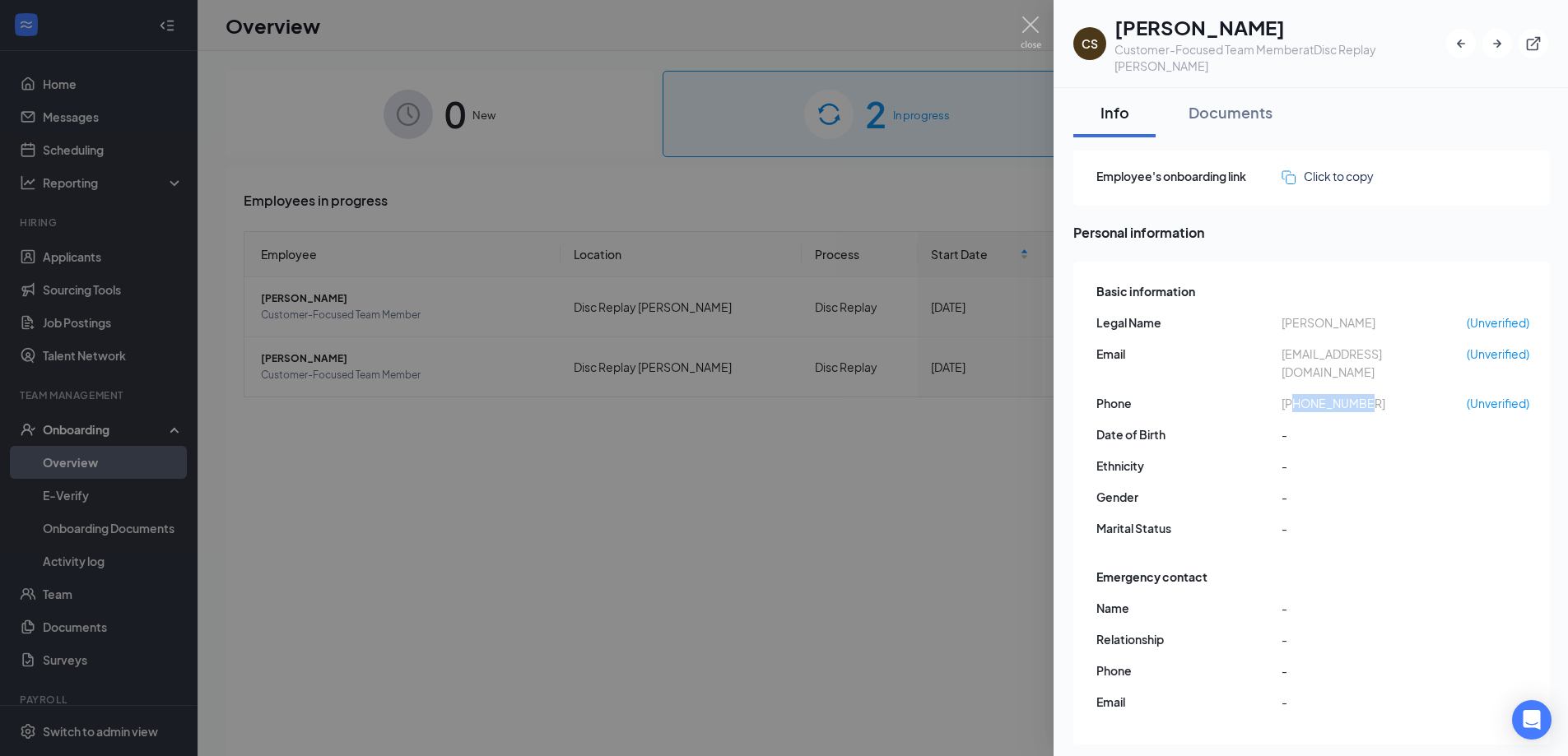
drag, startPoint x: 1296, startPoint y: 369, endPoint x: 1383, endPoint y: 374, distance: 87.1
click at [1383, 394] on span "[PHONE_NUMBER]" at bounding box center [1373, 403] width 185 height 18
copy span "3136496523"
drag, startPoint x: 1278, startPoint y: 334, endPoint x: 1442, endPoint y: 339, distance: 164.1
click at [1442, 345] on div "Email [EMAIL_ADDRESS][DOMAIN_NAME] (Unverified)" at bounding box center [1313, 363] width 432 height 36
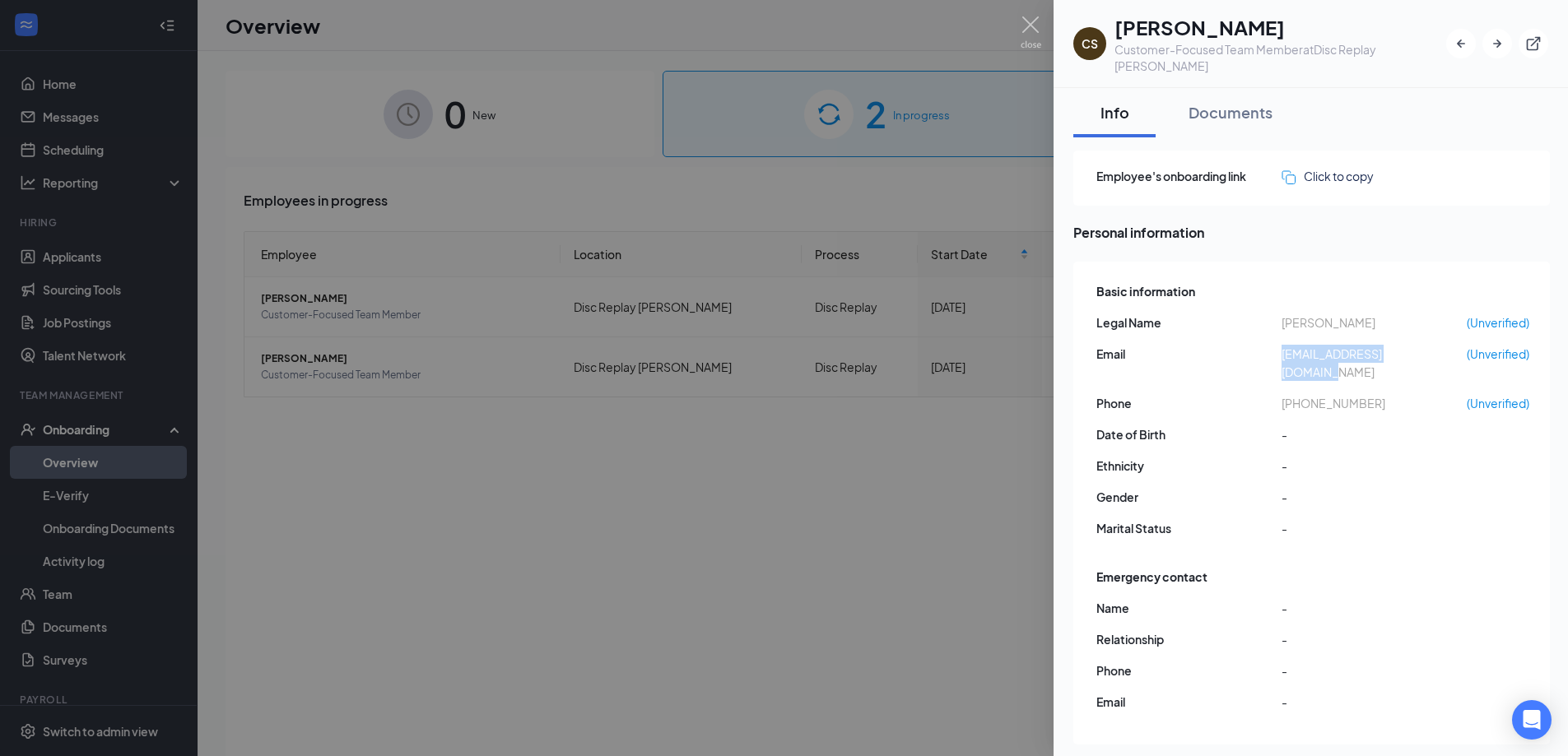
copy div "[EMAIL_ADDRESS][DOMAIN_NAME]"
click at [1022, 14] on div at bounding box center [784, 378] width 1568 height 756
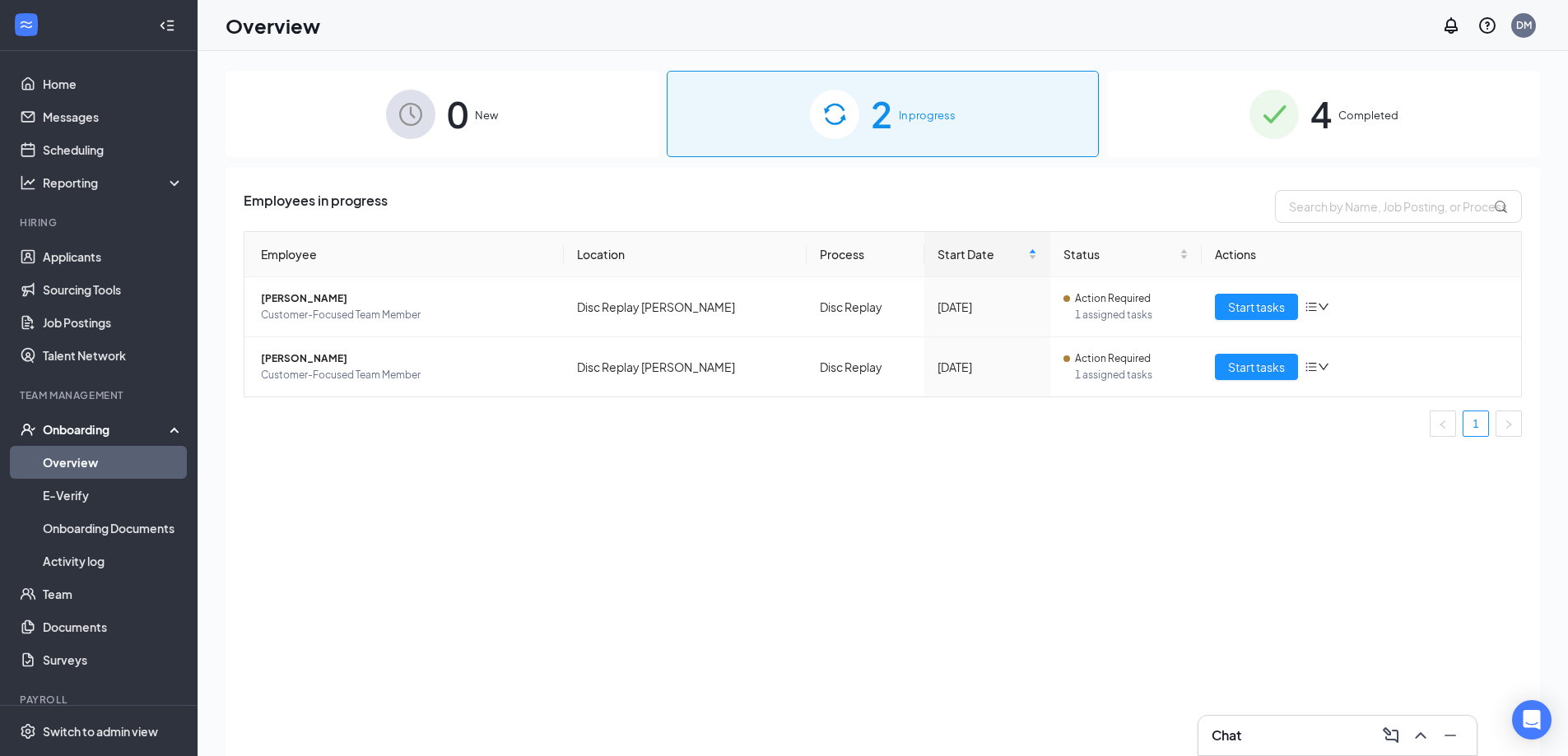
click at [1259, 726] on div "Chat" at bounding box center [1337, 735] width 252 height 26
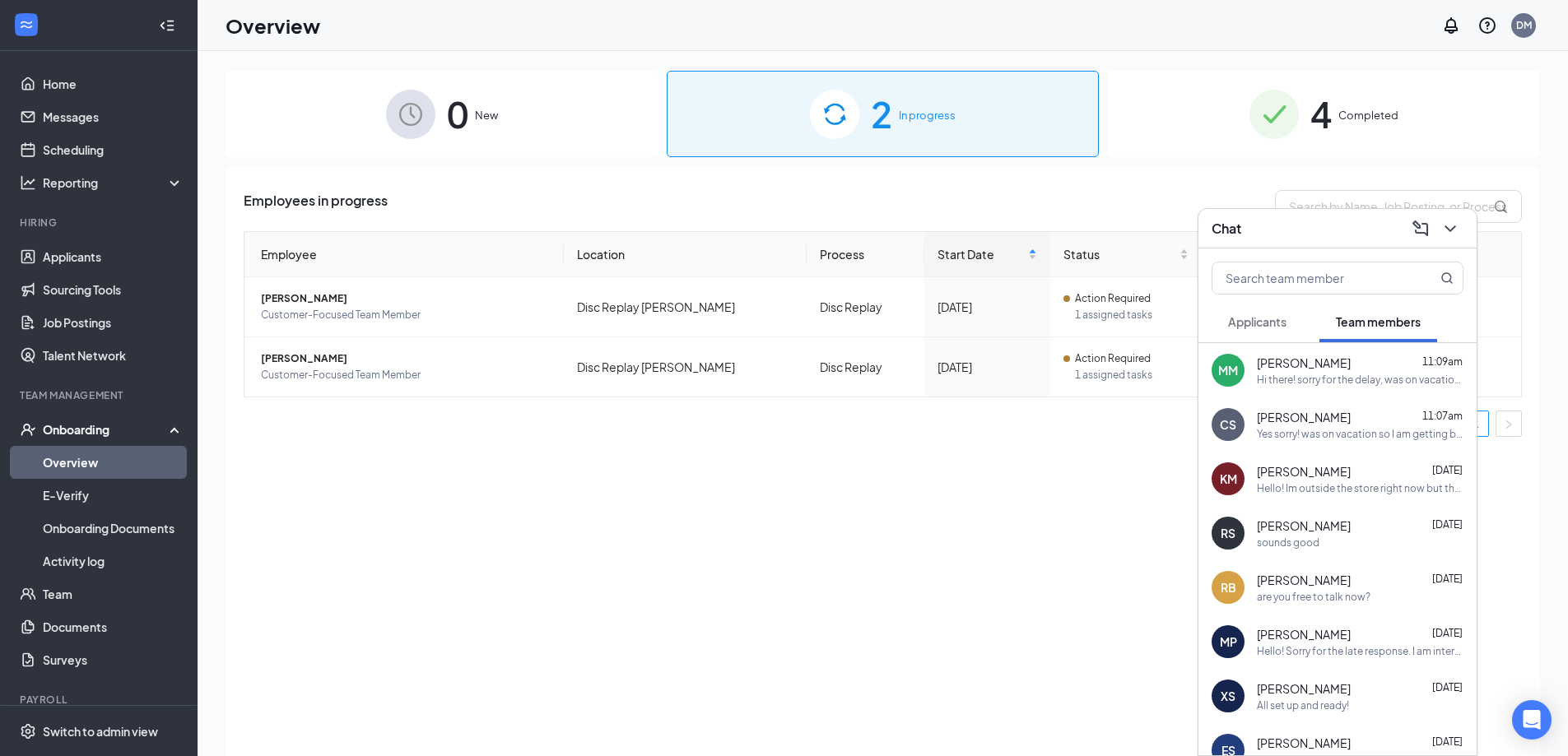
click at [1278, 312] on button "Applicants" at bounding box center [1257, 321] width 91 height 41
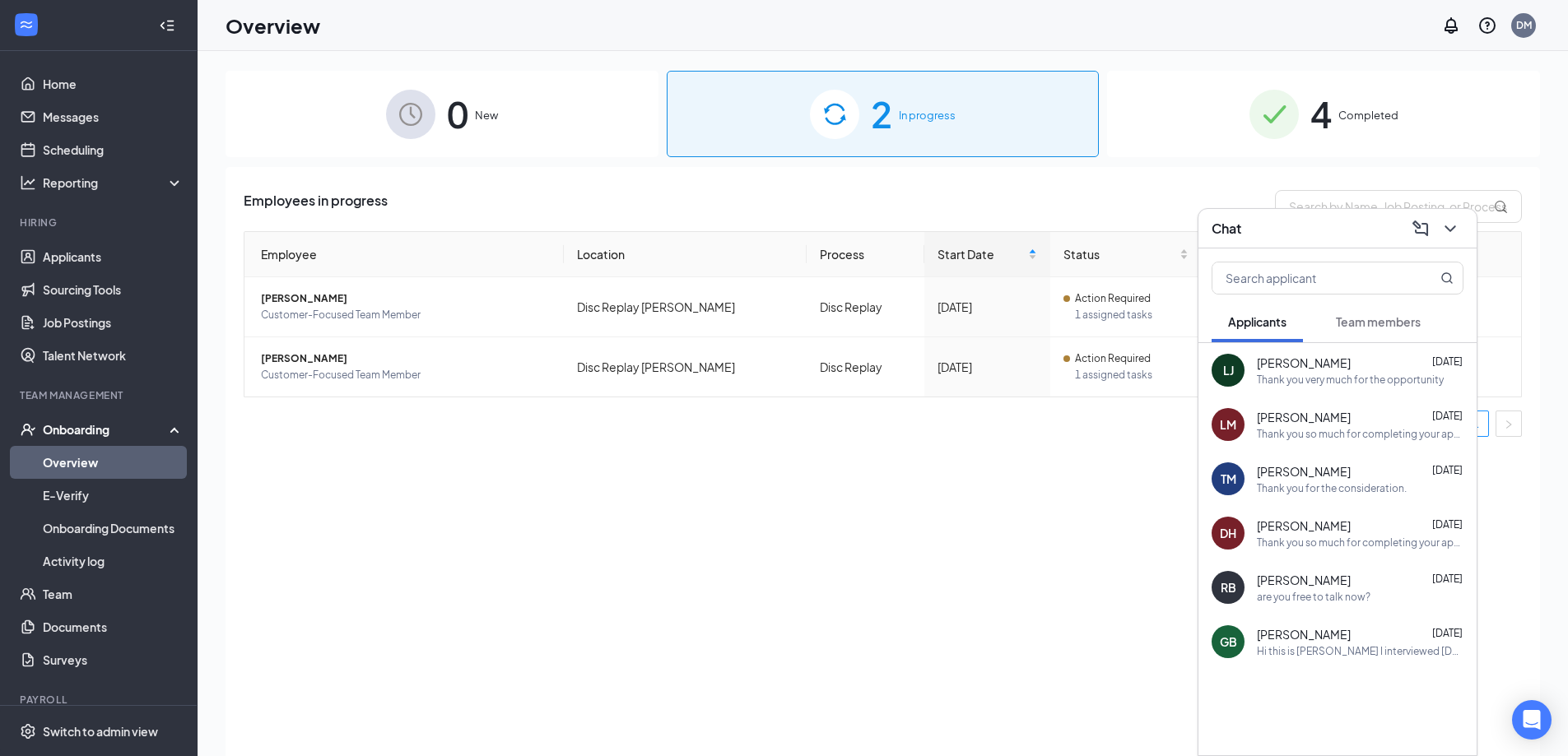
click at [1352, 319] on span "Team members" at bounding box center [1378, 321] width 85 height 14
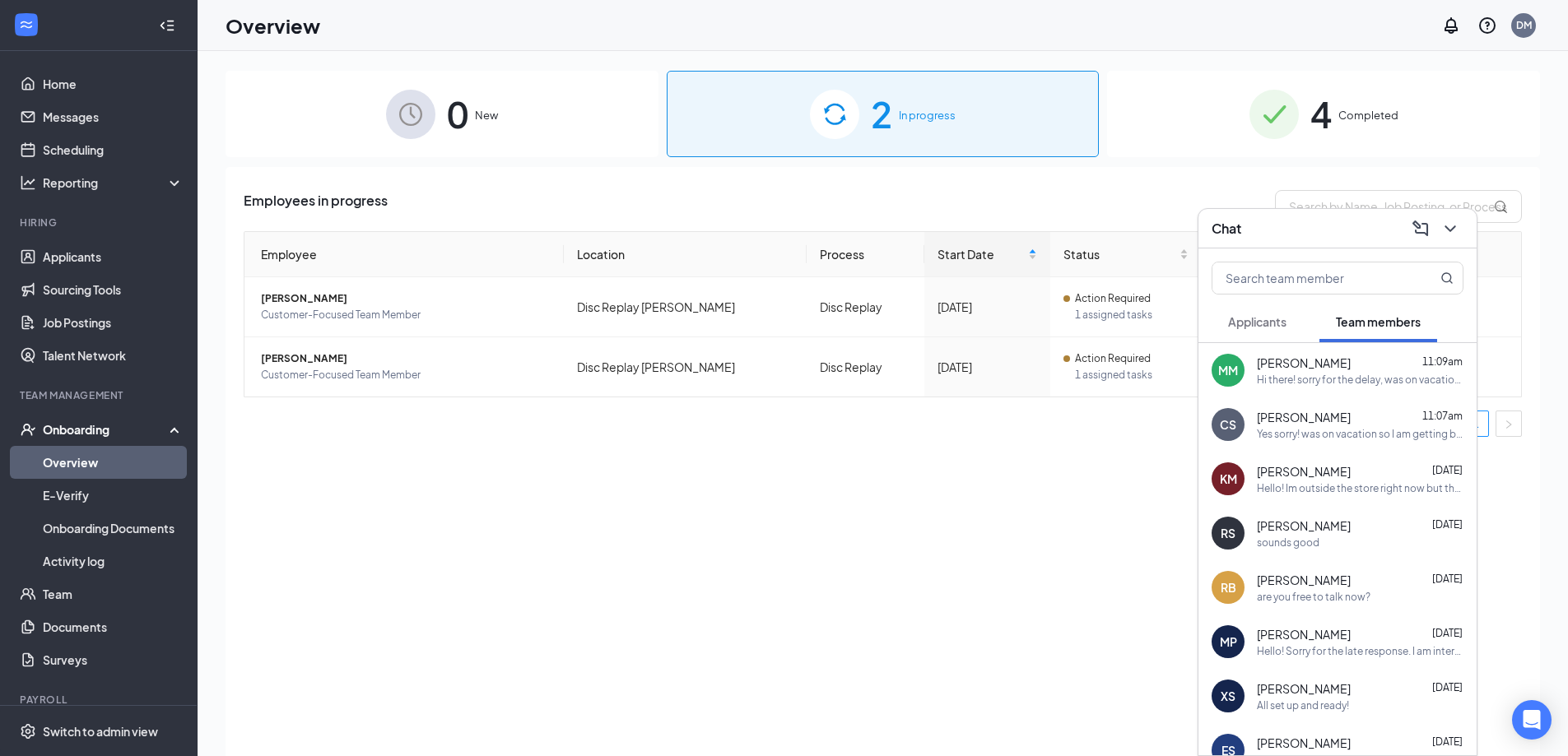
click at [1335, 415] on div "[PERSON_NAME] 11:07am" at bounding box center [1360, 417] width 206 height 16
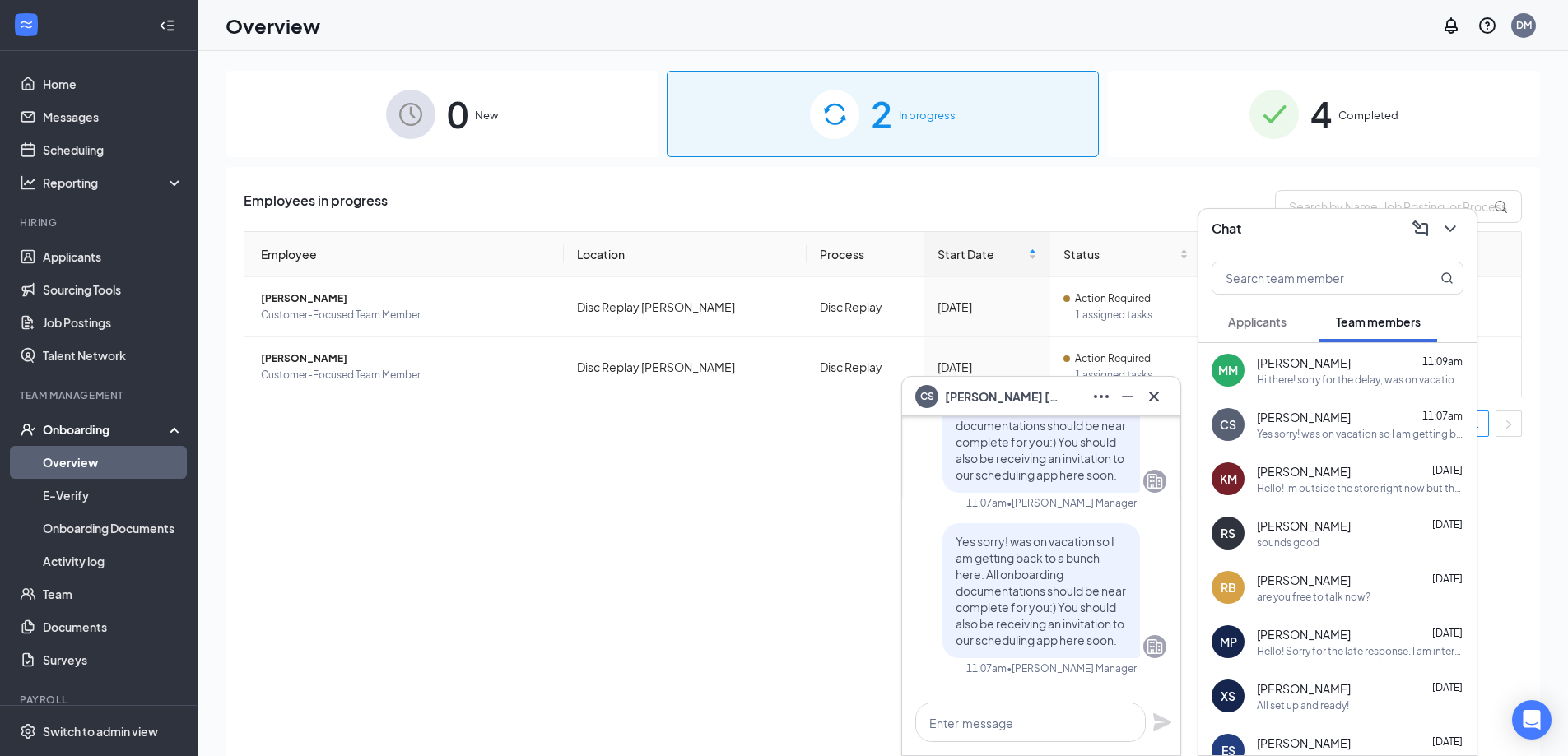
scroll to position [74, 0]
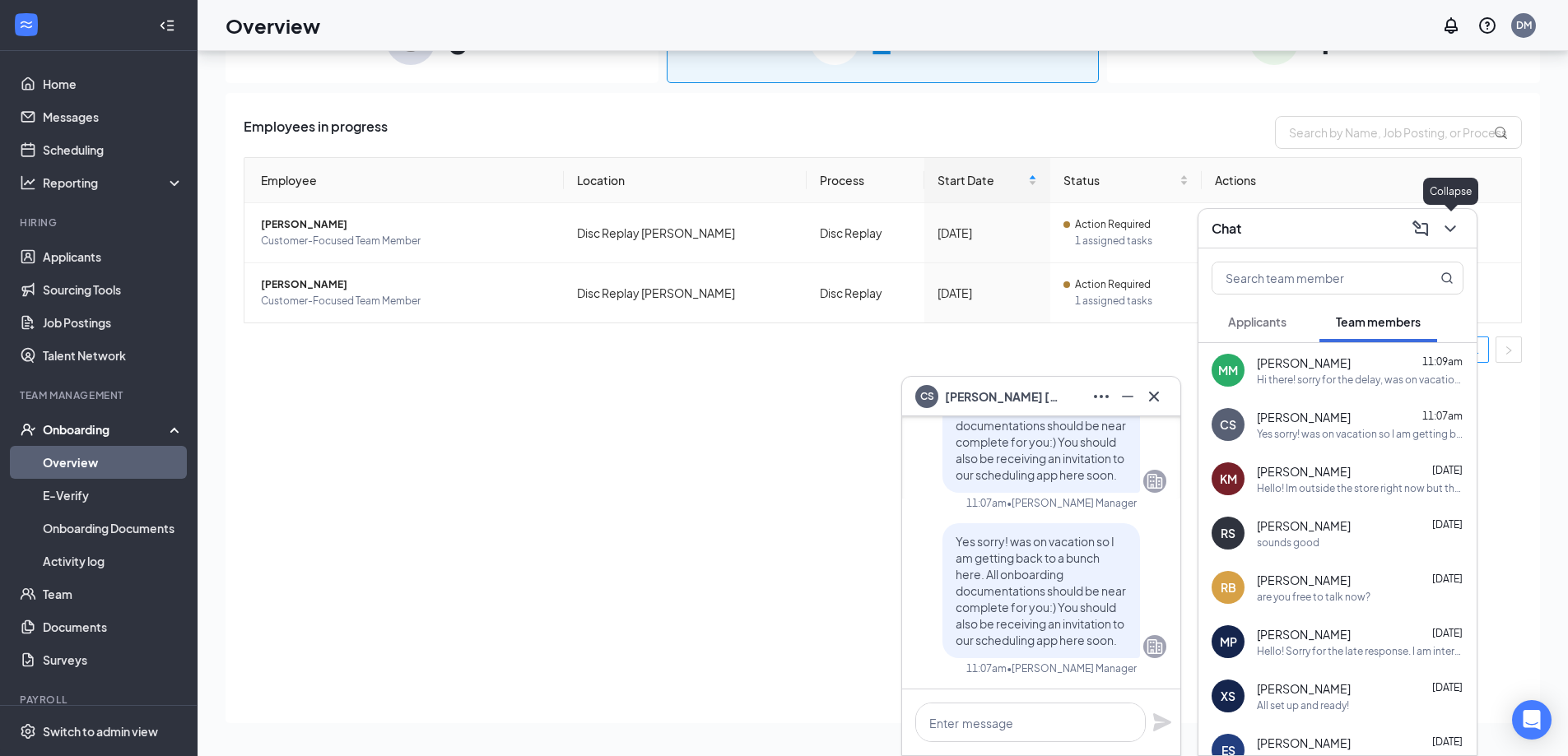
click at [1440, 229] on button at bounding box center [1449, 228] width 26 height 26
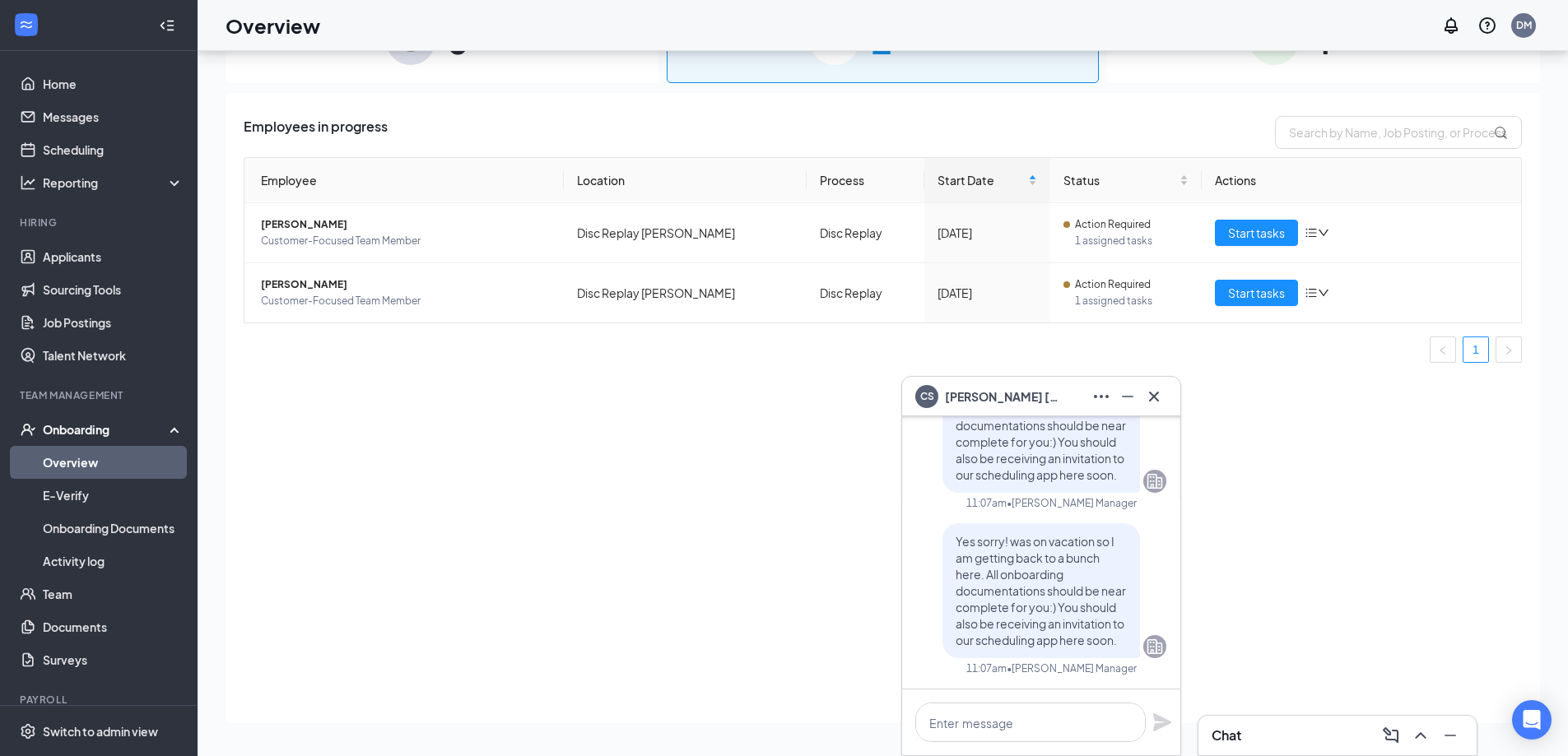
click at [722, 457] on div "Employees in progress Employee Location Process Start Date Status Actions [PERS…" at bounding box center [882, 408] width 1315 height 630
click at [1156, 398] on icon "Cross" at bounding box center [1154, 395] width 10 height 10
